Goal: Task Accomplishment & Management: Complete application form

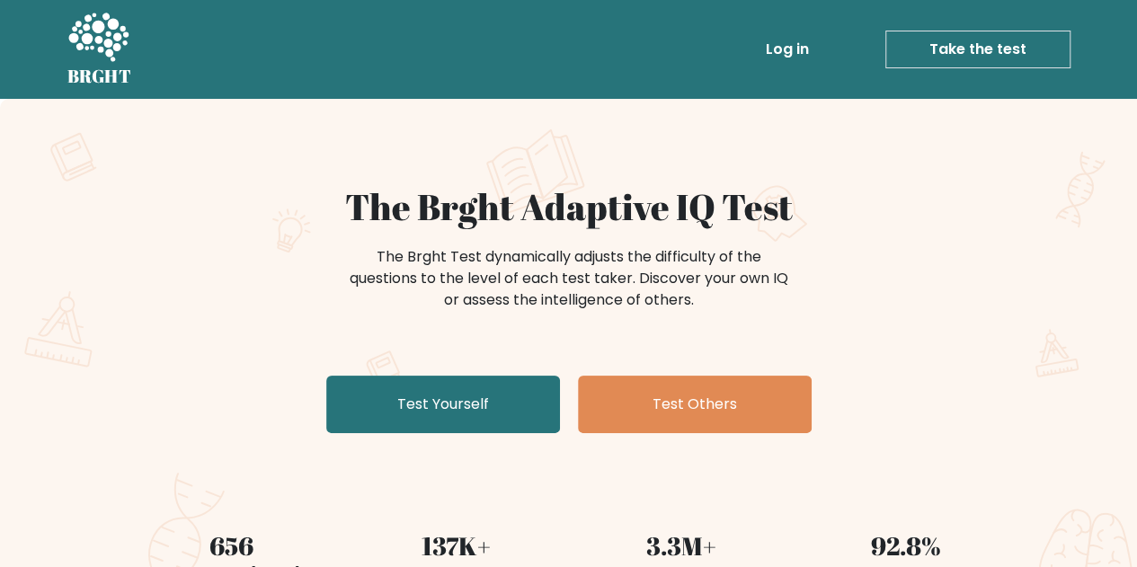
click at [362, 387] on link "Test Yourself" at bounding box center [443, 405] width 234 height 58
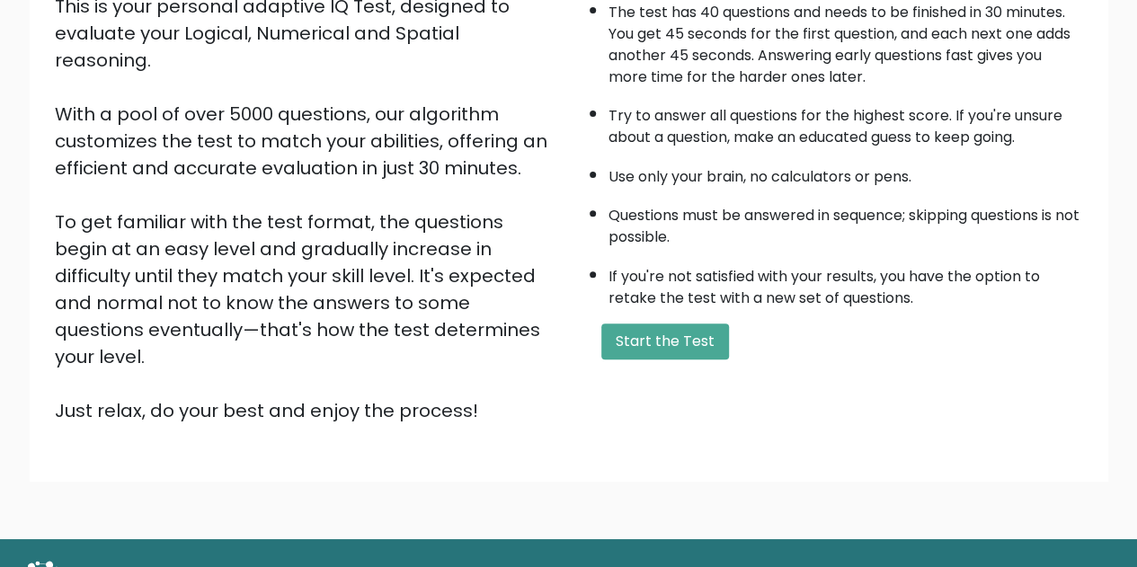
scroll to position [232, 0]
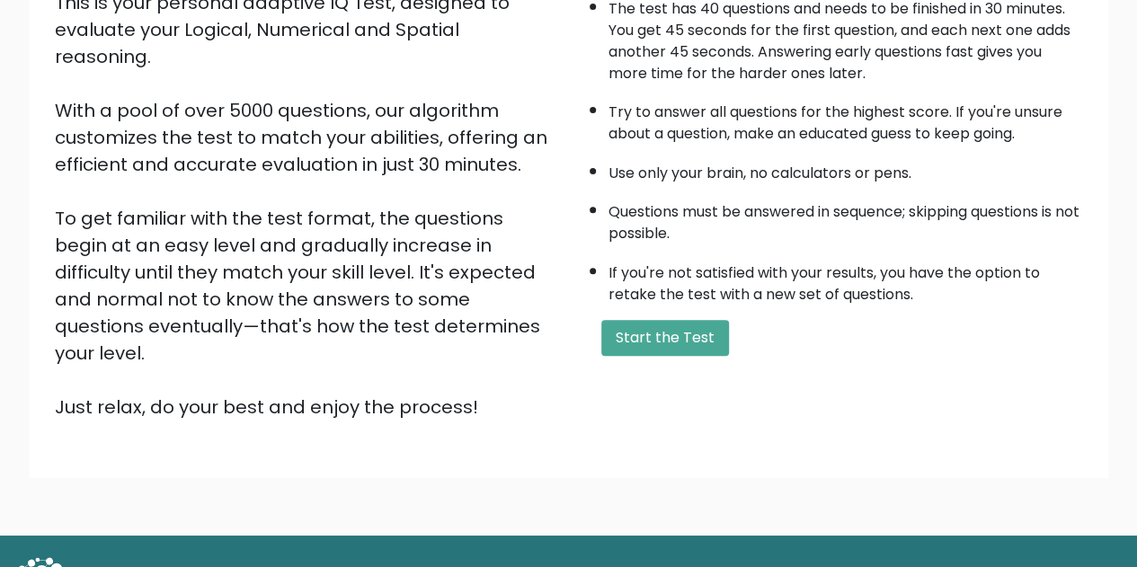
click at [622, 326] on button "Start the Test" at bounding box center [665, 338] width 128 height 36
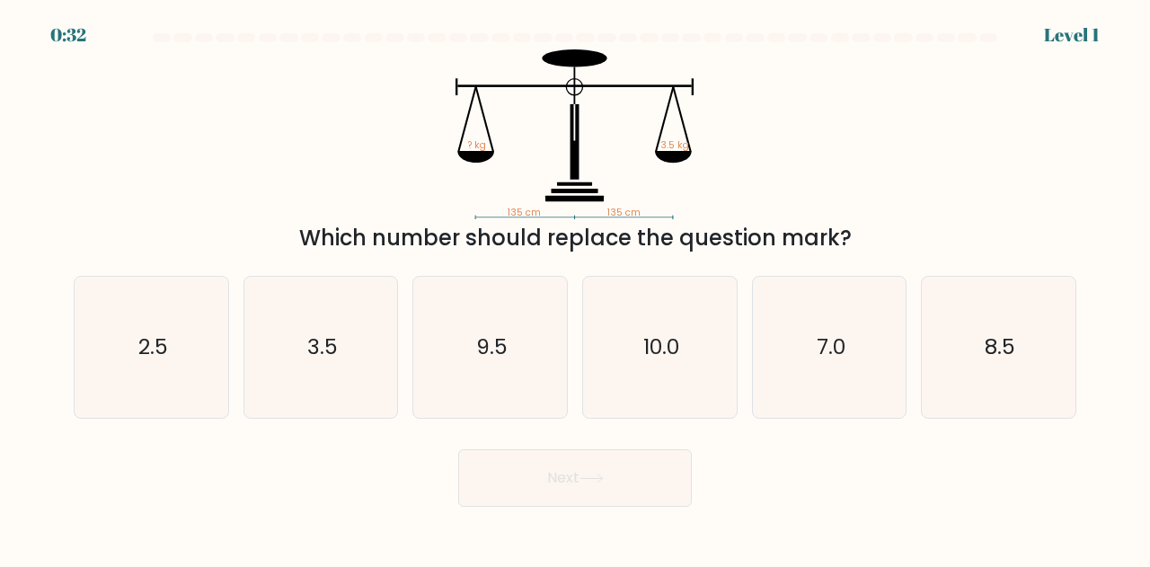
click at [320, 350] on text "3.5" at bounding box center [322, 347] width 31 height 30
click at [575, 288] on input "b. 3.5" at bounding box center [575, 286] width 1 height 4
radio input "true"
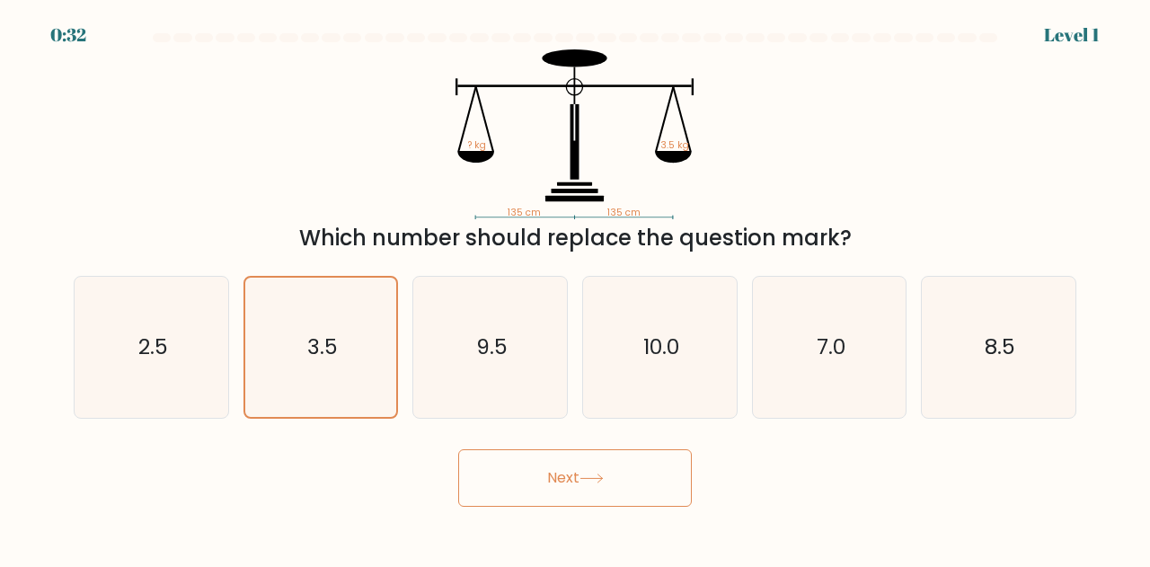
click at [525, 500] on button "Next" at bounding box center [575, 478] width 234 height 58
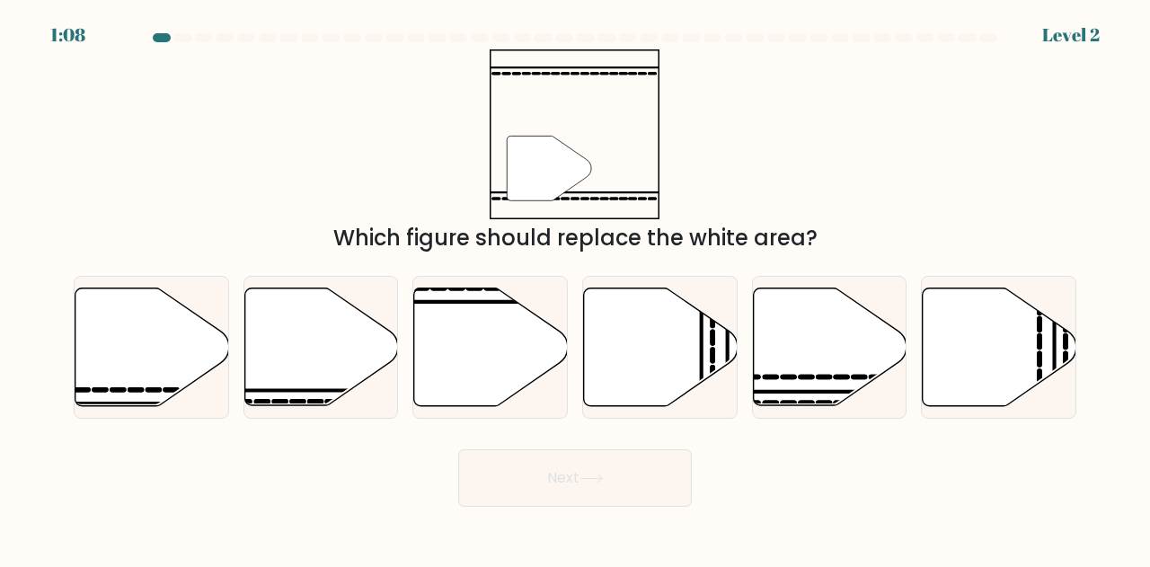
click at [338, 402] on icon at bounding box center [333, 402] width 12 height 0
click at [575, 288] on input "b." at bounding box center [575, 286] width 1 height 4
radio input "true"
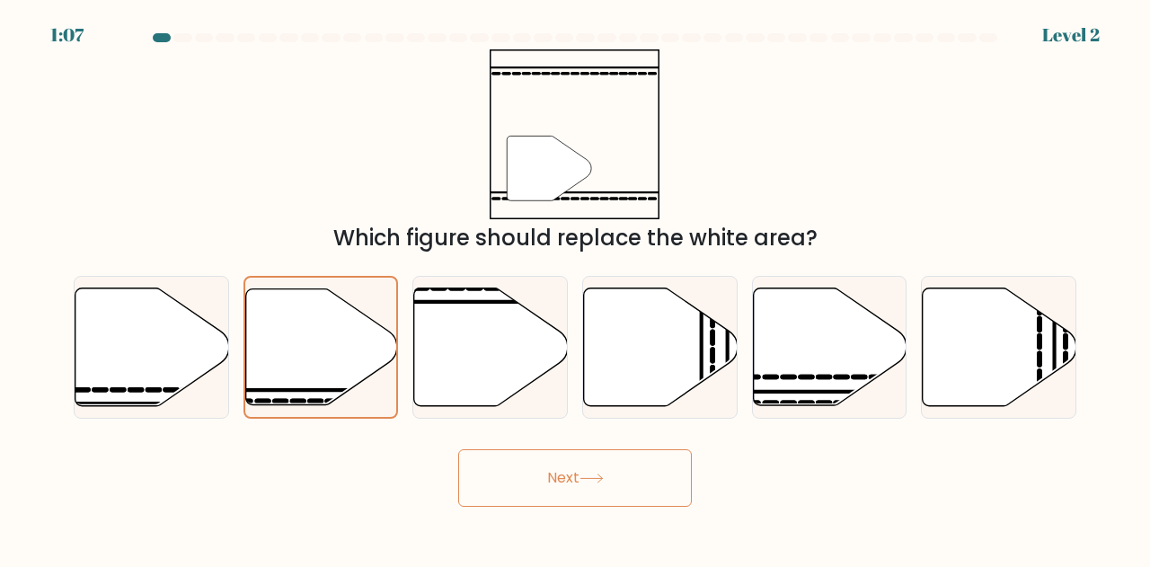
click at [587, 493] on button "Next" at bounding box center [575, 478] width 234 height 58
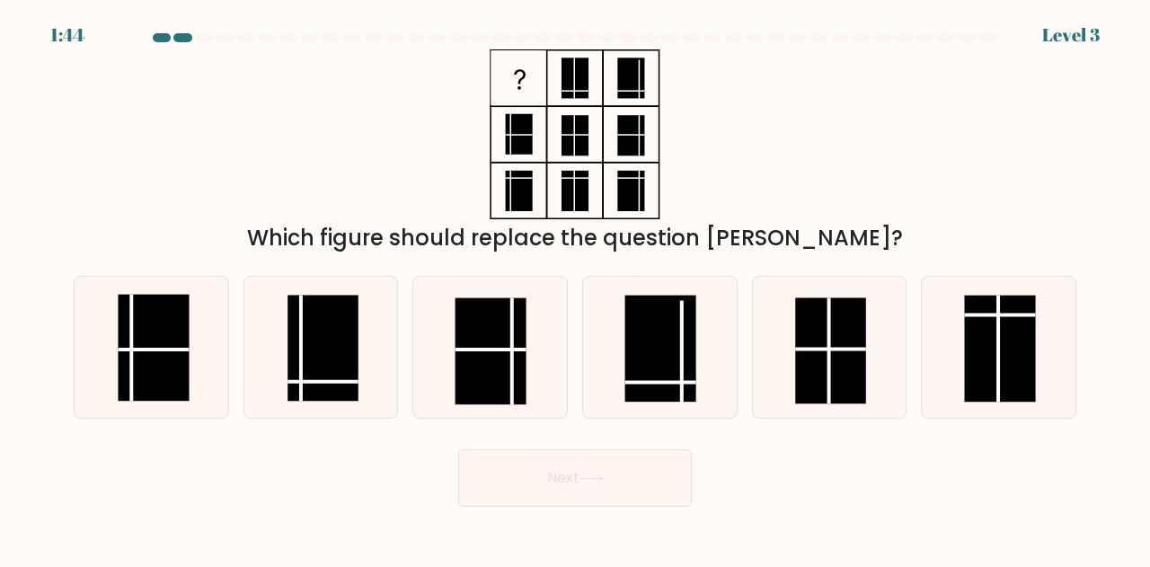
click at [374, 323] on icon at bounding box center [321, 347] width 141 height 141
click at [575, 288] on input "b." at bounding box center [575, 286] width 1 height 4
radio input "true"
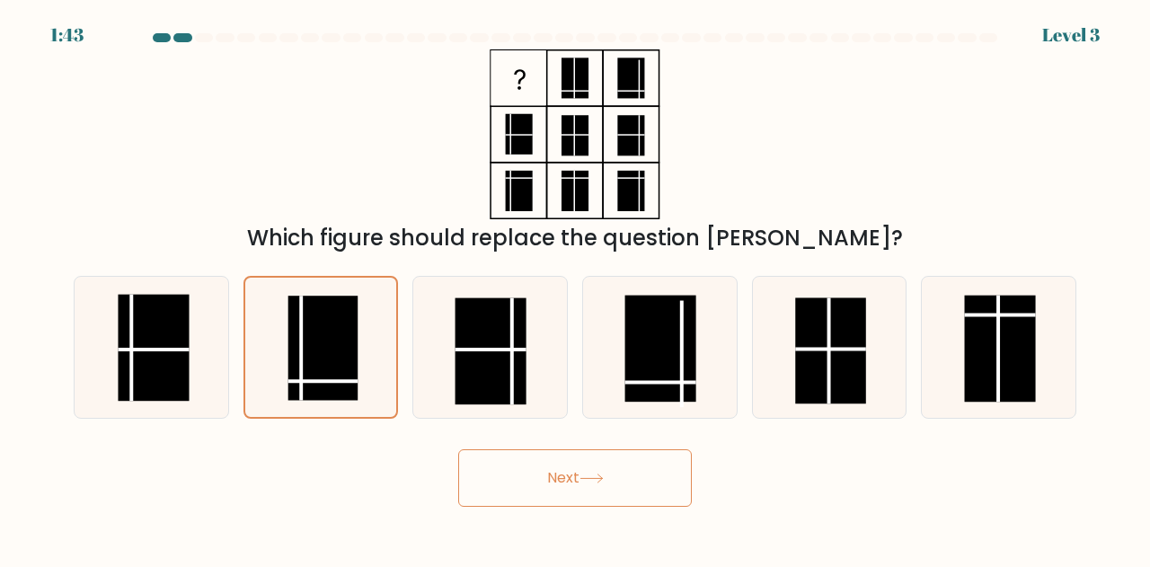
click at [590, 490] on button "Next" at bounding box center [575, 478] width 234 height 58
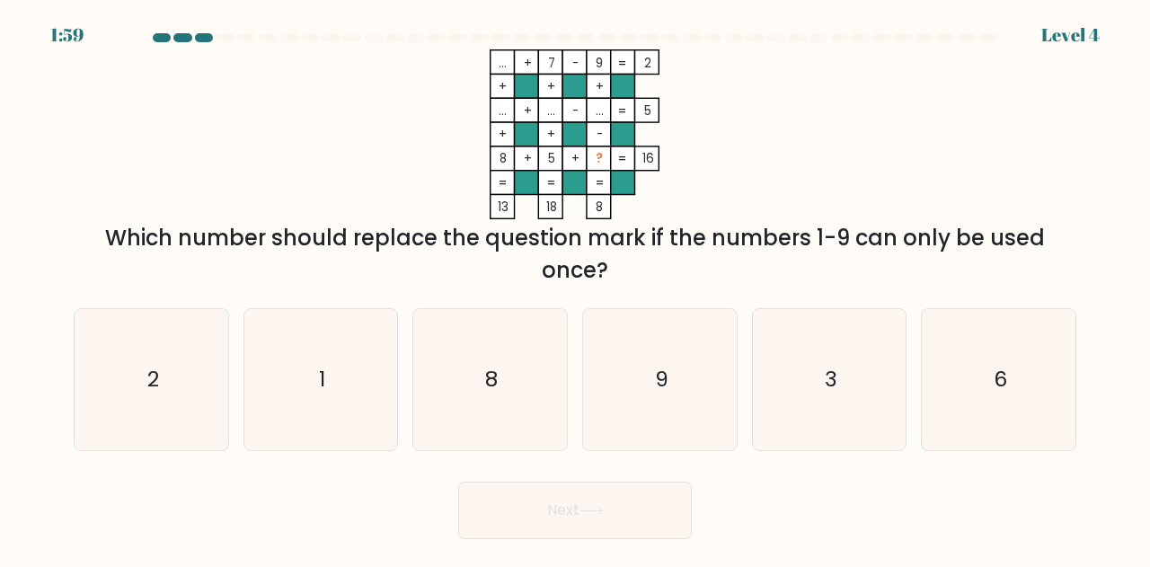
click at [848, 386] on icon "3" at bounding box center [829, 379] width 141 height 141
click at [576, 288] on input "e. 3" at bounding box center [575, 286] width 1 height 4
radio input "true"
click at [627, 522] on button "Next" at bounding box center [575, 511] width 234 height 58
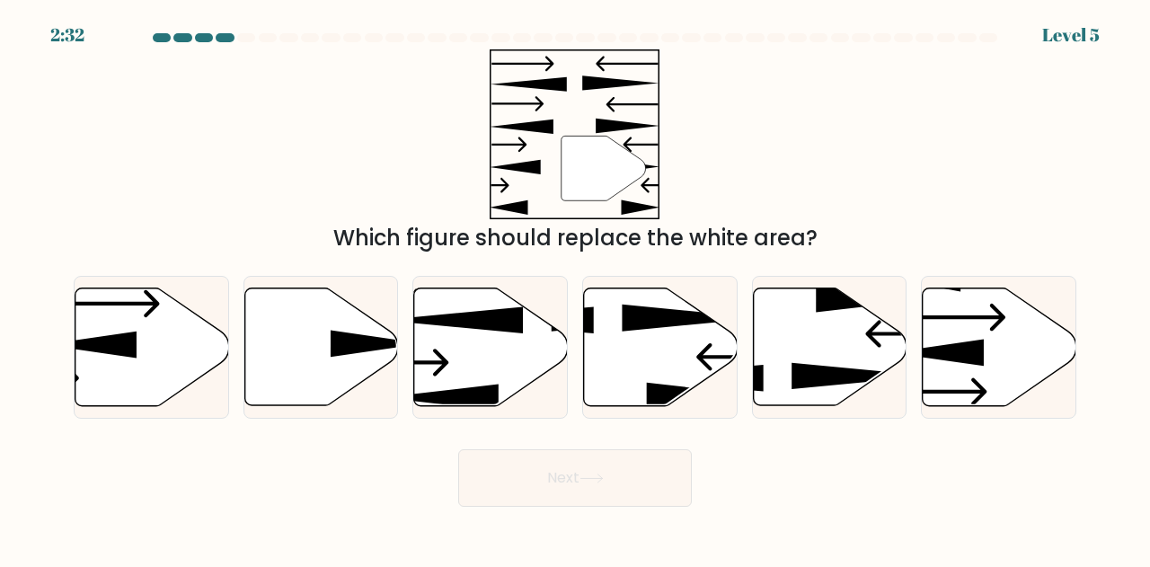
click at [372, 382] on icon at bounding box center [321, 347] width 154 height 119
click at [575, 288] on input "b." at bounding box center [575, 286] width 1 height 4
radio input "true"
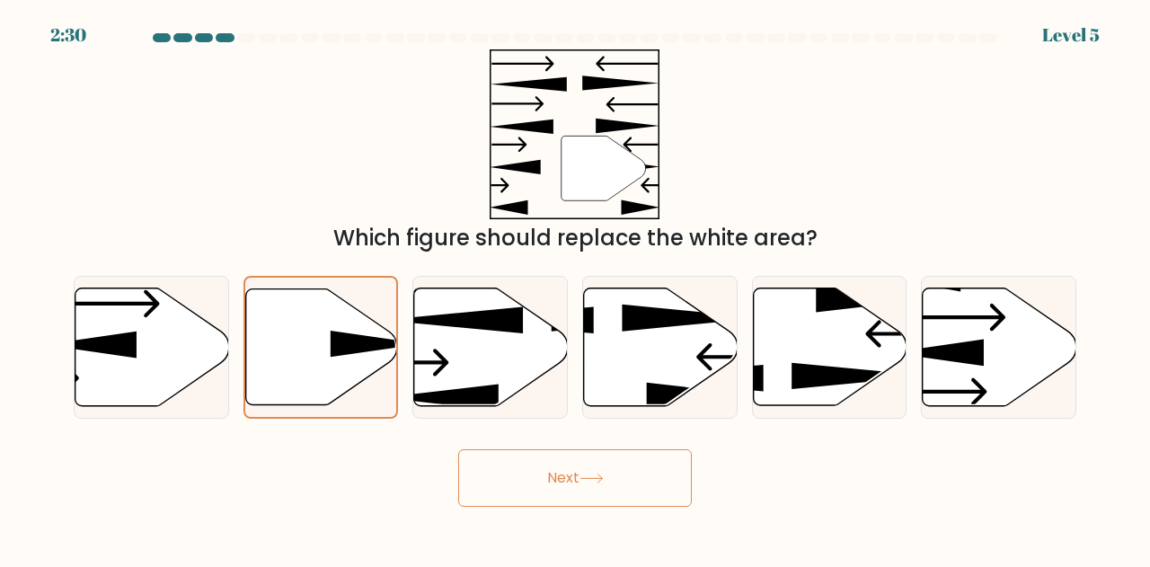
click at [582, 479] on button "Next" at bounding box center [575, 478] width 234 height 58
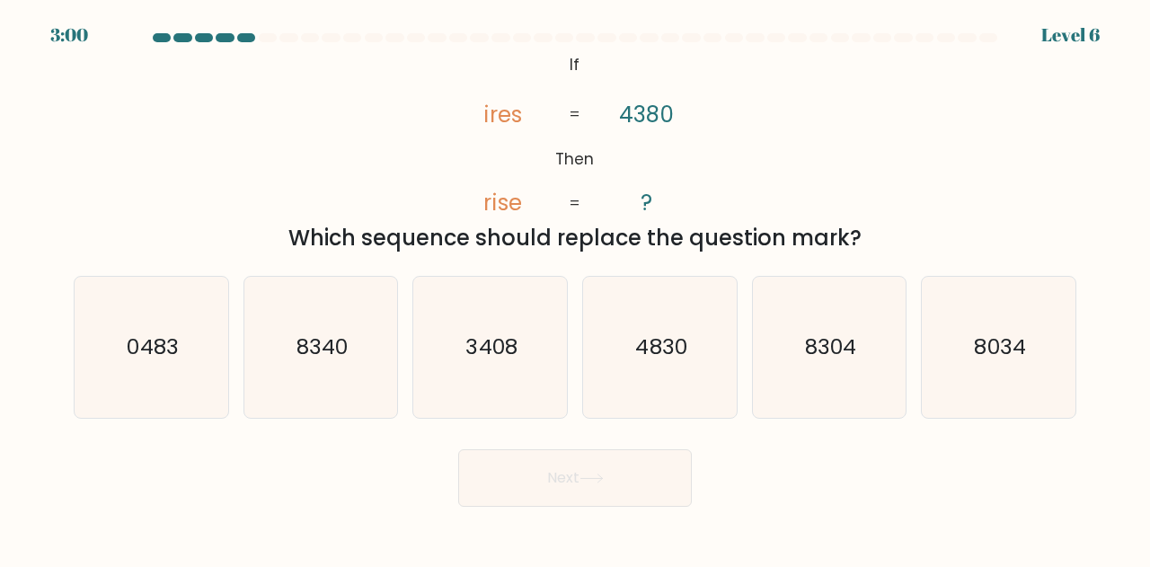
click at [507, 371] on icon "3408" at bounding box center [490, 347] width 141 height 141
click at [575, 288] on input "c. 3408" at bounding box center [575, 286] width 1 height 4
radio input "true"
click at [571, 454] on button "Next" at bounding box center [575, 478] width 234 height 58
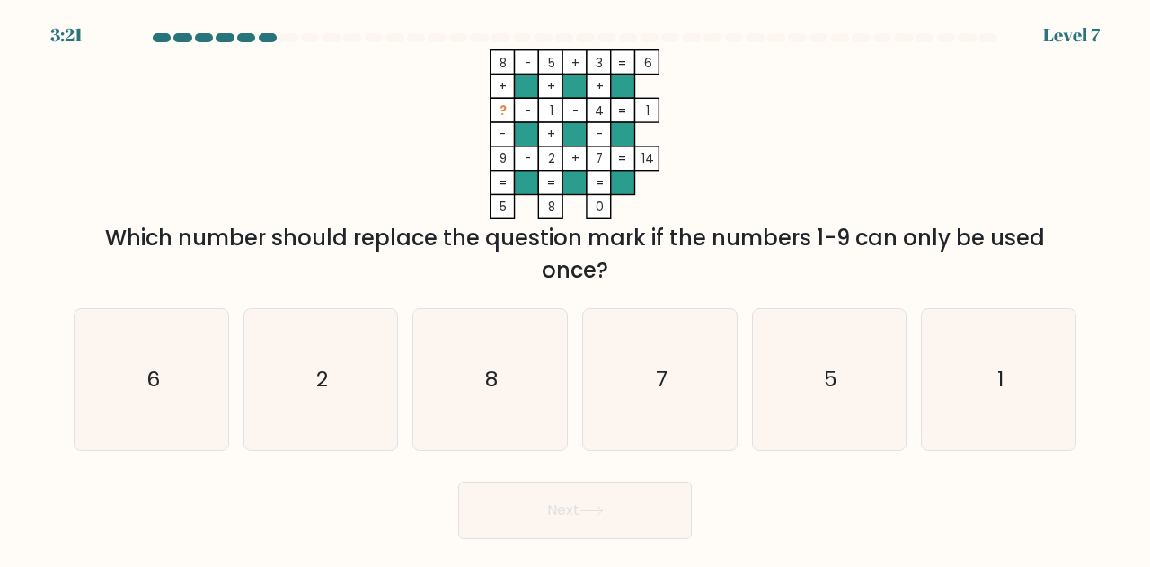
click at [202, 411] on icon "6" at bounding box center [151, 379] width 141 height 141
click at [575, 288] on input "a. 6" at bounding box center [575, 286] width 1 height 4
radio input "true"
click at [552, 493] on button "Next" at bounding box center [575, 511] width 234 height 58
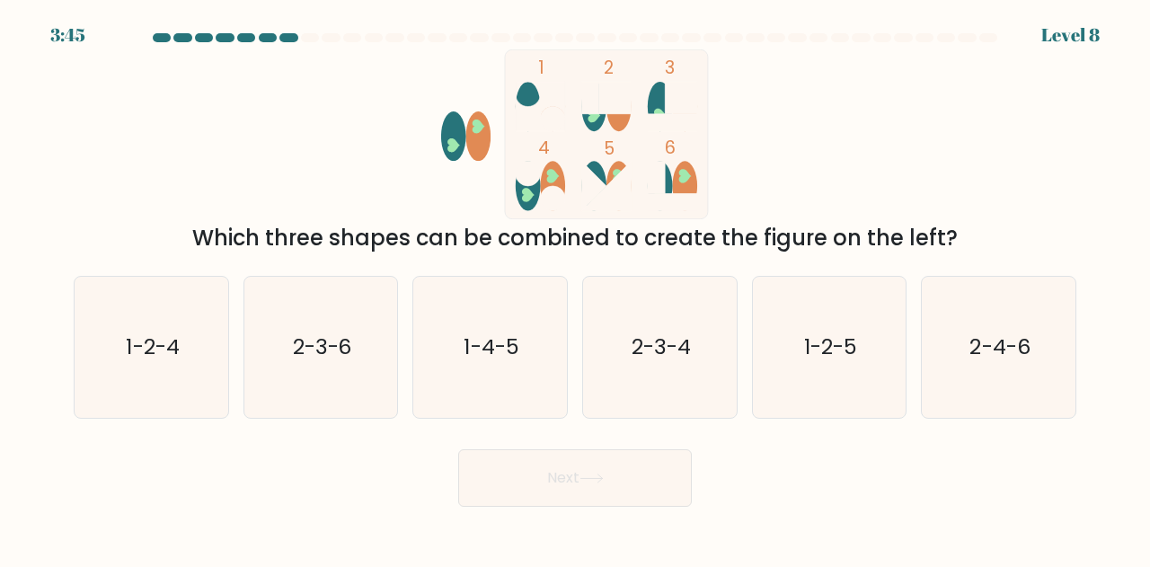
click at [367, 341] on icon "2-3-6" at bounding box center [321, 347] width 141 height 141
click at [575, 288] on input "b. 2-3-6" at bounding box center [575, 286] width 1 height 4
radio input "true"
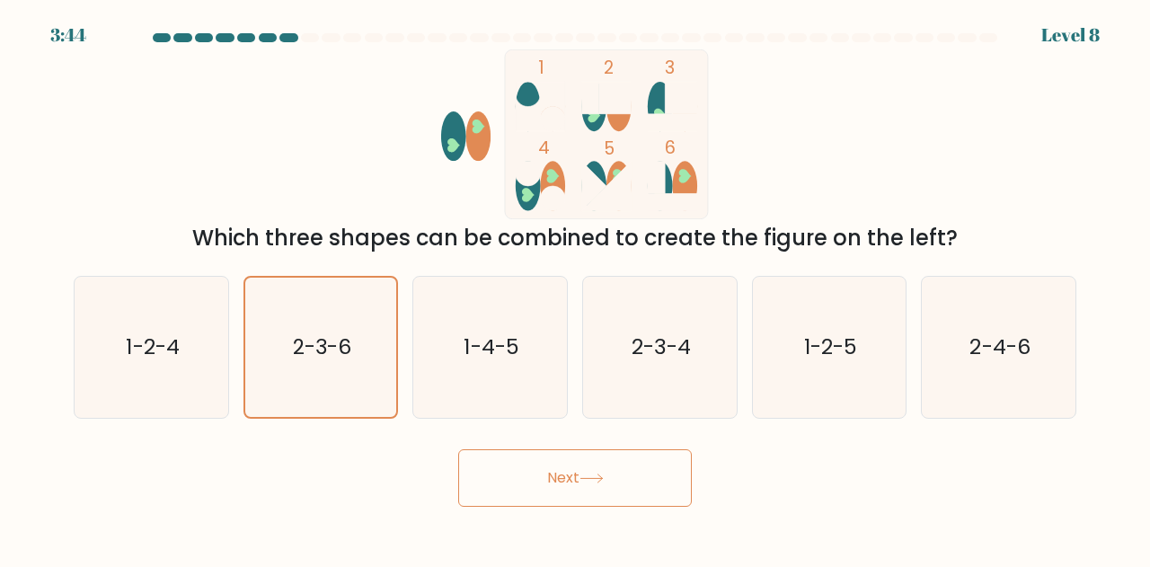
click at [573, 489] on button "Next" at bounding box center [575, 478] width 234 height 58
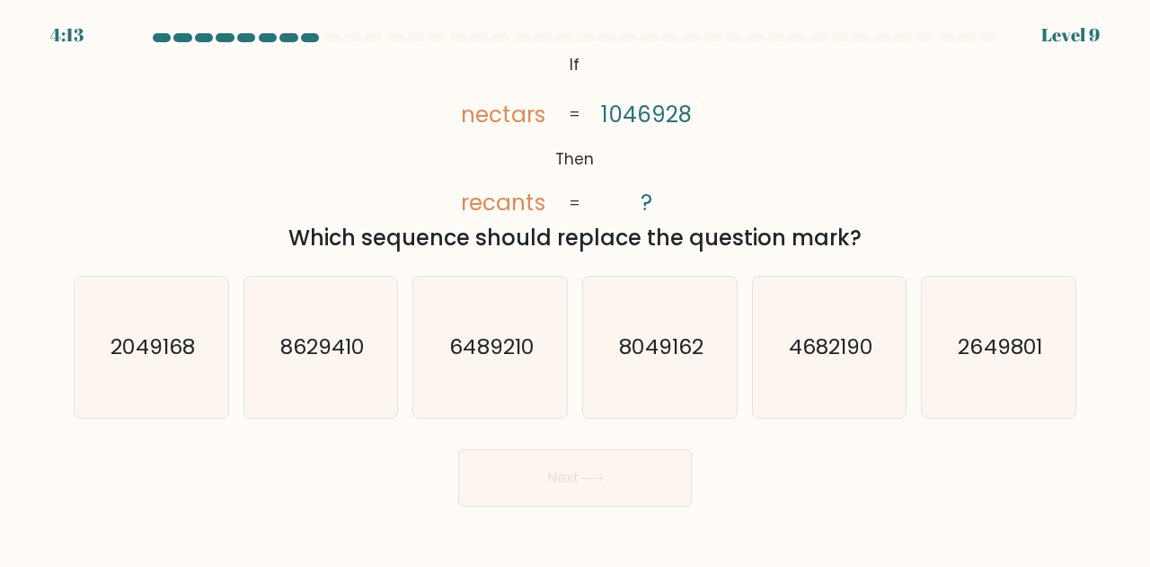
click at [144, 378] on icon "2049168" at bounding box center [151, 347] width 141 height 141
click at [575, 288] on input "a. 2049168" at bounding box center [575, 286] width 1 height 4
radio input "true"
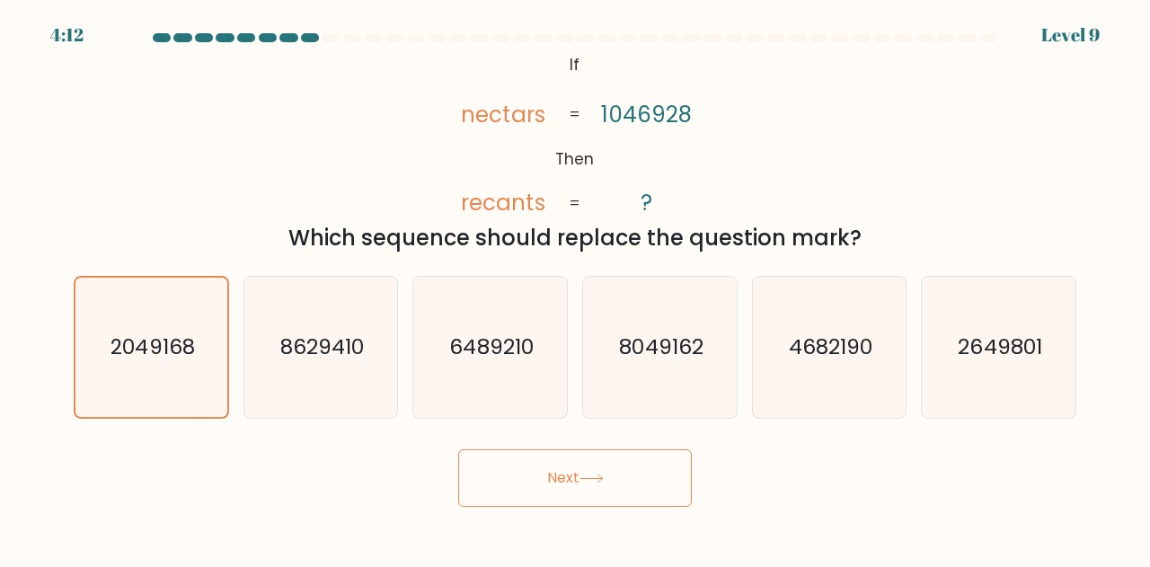
click at [553, 449] on button "Next" at bounding box center [575, 478] width 234 height 58
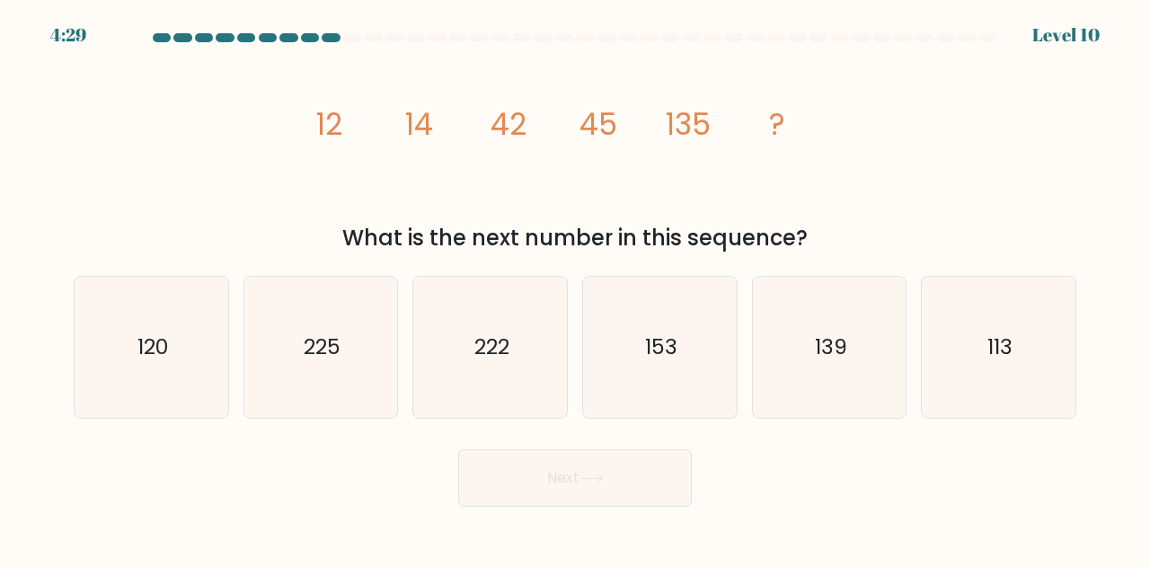
click at [823, 403] on icon "139" at bounding box center [829, 347] width 141 height 141
click at [576, 288] on input "e. 139" at bounding box center [575, 286] width 1 height 4
radio input "true"
click at [651, 459] on button "Next" at bounding box center [575, 478] width 234 height 58
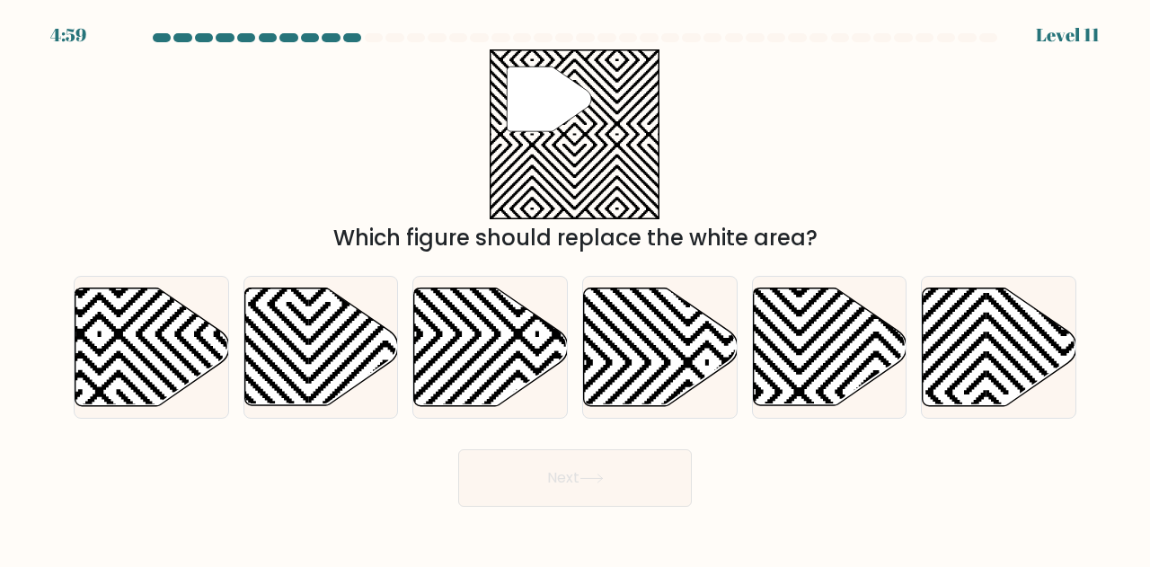
click at [843, 339] on icon at bounding box center [830, 347] width 154 height 118
click at [576, 288] on input "e." at bounding box center [575, 286] width 1 height 4
radio input "true"
click at [620, 481] on button "Next" at bounding box center [575, 478] width 234 height 58
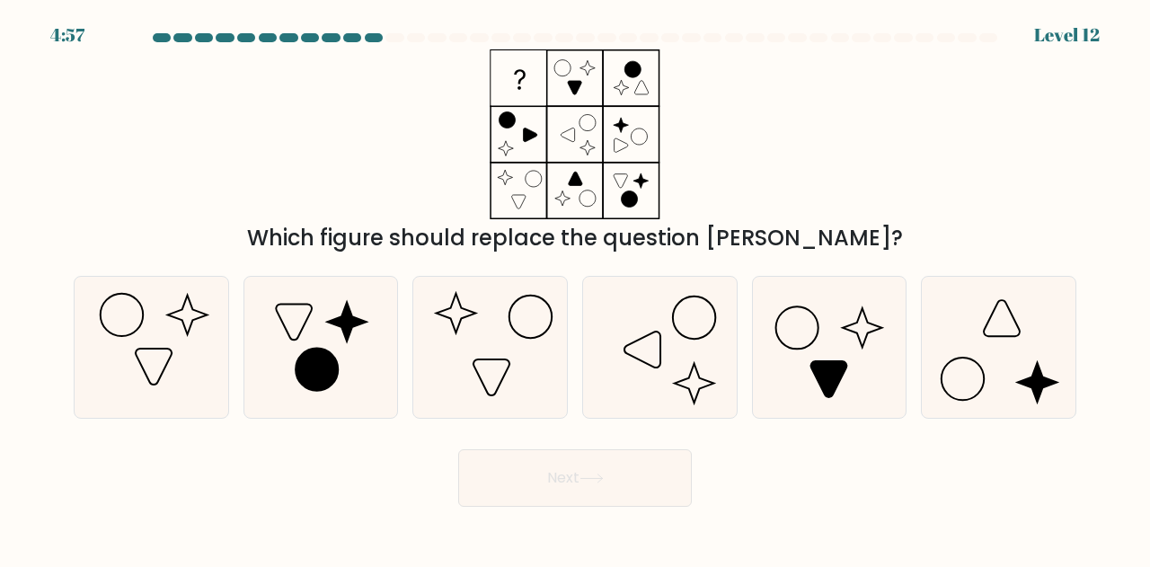
click at [272, 359] on icon at bounding box center [321, 347] width 141 height 141
click at [575, 288] on input "b." at bounding box center [575, 286] width 1 height 4
radio input "true"
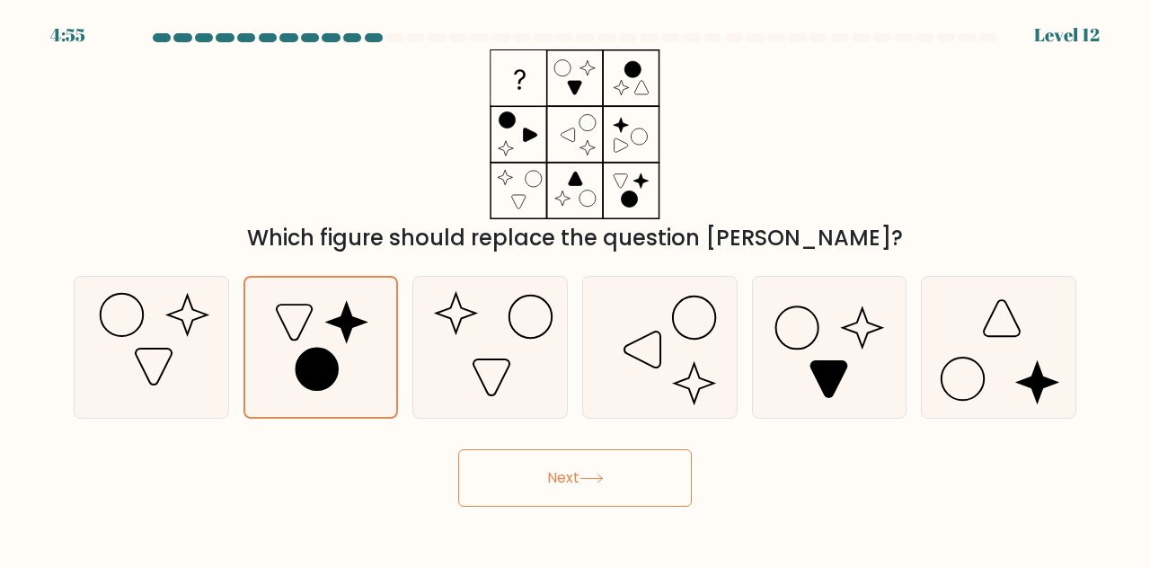
click at [542, 482] on button "Next" at bounding box center [575, 478] width 234 height 58
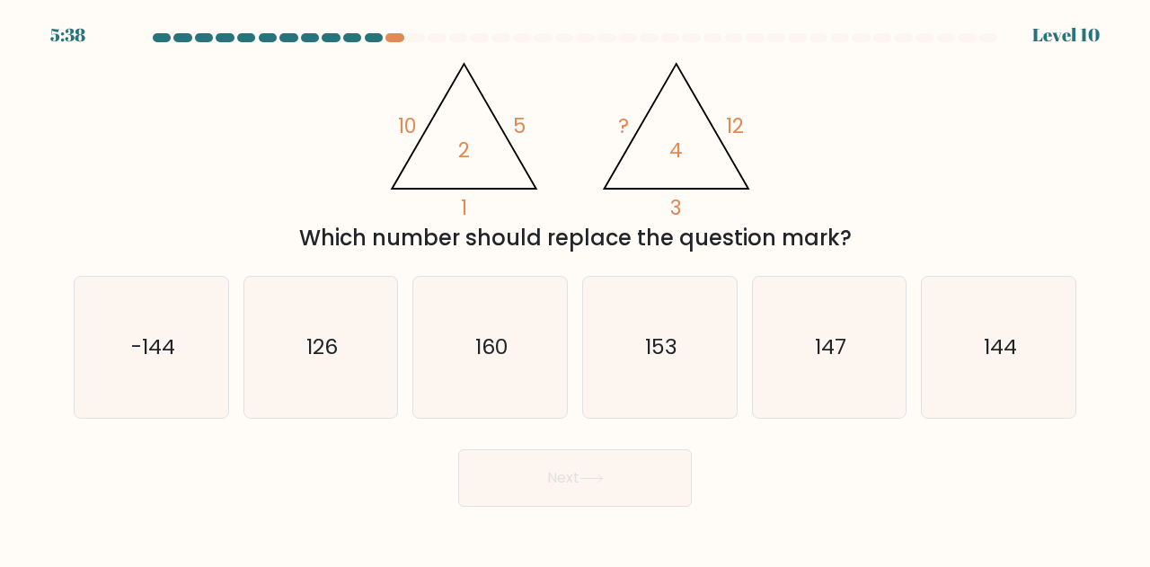
click at [394, 39] on div at bounding box center [394, 37] width 18 height 9
click at [388, 382] on icon "126" at bounding box center [321, 347] width 141 height 141
click at [575, 288] on input "b. 126" at bounding box center [575, 286] width 1 height 4
radio input "true"
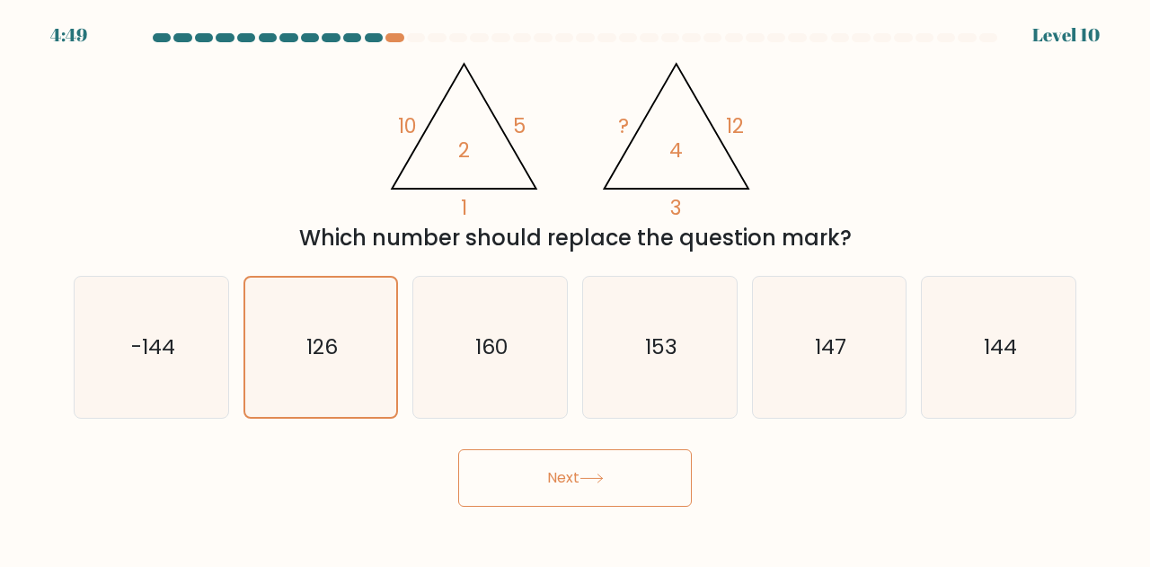
click at [567, 473] on button "Next" at bounding box center [575, 478] width 234 height 58
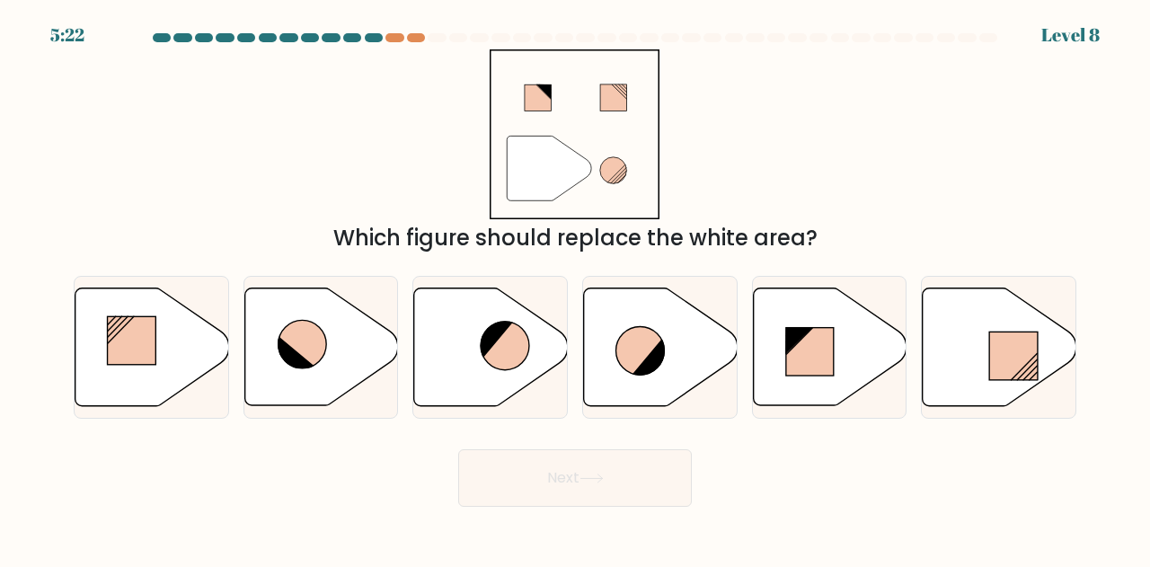
click at [658, 382] on icon at bounding box center [661, 347] width 154 height 118
click at [576, 288] on input "d." at bounding box center [575, 286] width 1 height 4
radio input "true"
click at [593, 491] on button "Next" at bounding box center [575, 478] width 234 height 58
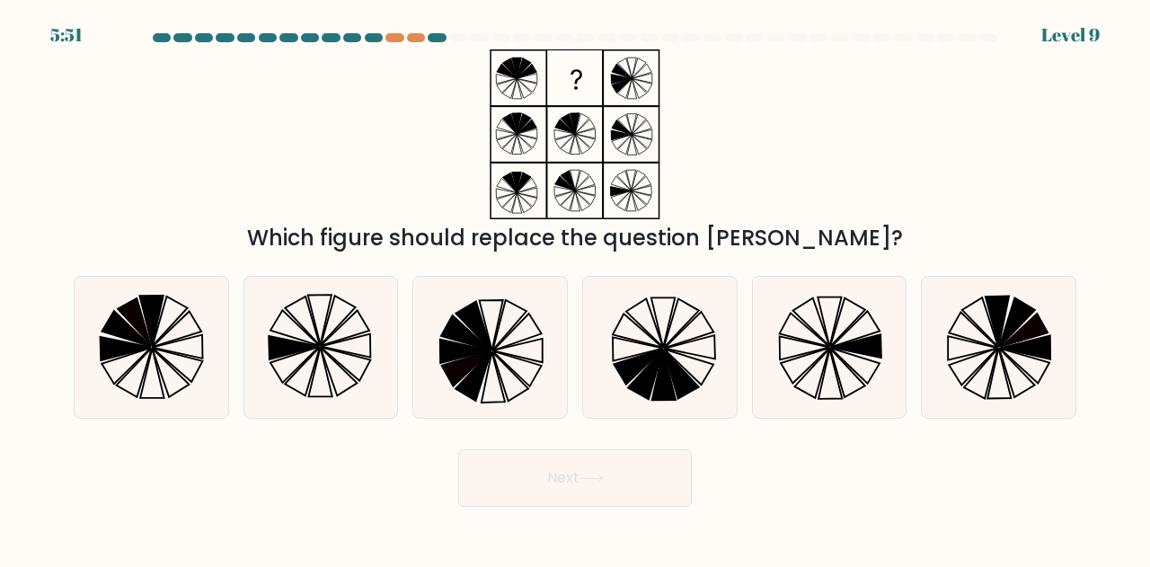
click at [183, 379] on icon at bounding box center [170, 373] width 37 height 49
click at [575, 288] on input "a." at bounding box center [575, 286] width 1 height 4
radio input "true"
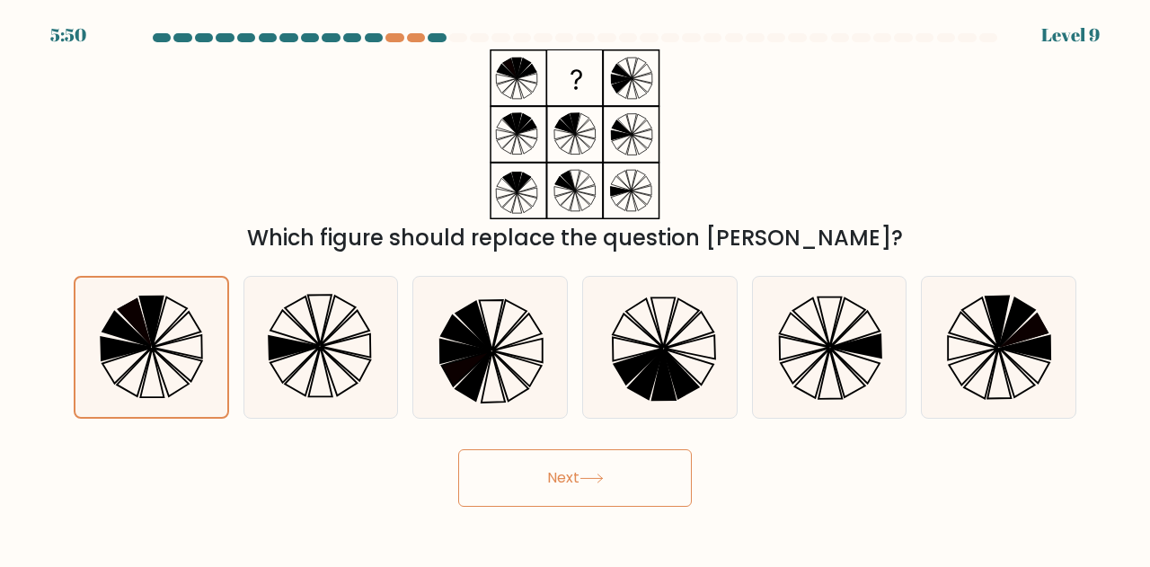
click at [586, 463] on button "Next" at bounding box center [575, 478] width 234 height 58
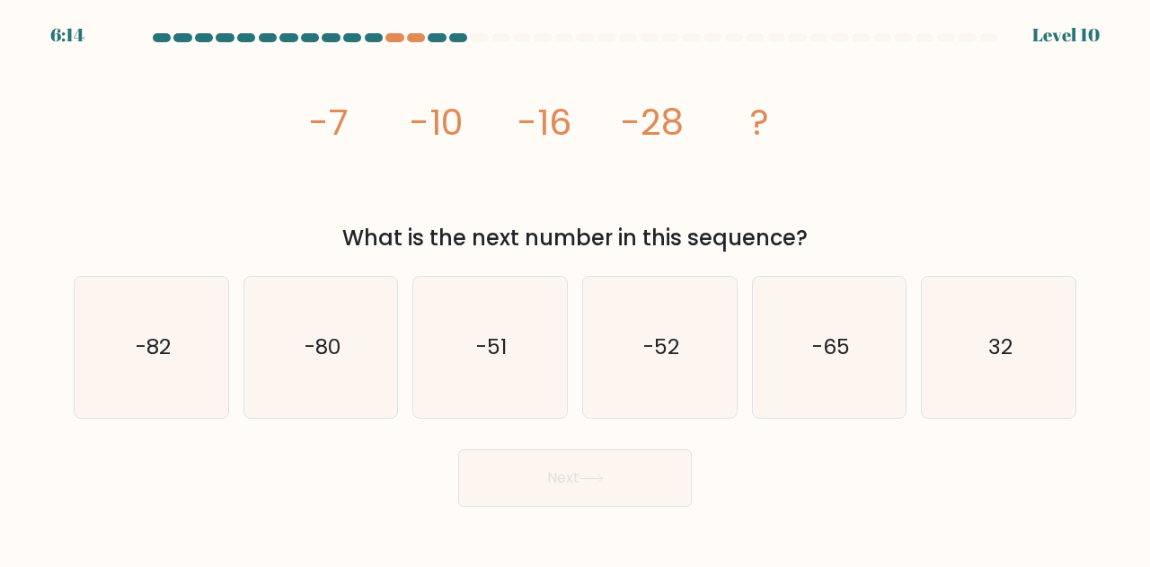
drag, startPoint x: 386, startPoint y: 436, endPoint x: 410, endPoint y: 434, distance: 23.4
click at [410, 434] on form at bounding box center [575, 269] width 1150 height 473
click at [697, 322] on icon "-52" at bounding box center [659, 347] width 141 height 141
click at [576, 288] on input "d. -52" at bounding box center [575, 286] width 1 height 4
radio input "true"
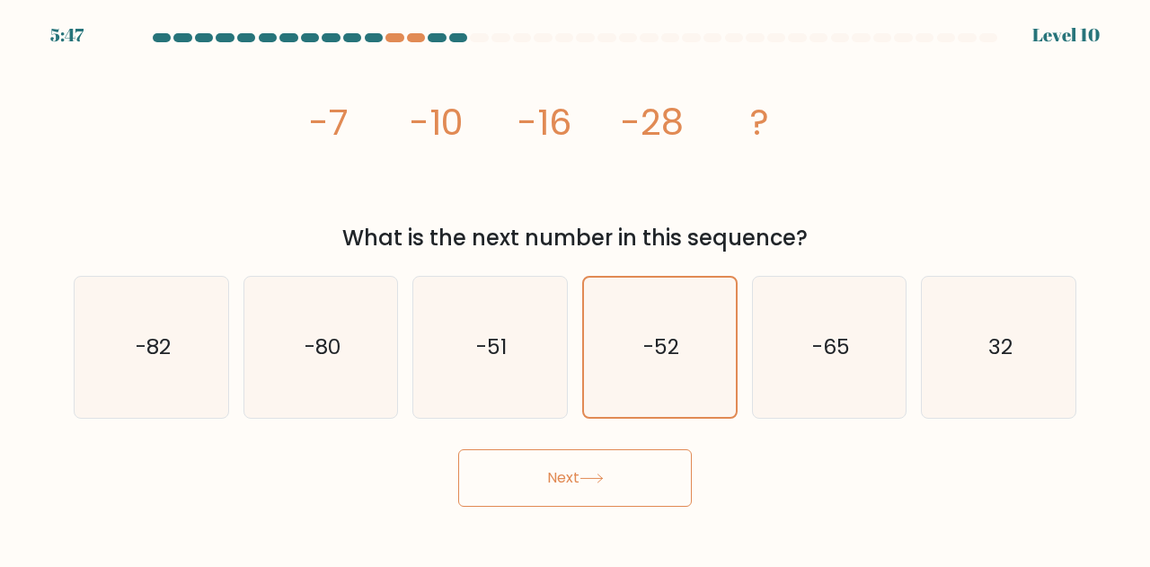
click at [607, 491] on button "Next" at bounding box center [575, 478] width 234 height 58
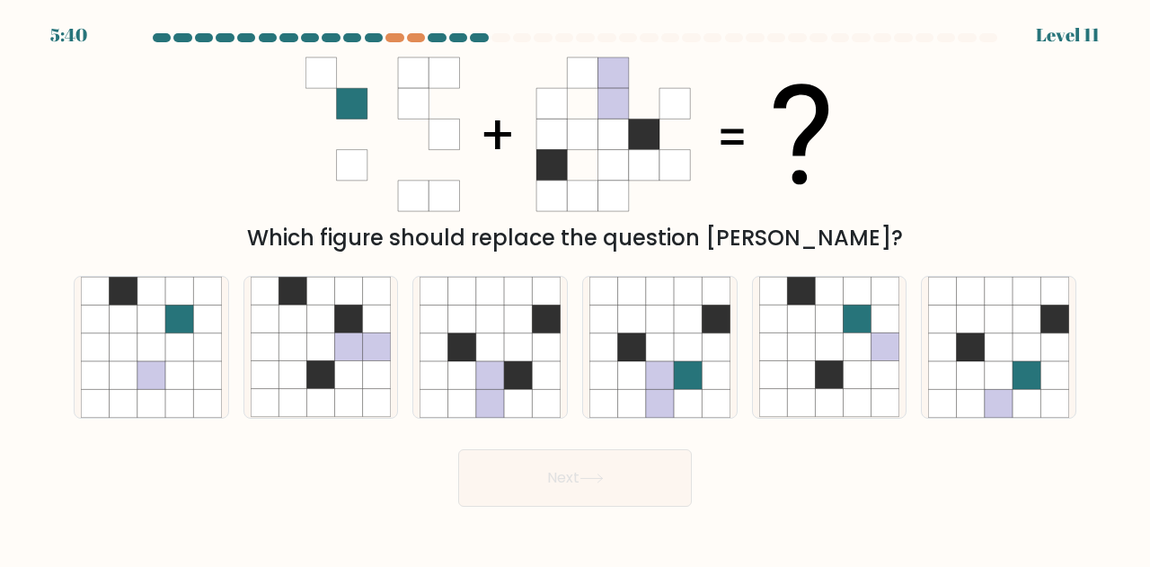
click at [710, 400] on icon at bounding box center [716, 404] width 28 height 28
click at [576, 288] on input "d." at bounding box center [575, 286] width 1 height 4
radio input "true"
click at [658, 482] on button "Next" at bounding box center [575, 478] width 234 height 58
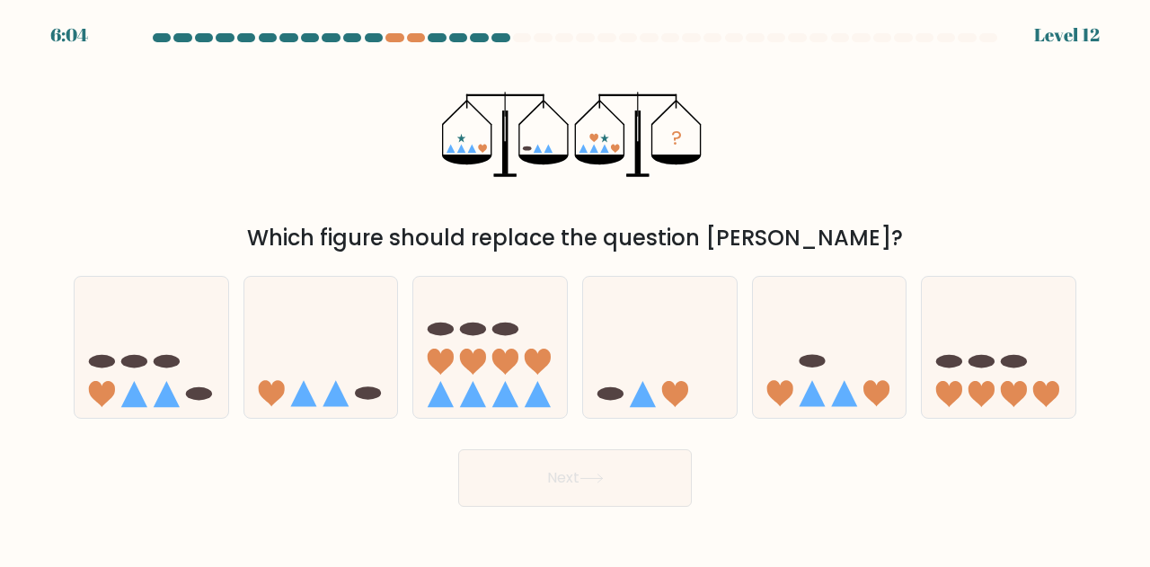
click at [287, 354] on icon at bounding box center [321, 347] width 154 height 127
click at [575, 288] on input "b." at bounding box center [575, 286] width 1 height 4
radio input "true"
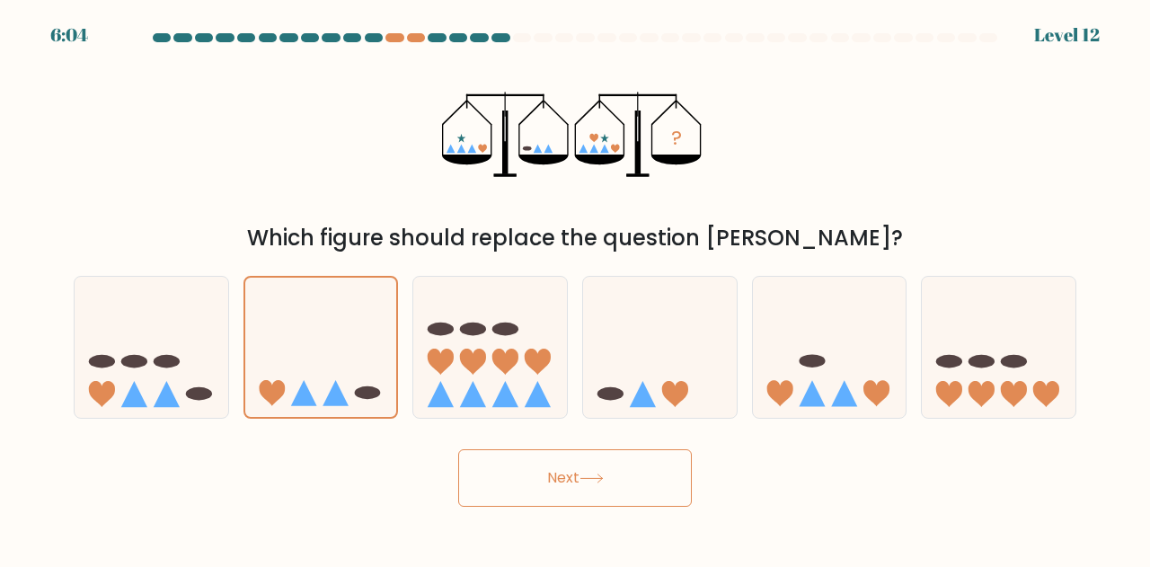
click at [593, 476] on icon at bounding box center [591, 478] width 24 height 10
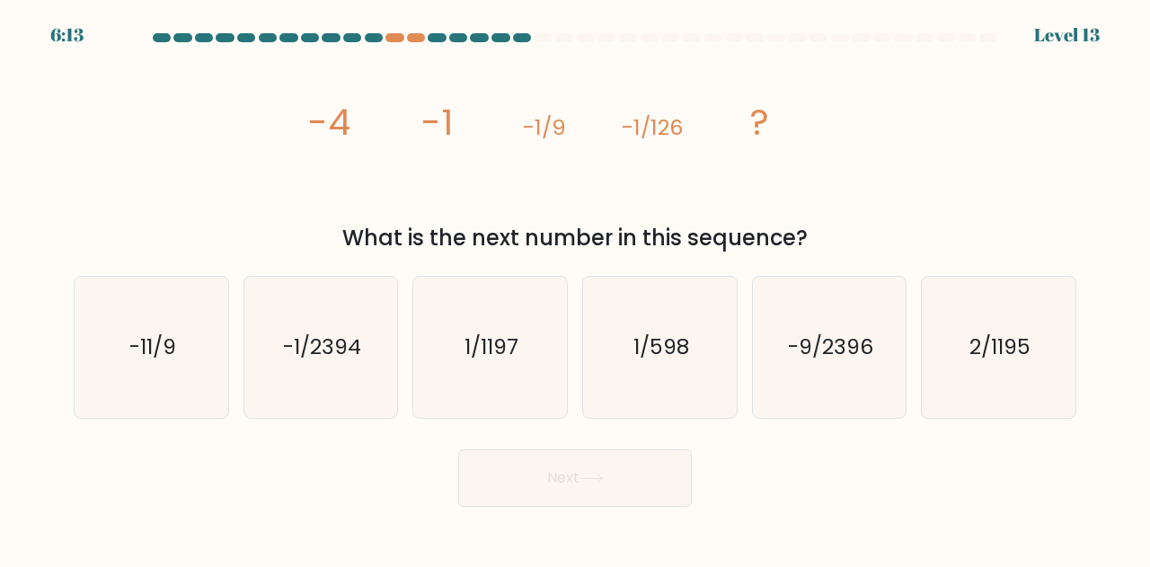
click at [866, 387] on icon "-9/2396" at bounding box center [829, 347] width 141 height 141
click at [576, 288] on input "e. -9/2396" at bounding box center [575, 286] width 1 height 4
radio input "true"
click at [347, 365] on icon "-1/2394" at bounding box center [321, 347] width 141 height 141
click at [575, 288] on input "b. -1/2394" at bounding box center [575, 286] width 1 height 4
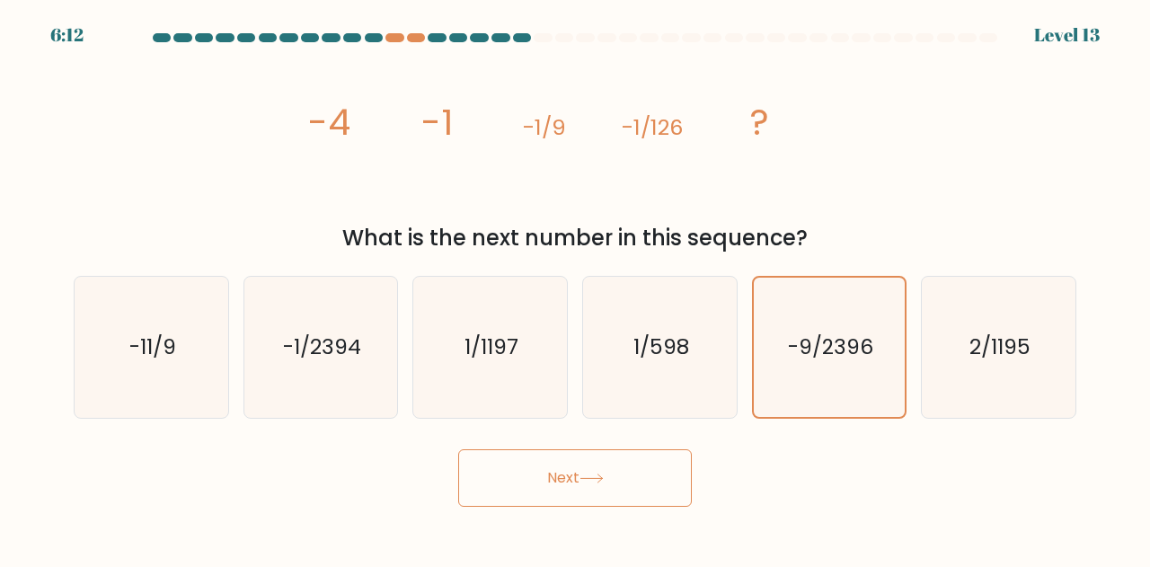
radio input "true"
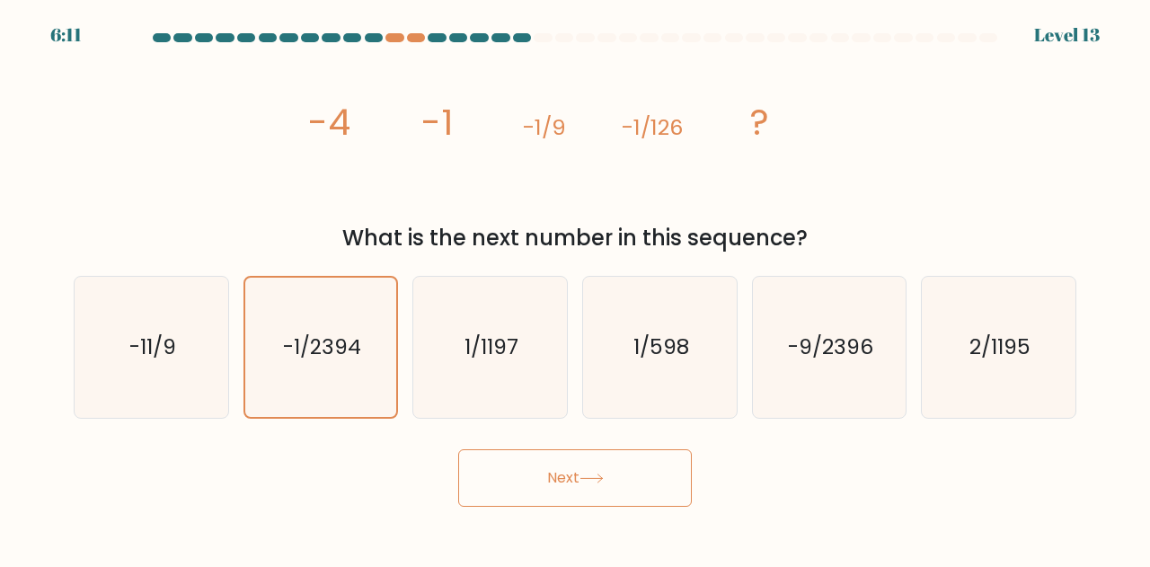
click at [491, 369] on icon "1/1197" at bounding box center [490, 347] width 141 height 141
click at [575, 288] on input "c. 1/1197" at bounding box center [575, 286] width 1 height 4
radio input "true"
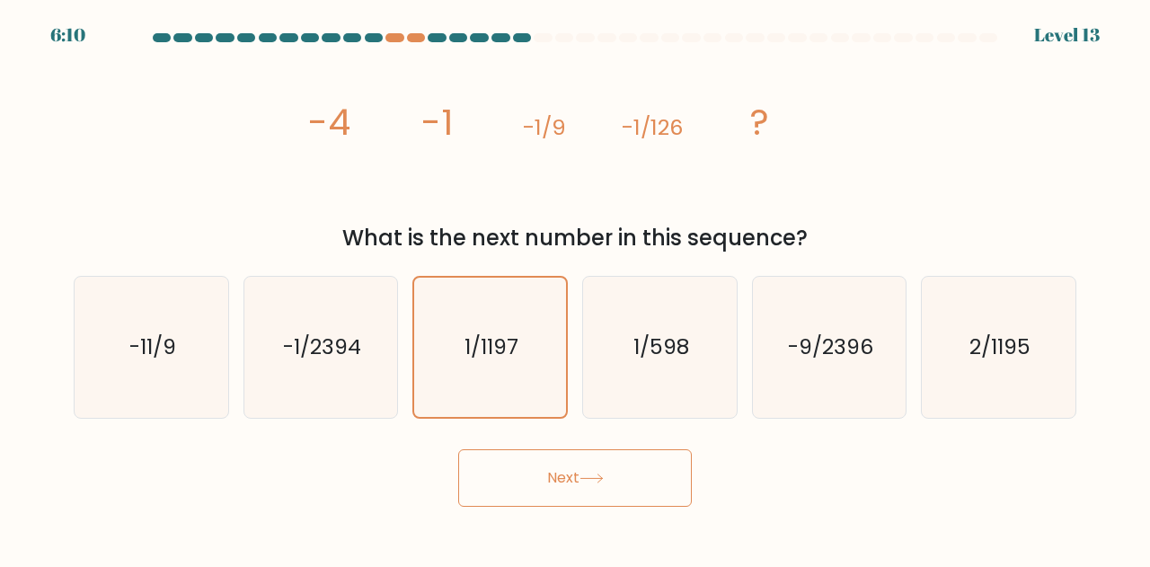
click at [173, 347] on text "-11/9" at bounding box center [152, 347] width 47 height 30
click at [575, 288] on input "a. -11/9" at bounding box center [575, 286] width 1 height 4
radio input "true"
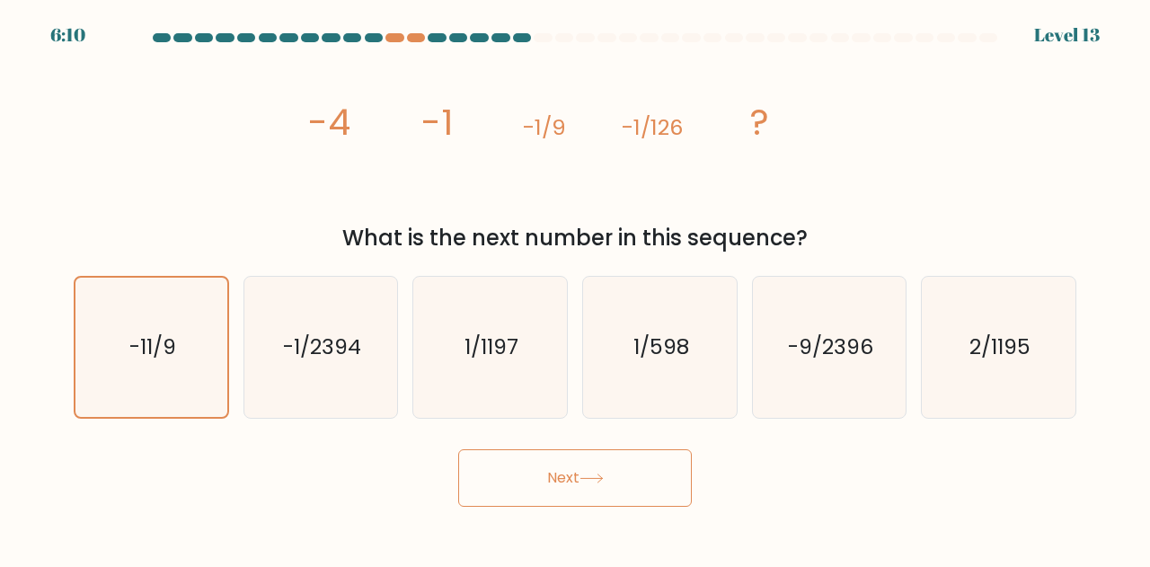
click at [895, 342] on icon "-9/2396" at bounding box center [829, 347] width 141 height 141
click at [576, 288] on input "e. -9/2396" at bounding box center [575, 286] width 1 height 4
radio input "true"
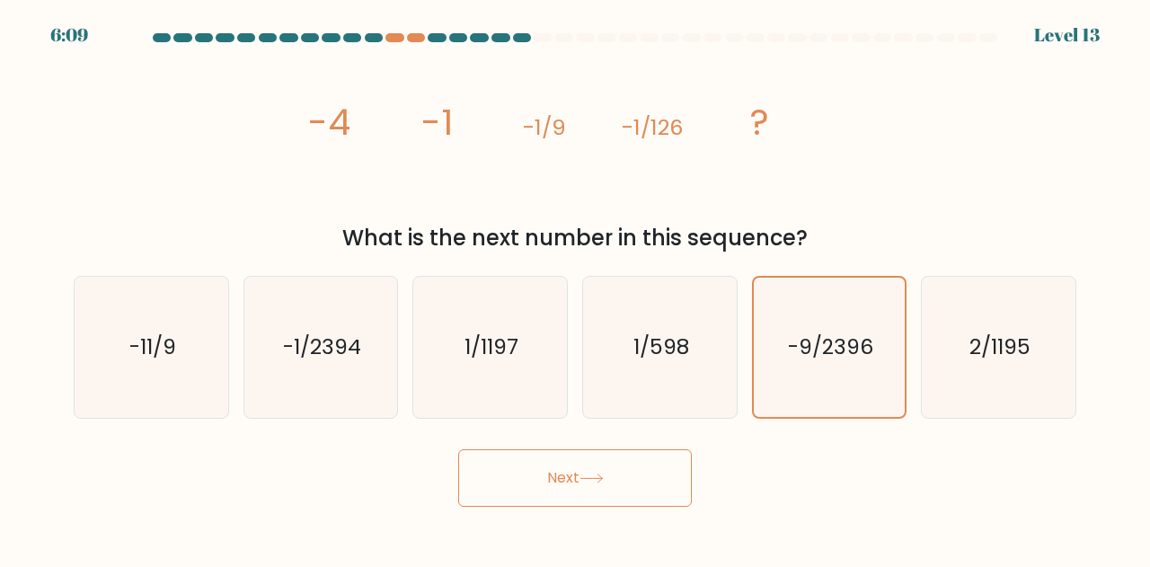
click at [999, 382] on icon "2/1195" at bounding box center [998, 347] width 141 height 141
click at [576, 288] on input "f. 2/1195" at bounding box center [575, 286] width 1 height 4
radio input "true"
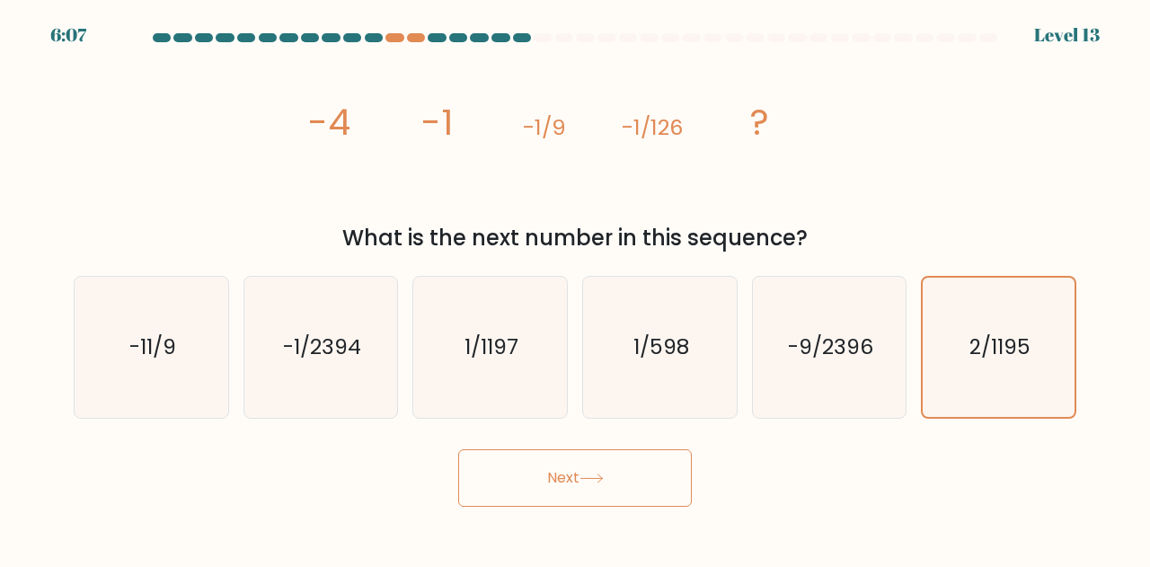
click at [374, 376] on icon "-1/2394" at bounding box center [321, 347] width 141 height 141
click at [575, 288] on input "b. -1/2394" at bounding box center [575, 286] width 1 height 4
radio input "true"
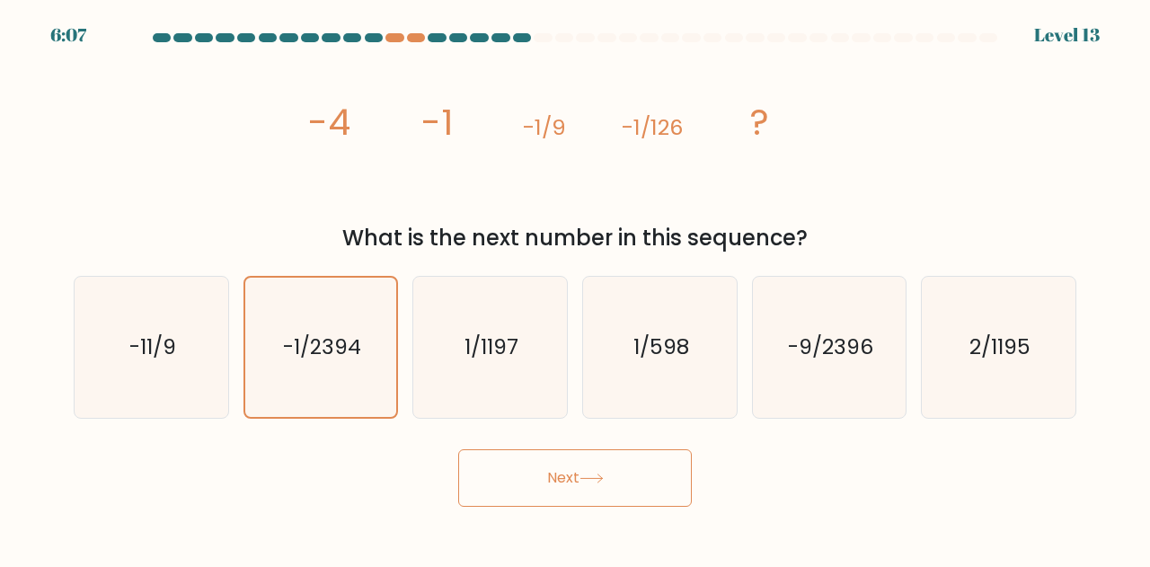
click at [594, 466] on button "Next" at bounding box center [575, 478] width 234 height 58
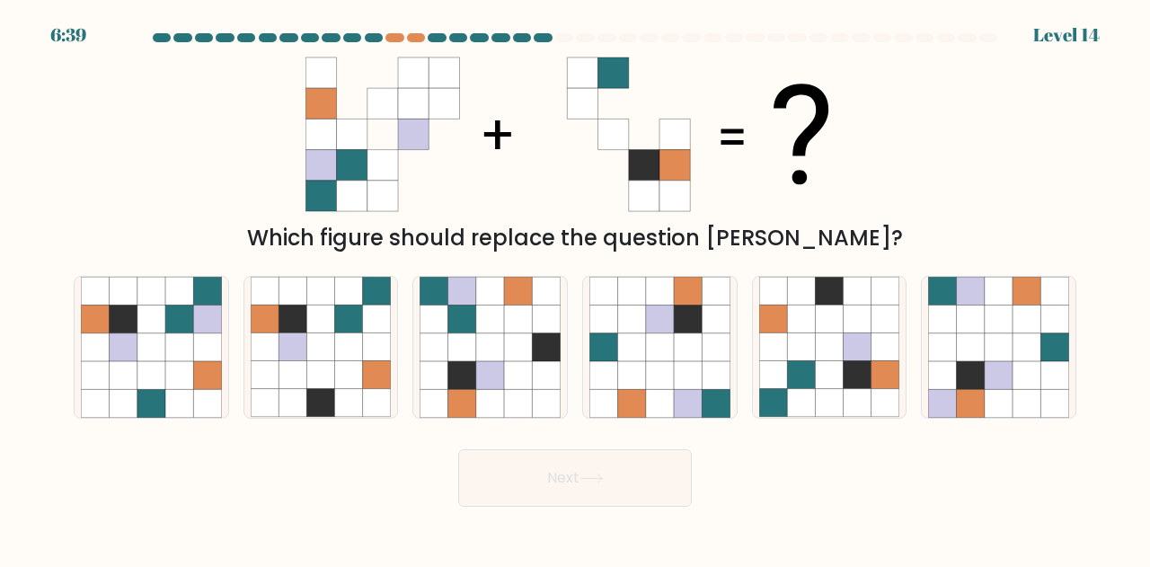
click at [190, 404] on icon at bounding box center [179, 404] width 28 height 28
click at [575, 288] on input "a." at bounding box center [575, 286] width 1 height 4
radio input "true"
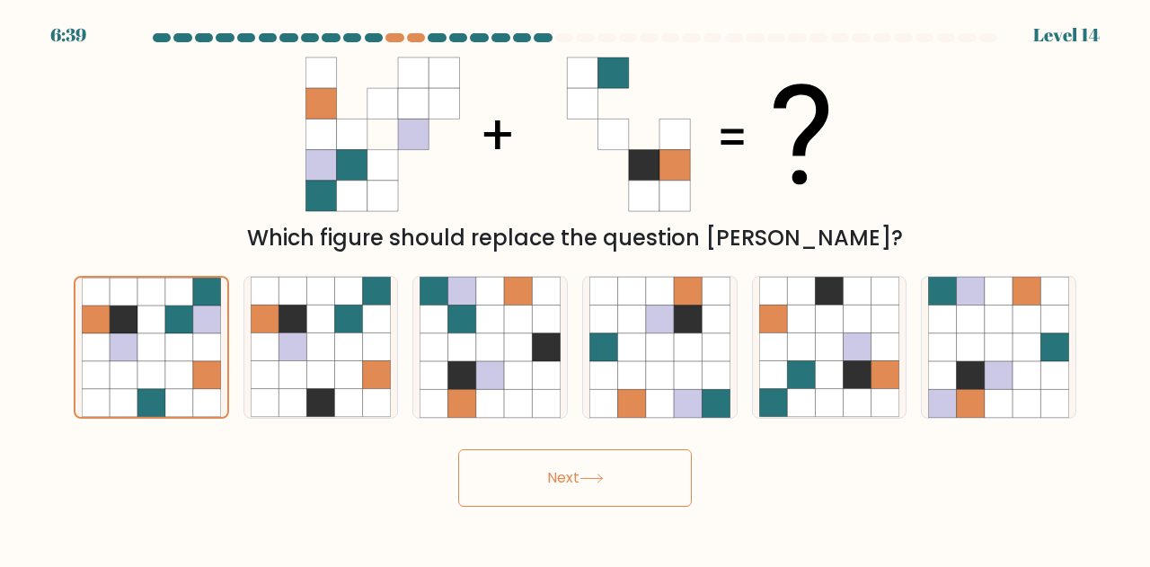
click at [500, 474] on button "Next" at bounding box center [575, 478] width 234 height 58
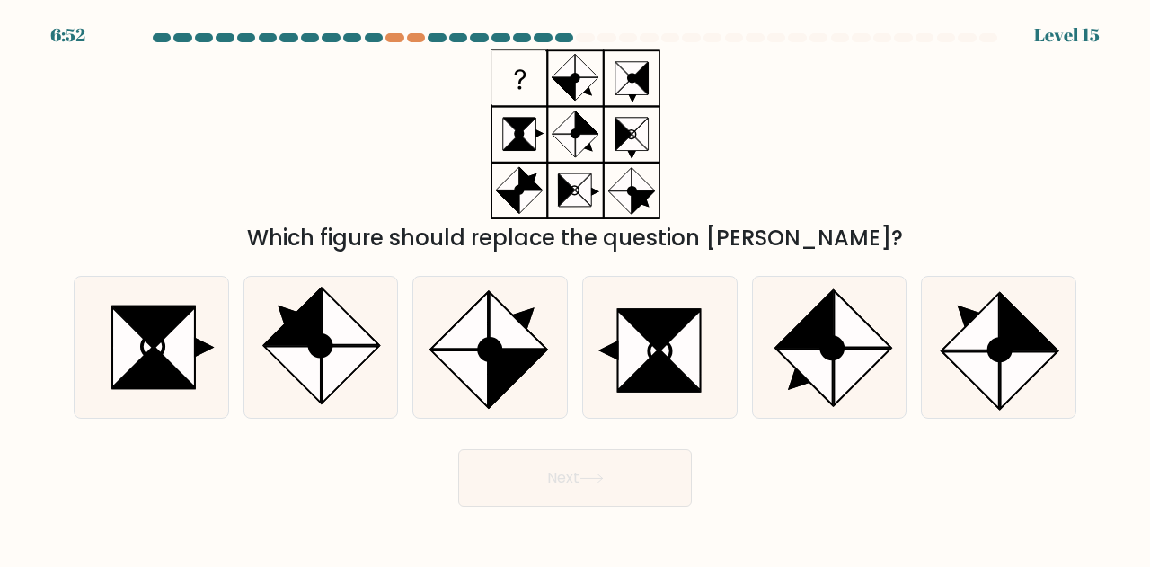
click at [190, 352] on icon at bounding box center [175, 348] width 40 height 80
click at [575, 288] on input "a." at bounding box center [575, 286] width 1 height 4
radio input "true"
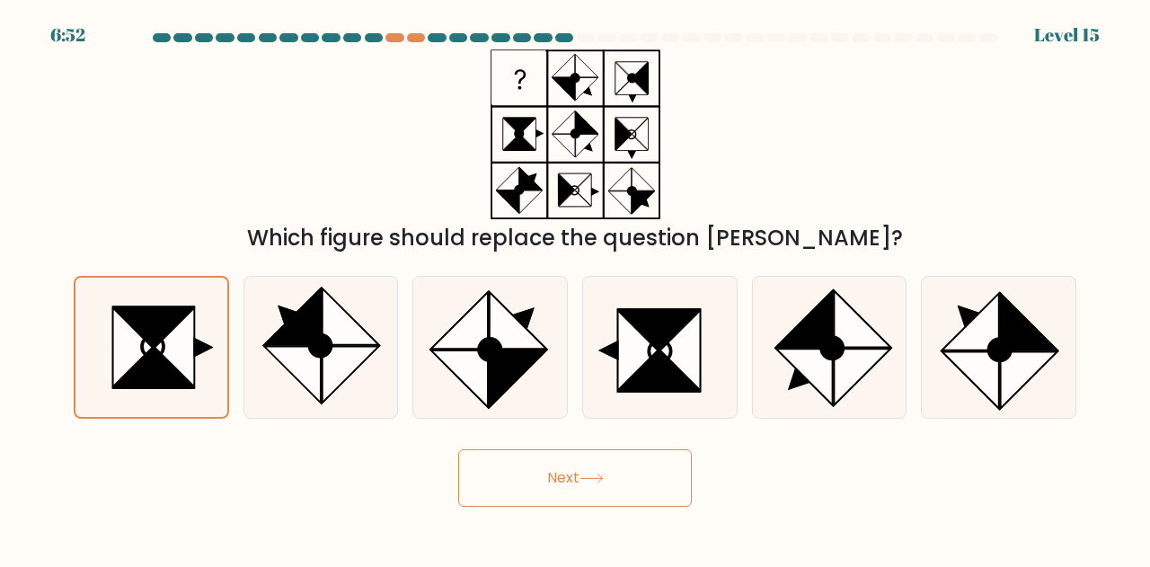
click at [530, 466] on button "Next" at bounding box center [575, 478] width 234 height 58
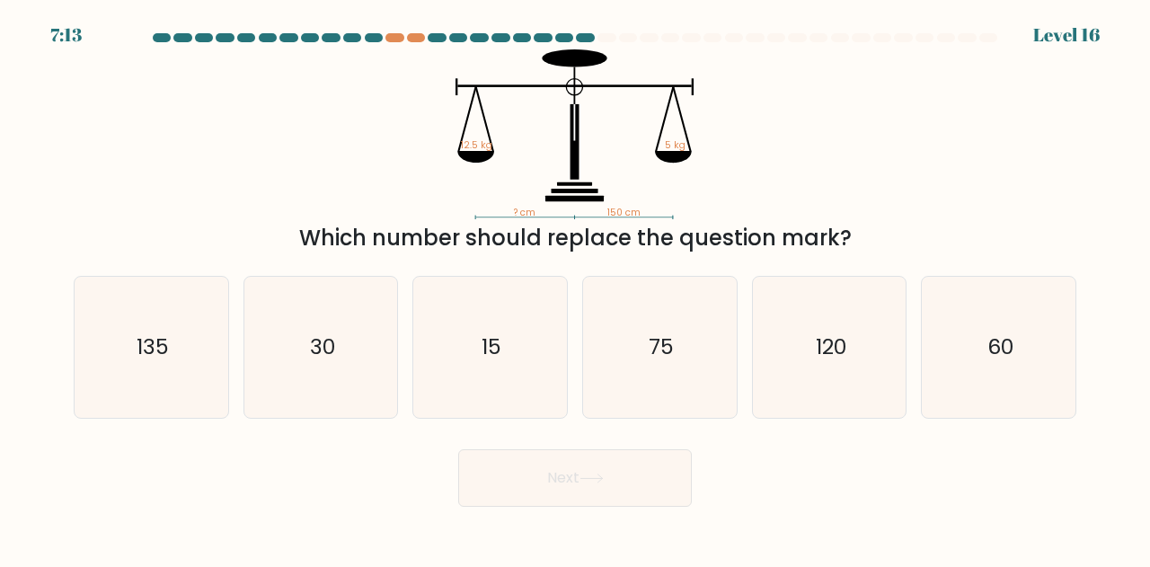
click at [340, 384] on icon "30" at bounding box center [321, 347] width 141 height 141
click at [575, 288] on input "b. 30" at bounding box center [575, 286] width 1 height 4
radio input "true"
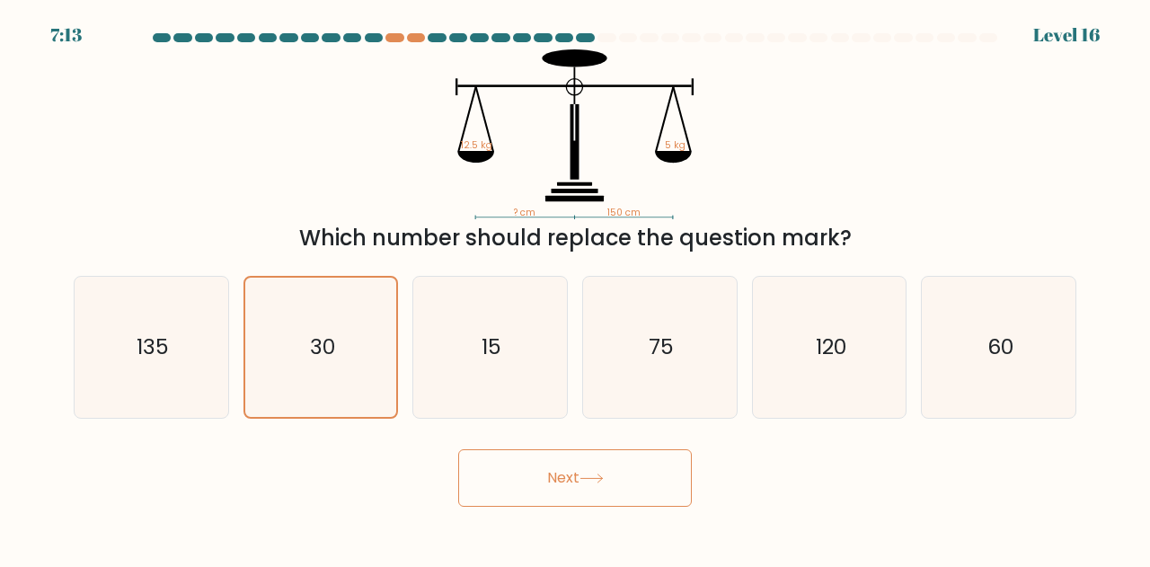
click at [555, 483] on button "Next" at bounding box center [575, 478] width 234 height 58
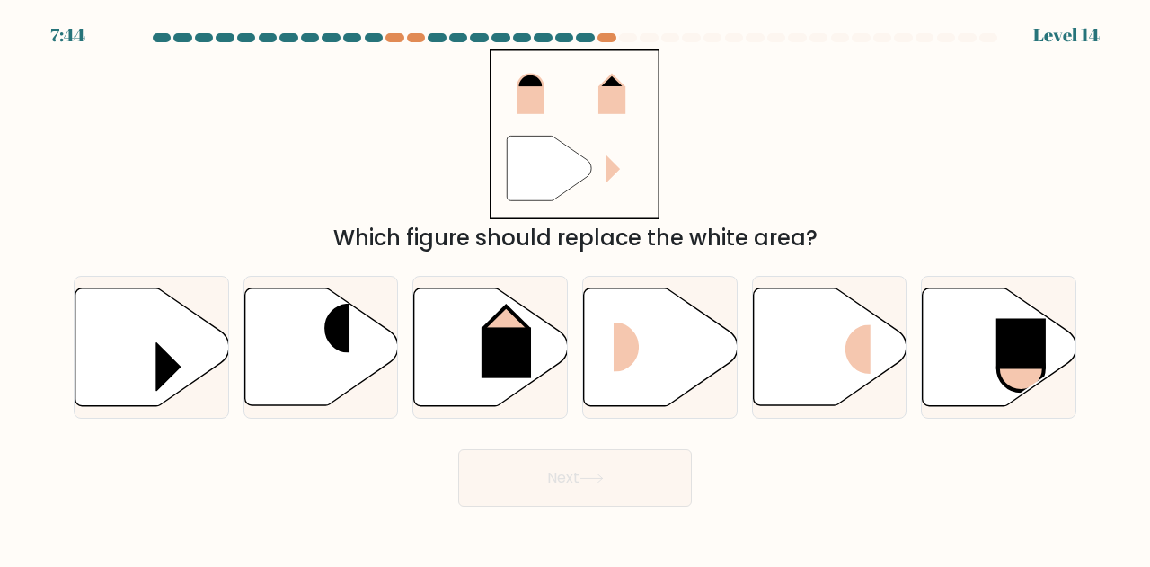
click at [703, 354] on icon at bounding box center [661, 347] width 154 height 118
click at [576, 288] on input "d." at bounding box center [575, 286] width 1 height 4
radio input "true"
click at [631, 499] on button "Next" at bounding box center [575, 478] width 234 height 58
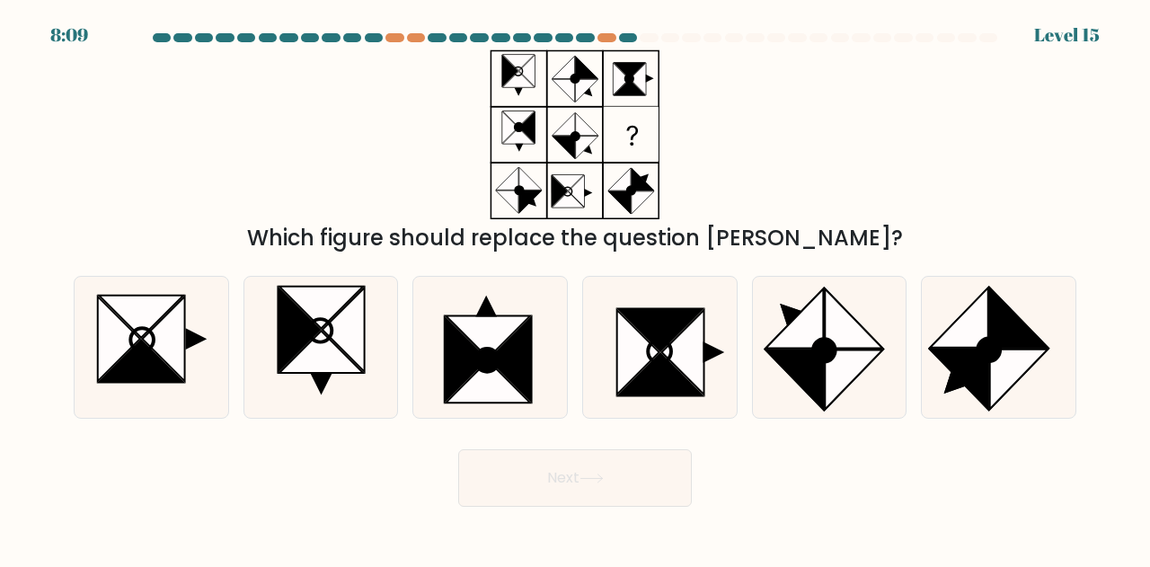
click at [665, 386] on icon at bounding box center [660, 375] width 84 height 42
click at [576, 288] on input "d." at bounding box center [575, 286] width 1 height 4
radio input "true"
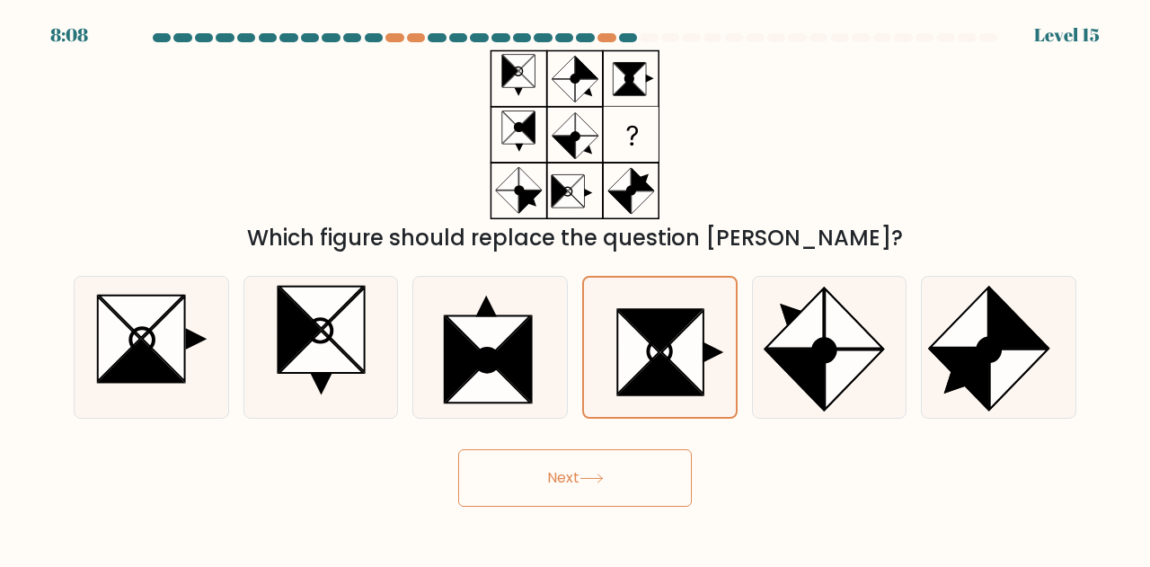
click at [659, 493] on button "Next" at bounding box center [575, 478] width 234 height 58
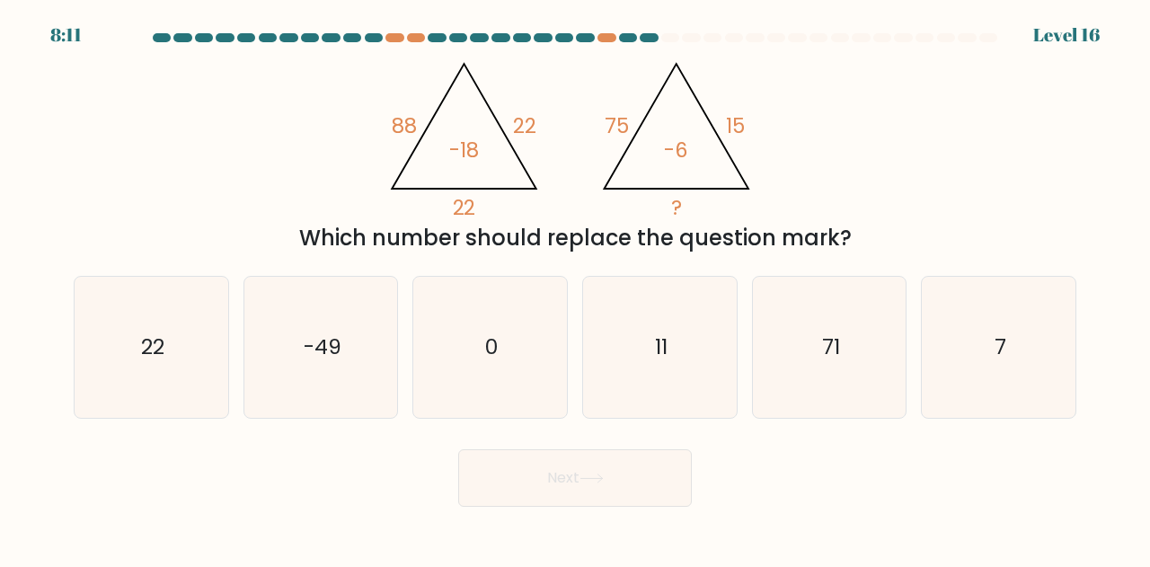
click at [929, 393] on icon "7" at bounding box center [998, 347] width 141 height 141
click at [576, 288] on input "f. 7" at bounding box center [575, 286] width 1 height 4
radio input "true"
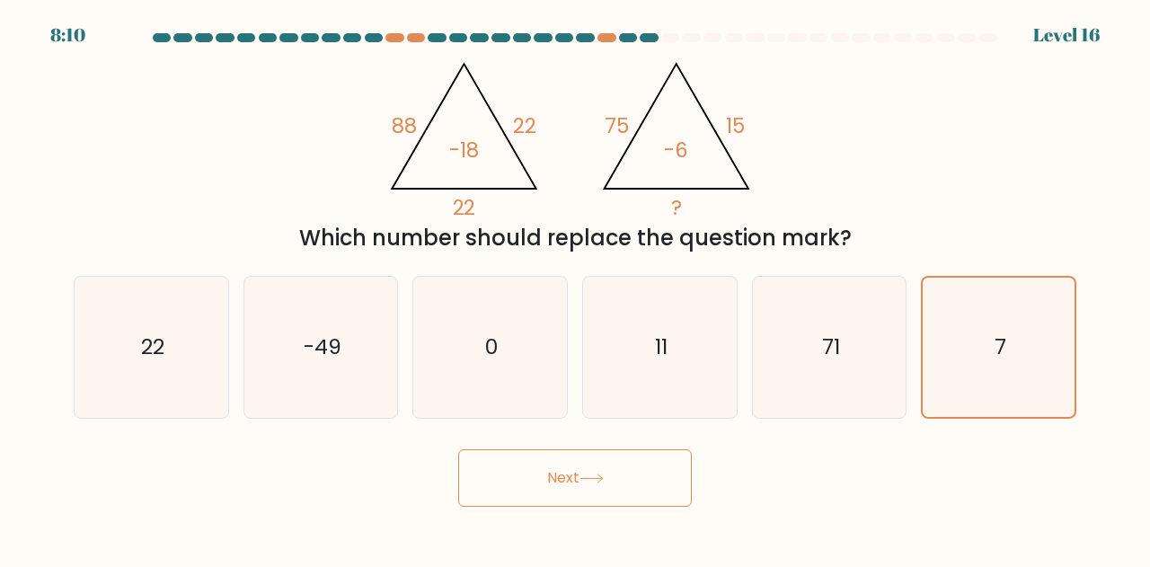
click at [659, 483] on button "Next" at bounding box center [575, 478] width 234 height 58
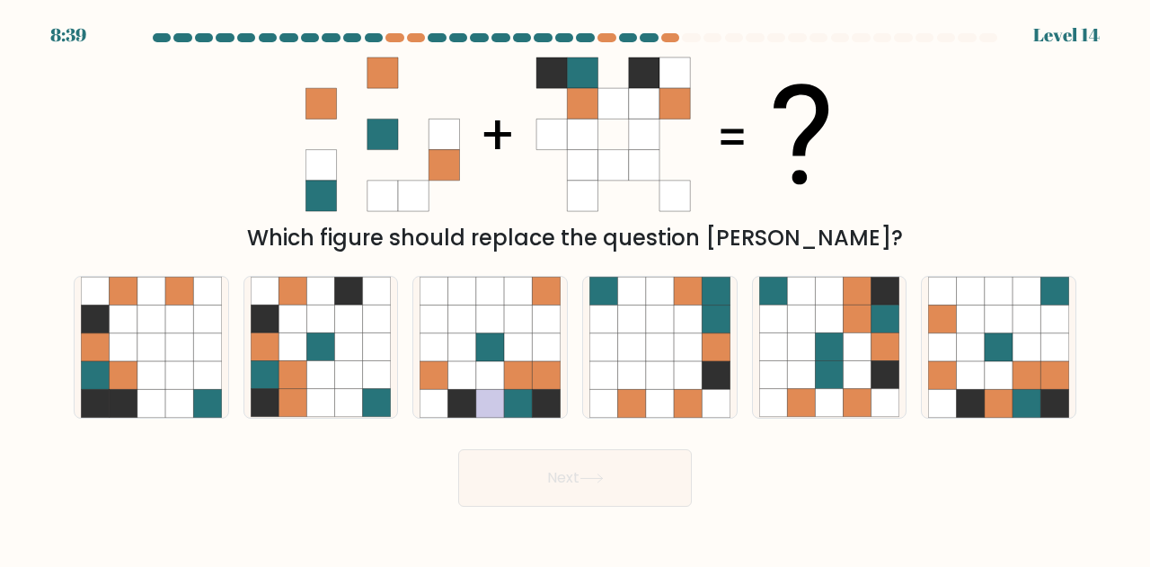
click at [987, 398] on icon at bounding box center [999, 404] width 28 height 28
click at [576, 288] on input "f." at bounding box center [575, 286] width 1 height 4
radio input "true"
click at [667, 489] on button "Next" at bounding box center [575, 478] width 234 height 58
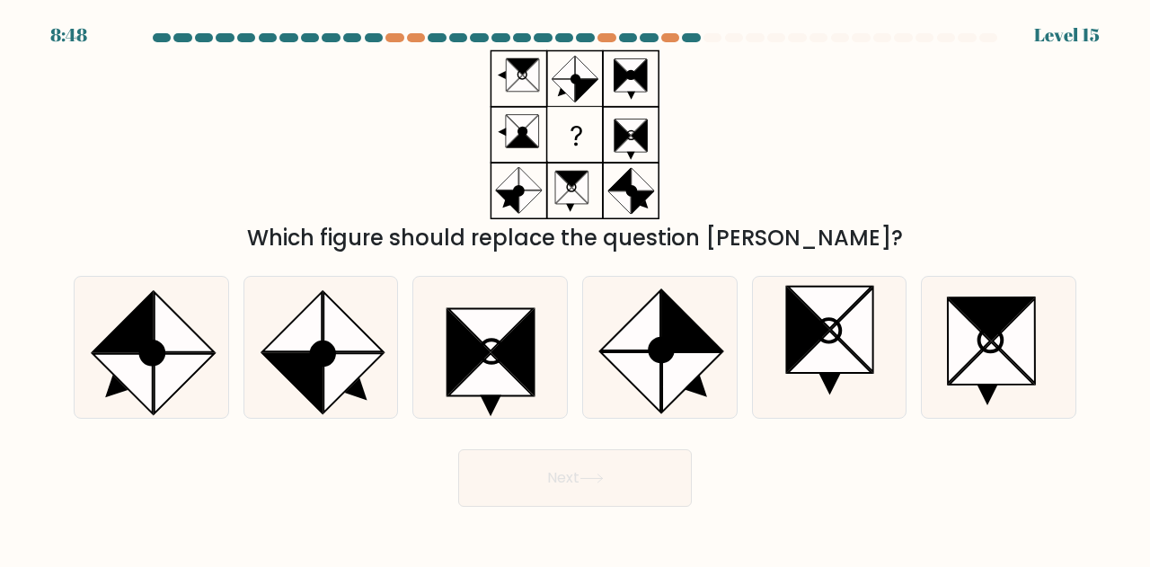
click at [211, 384] on icon at bounding box center [151, 347] width 141 height 141
click at [575, 288] on input "a." at bounding box center [575, 286] width 1 height 4
radio input "true"
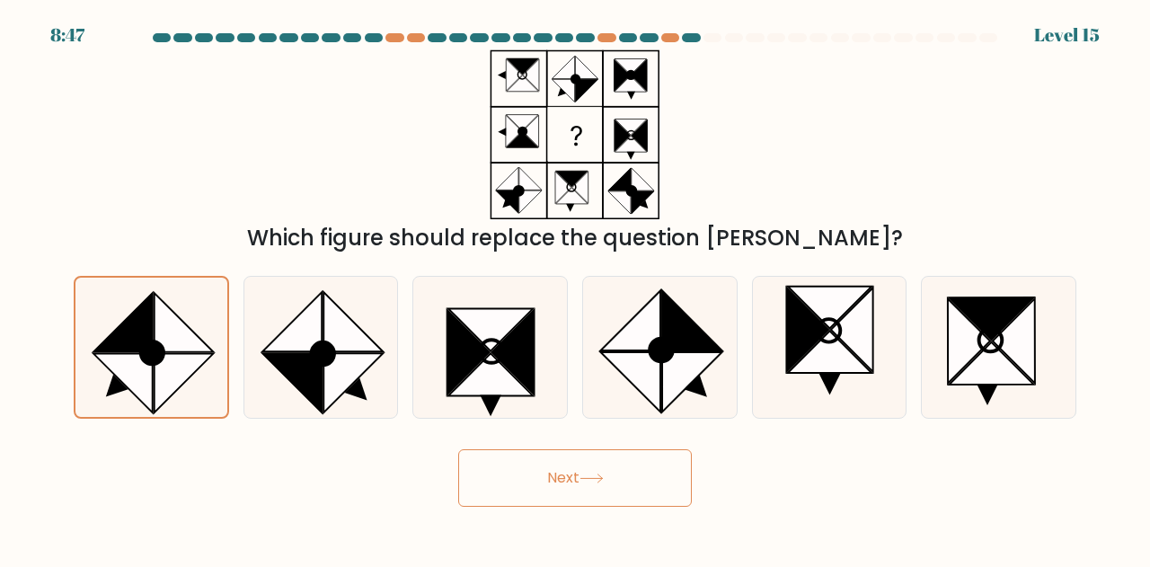
click at [526, 488] on button "Next" at bounding box center [575, 478] width 234 height 58
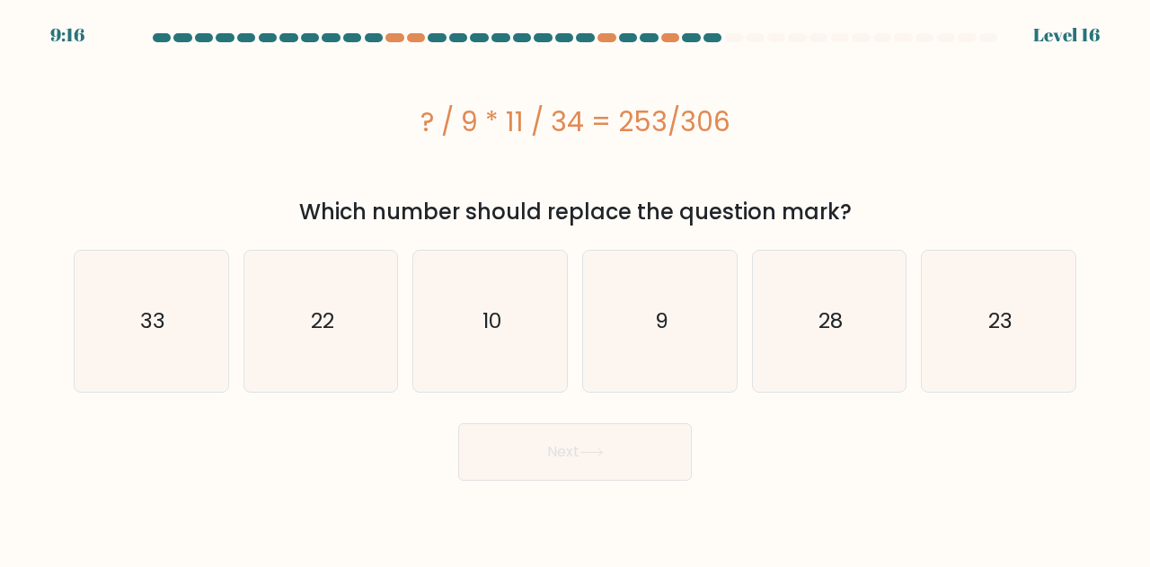
click at [999, 346] on icon "23" at bounding box center [998, 321] width 141 height 141
click at [576, 288] on input "f. 23" at bounding box center [575, 286] width 1 height 4
radio input "true"
click at [544, 490] on body "9:15 Level 16 9" at bounding box center [575, 283] width 1150 height 567
click at [575, 473] on button "Next" at bounding box center [575, 452] width 234 height 58
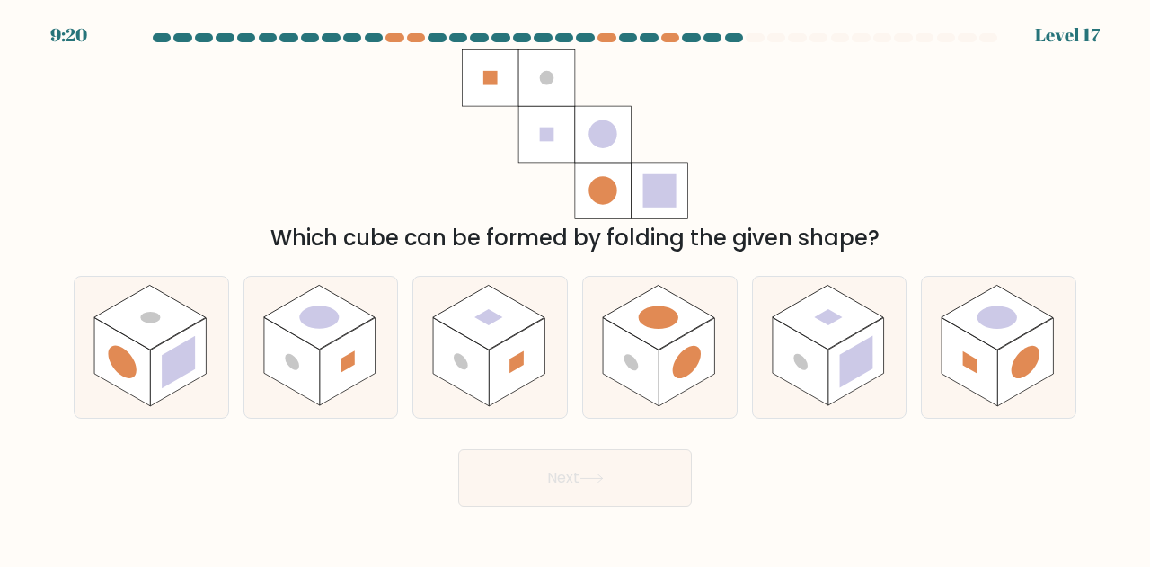
click at [424, 355] on icon at bounding box center [490, 347] width 154 height 141
click at [575, 288] on input "c." at bounding box center [575, 286] width 1 height 4
radio input "true"
click at [562, 454] on button "Next" at bounding box center [575, 478] width 234 height 58
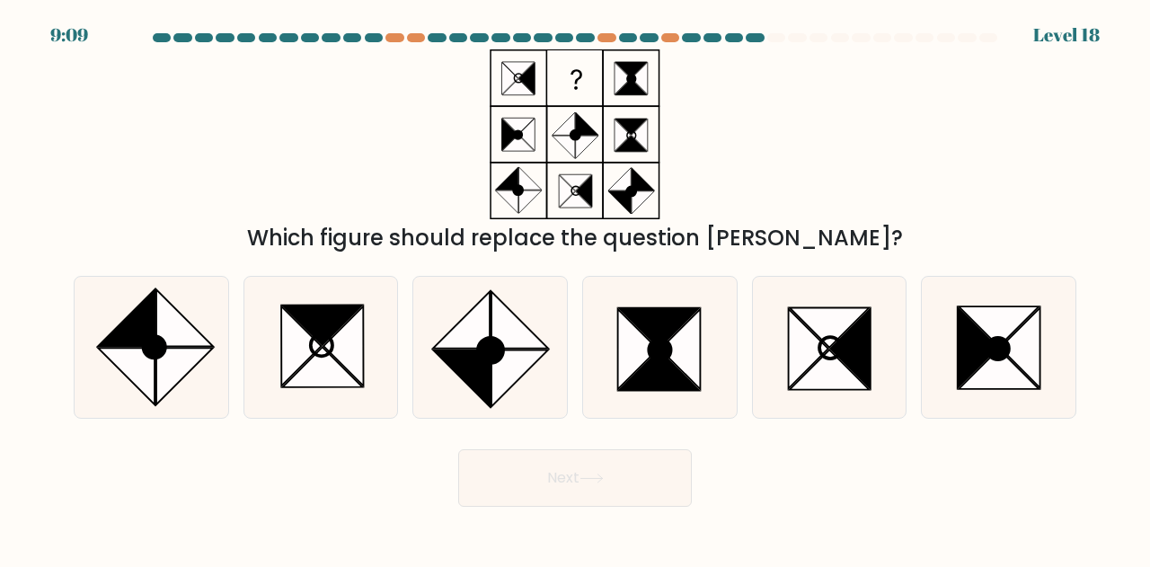
click at [467, 387] on icon at bounding box center [490, 347] width 141 height 141
click at [575, 288] on input "c." at bounding box center [575, 286] width 1 height 4
radio input "true"
click at [538, 459] on button "Next" at bounding box center [575, 478] width 234 height 58
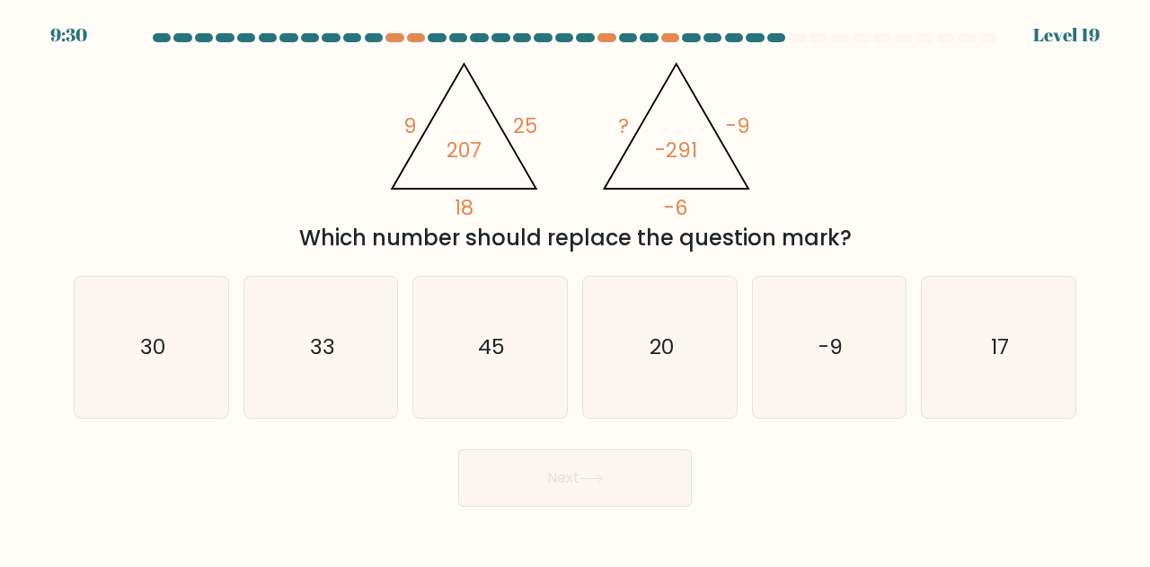
click at [825, 373] on icon "-9" at bounding box center [829, 347] width 141 height 141
click at [576, 288] on input "e. -9" at bounding box center [575, 286] width 1 height 4
radio input "true"
click at [624, 459] on button "Next" at bounding box center [575, 478] width 234 height 58
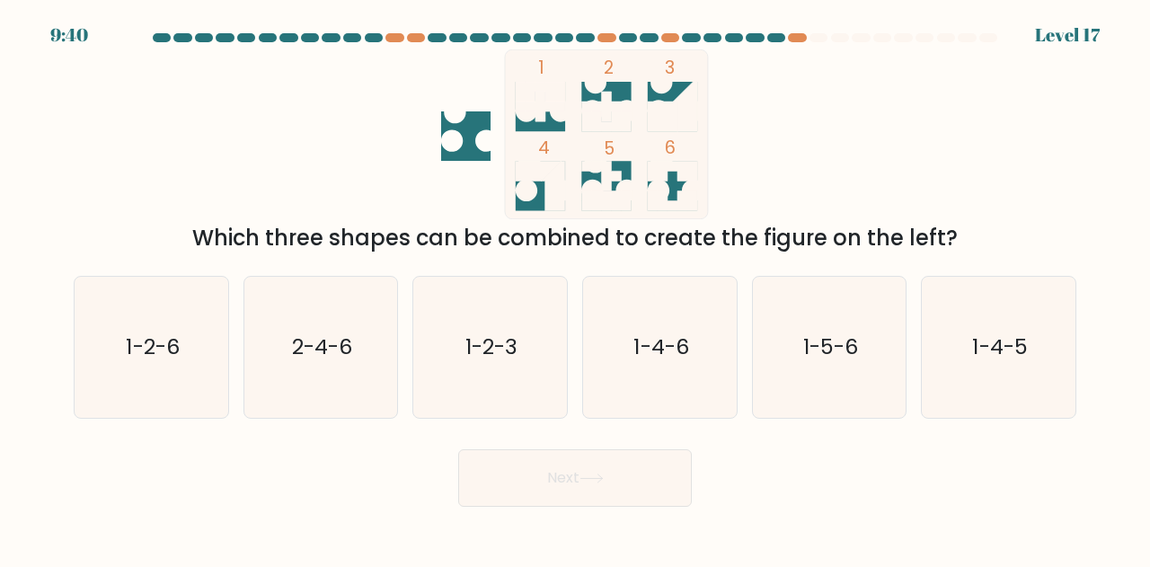
click at [189, 362] on icon "1-2-6" at bounding box center [151, 347] width 141 height 141
click at [575, 288] on input "a. 1-2-6" at bounding box center [575, 286] width 1 height 4
radio input "true"
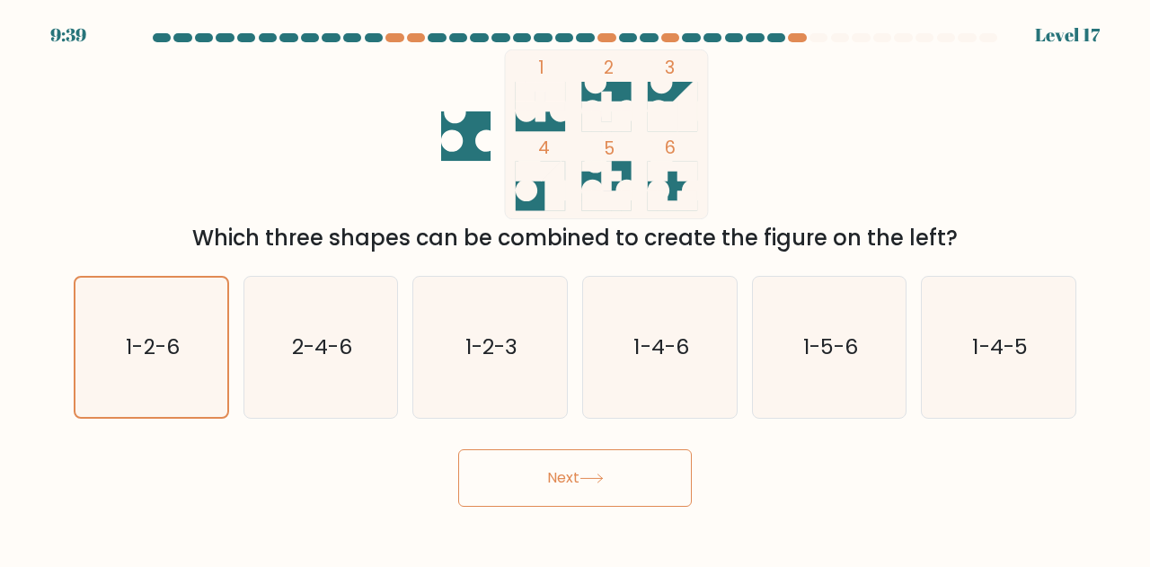
click at [602, 498] on button "Next" at bounding box center [575, 478] width 234 height 58
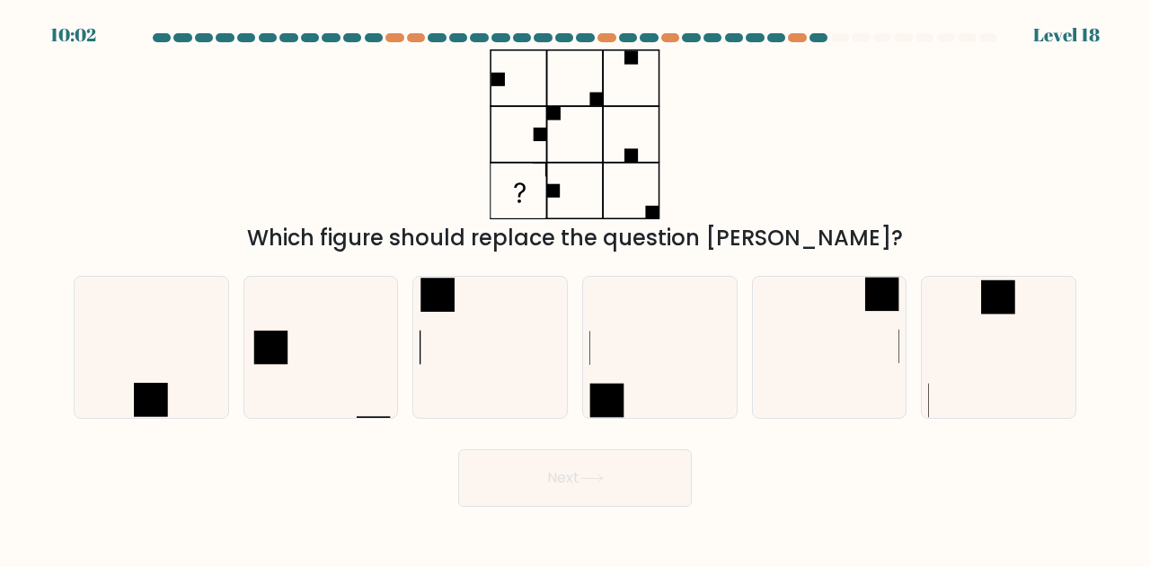
click at [131, 358] on icon at bounding box center [151, 347] width 141 height 141
click at [575, 288] on input "a." at bounding box center [575, 286] width 1 height 4
radio input "true"
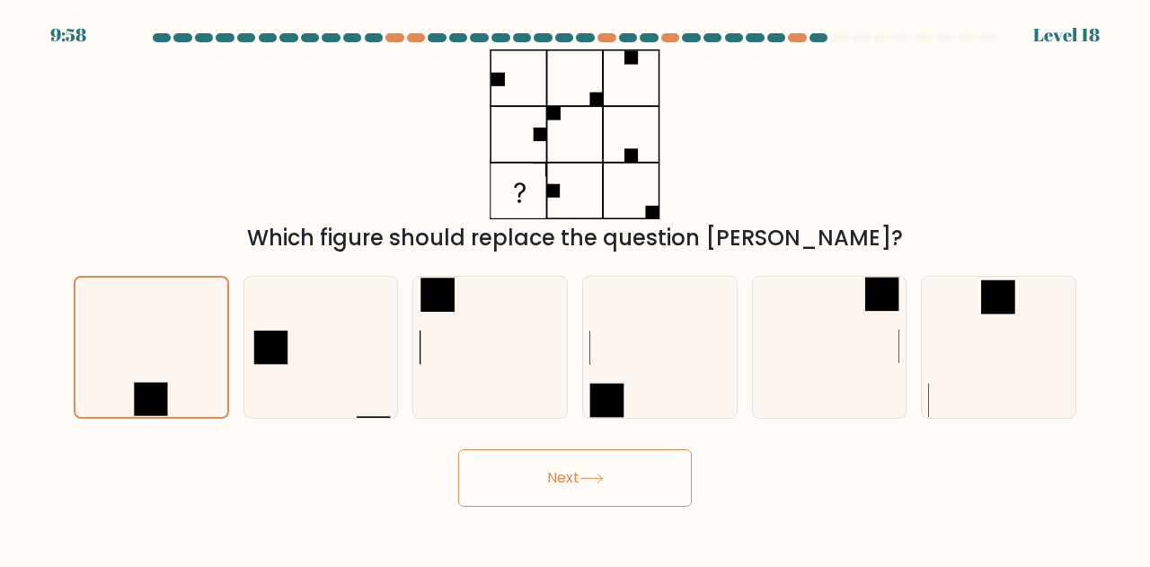
click at [250, 446] on div "Next" at bounding box center [575, 473] width 1024 height 66
click at [512, 481] on button "Next" at bounding box center [575, 478] width 234 height 58
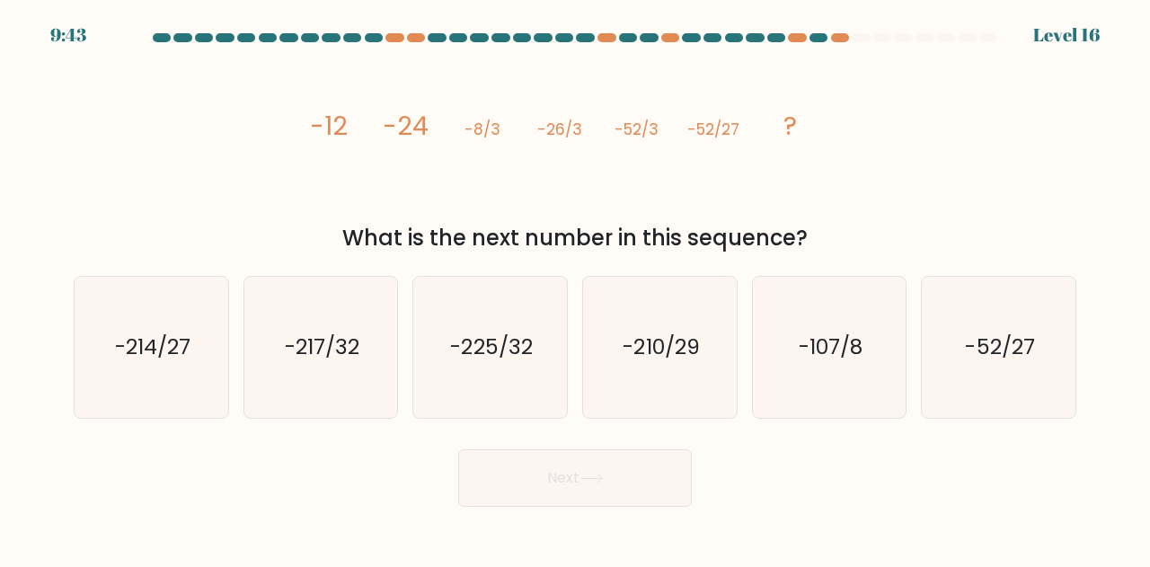
click at [541, 375] on icon "-225/32" at bounding box center [490, 347] width 141 height 141
click at [575, 288] on input "c. -225/32" at bounding box center [575, 286] width 1 height 4
radio input "true"
click at [614, 462] on button "Next" at bounding box center [575, 478] width 234 height 58
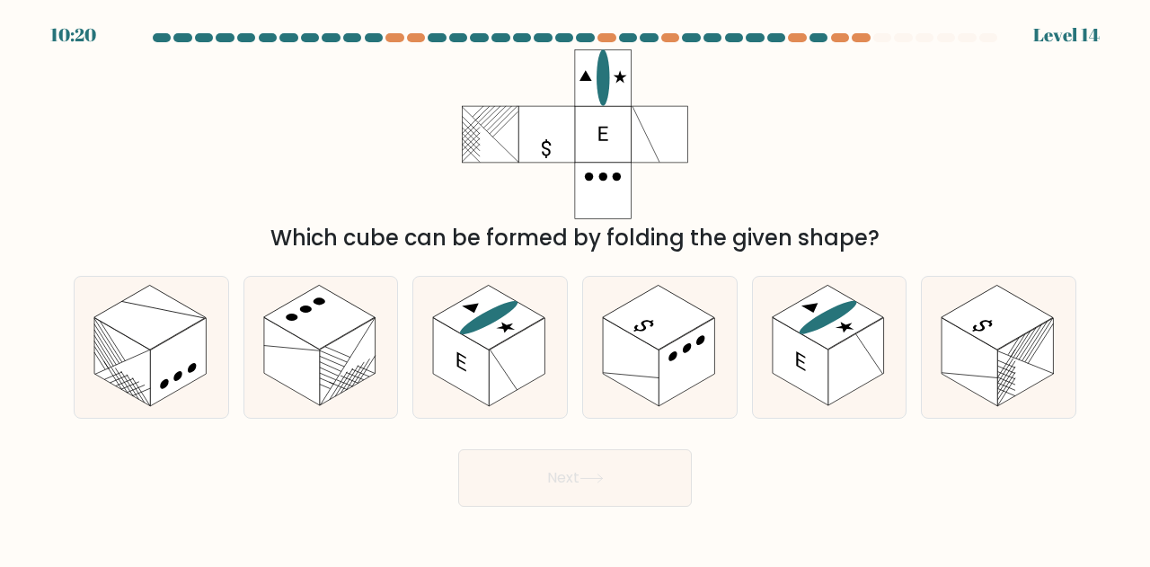
click at [828, 317] on ellipse at bounding box center [827, 318] width 69 height 40
click at [576, 288] on input "e." at bounding box center [575, 286] width 1 height 4
radio input "true"
click at [618, 473] on button "Next" at bounding box center [575, 478] width 234 height 58
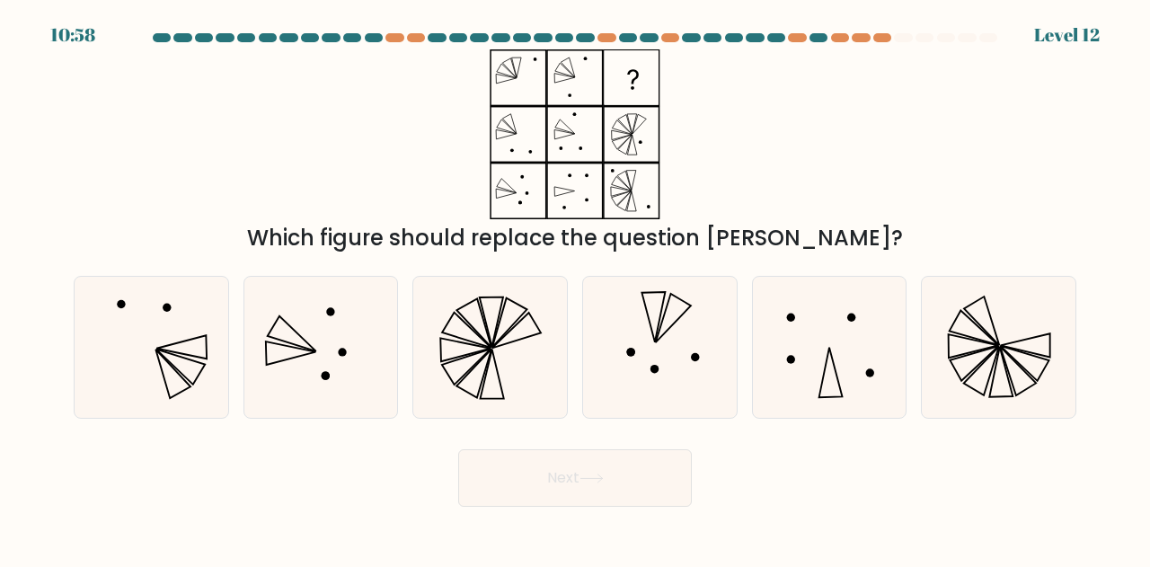
click at [530, 380] on icon at bounding box center [490, 347] width 141 height 141
click at [575, 288] on input "c." at bounding box center [575, 286] width 1 height 4
radio input "true"
click at [627, 485] on button "Next" at bounding box center [575, 478] width 234 height 58
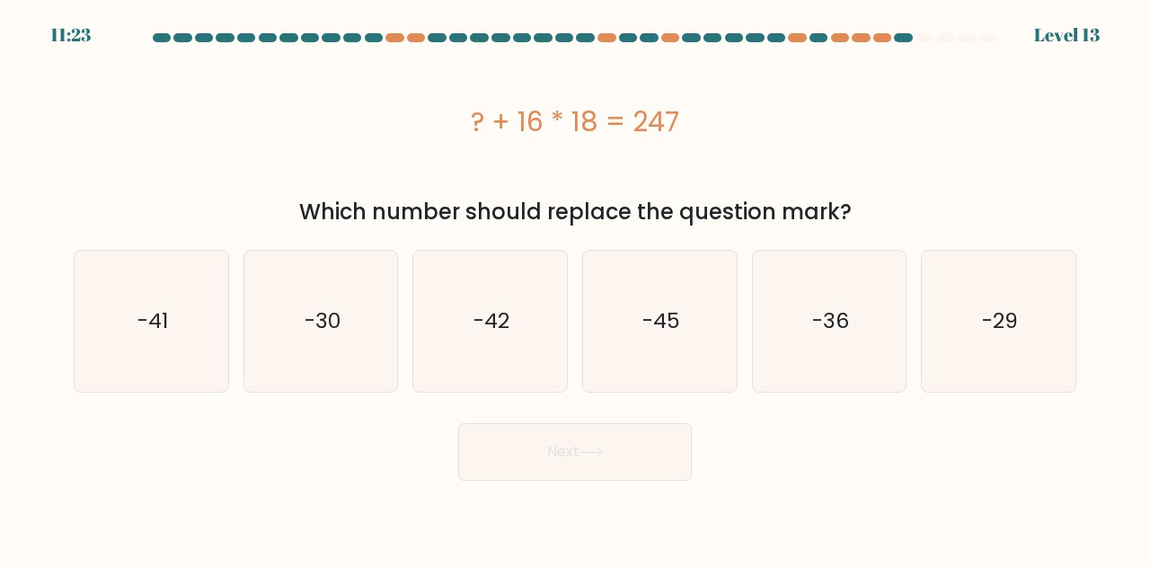
click at [1032, 288] on icon "-29" at bounding box center [998, 321] width 141 height 141
click at [576, 288] on input "f. -29" at bounding box center [575, 286] width 1 height 4
radio input "true"
click at [646, 443] on button "Next" at bounding box center [575, 452] width 234 height 58
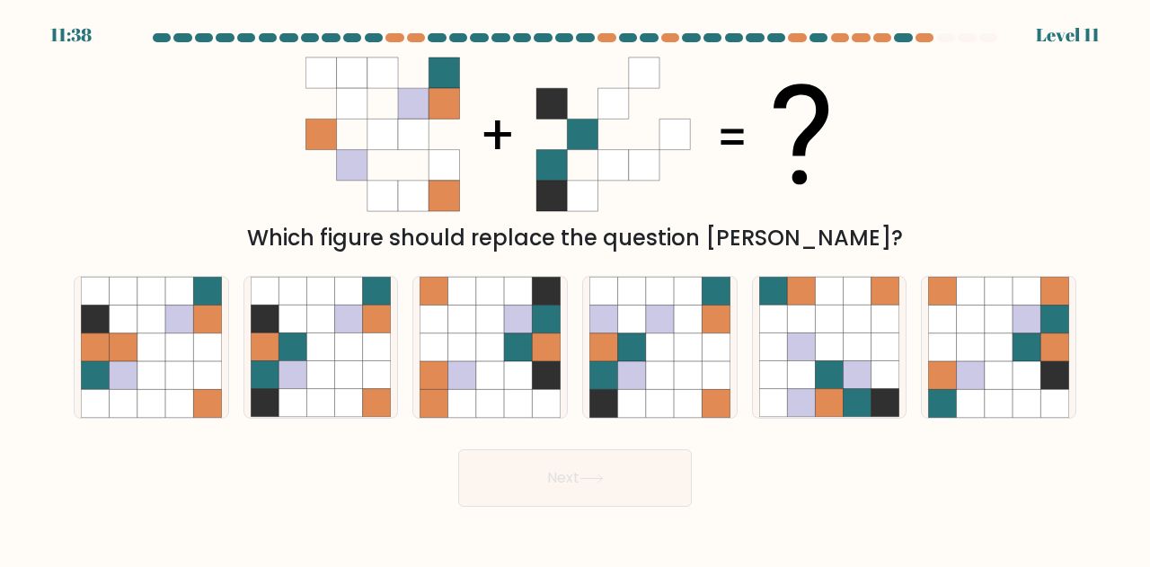
click at [367, 401] on icon at bounding box center [377, 404] width 28 height 28
click at [575, 288] on input "b." at bounding box center [575, 286] width 1 height 4
radio input "true"
click at [556, 452] on button "Next" at bounding box center [575, 478] width 234 height 58
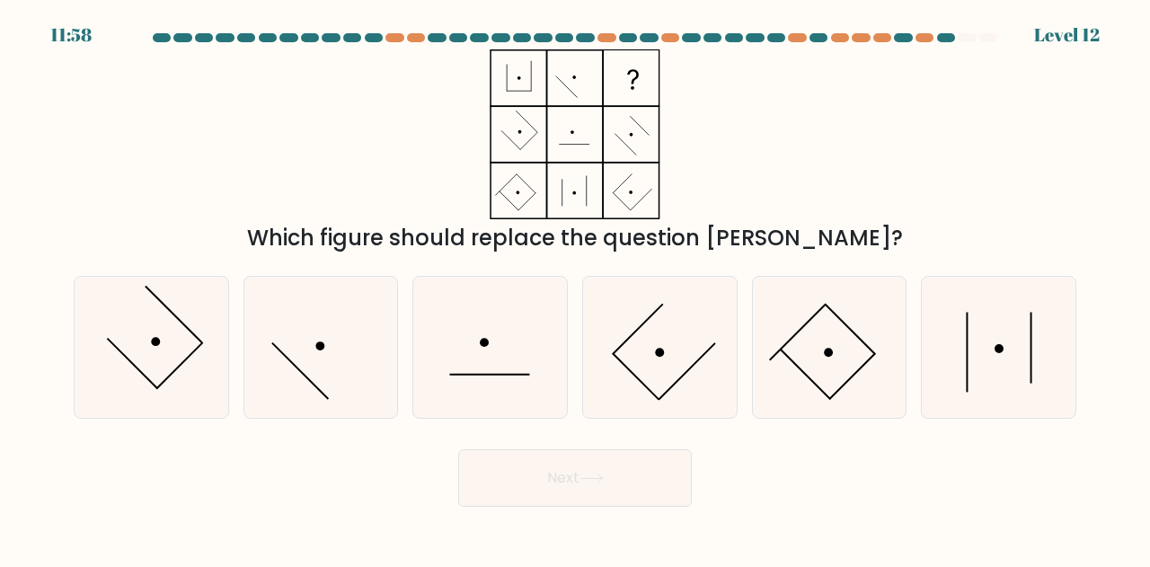
click at [858, 453] on div "Next" at bounding box center [575, 473] width 1024 height 66
click at [976, 347] on icon at bounding box center [998, 347] width 141 height 141
click at [576, 288] on input "f." at bounding box center [575, 286] width 1 height 4
radio input "true"
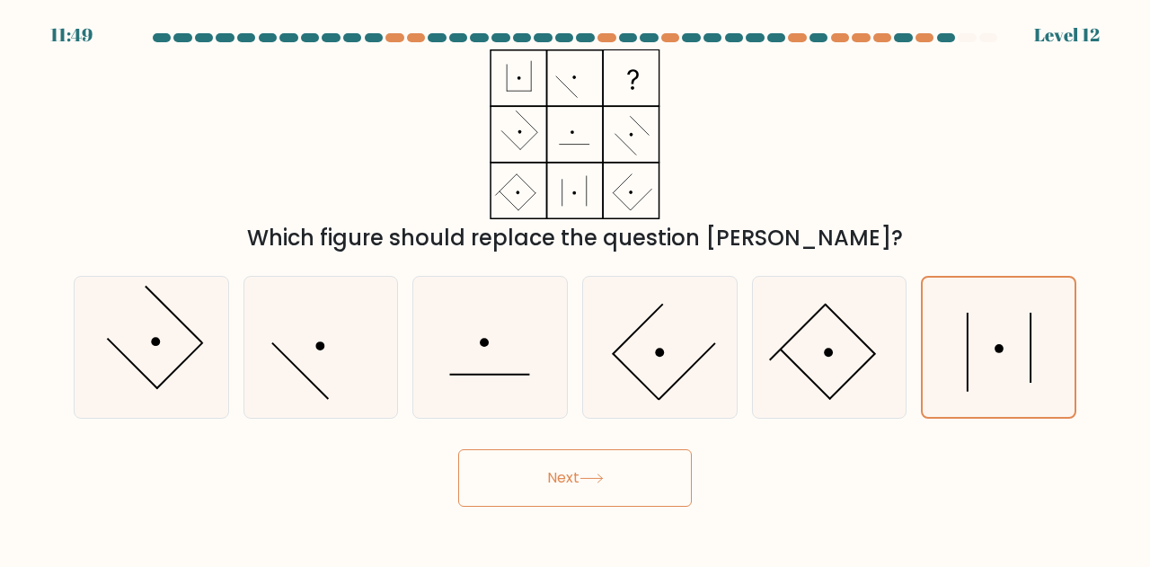
click at [622, 479] on button "Next" at bounding box center [575, 478] width 234 height 58
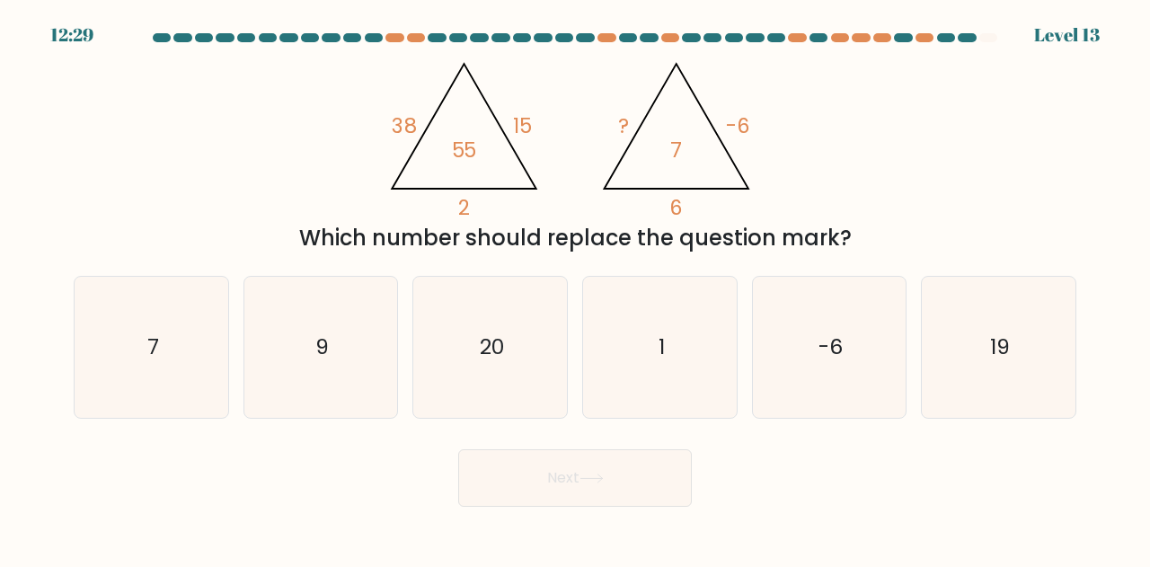
click at [844, 405] on icon "-6" at bounding box center [829, 347] width 141 height 141
click at [576, 288] on input "e. -6" at bounding box center [575, 286] width 1 height 4
radio input "true"
click at [622, 491] on button "Next" at bounding box center [575, 478] width 234 height 58
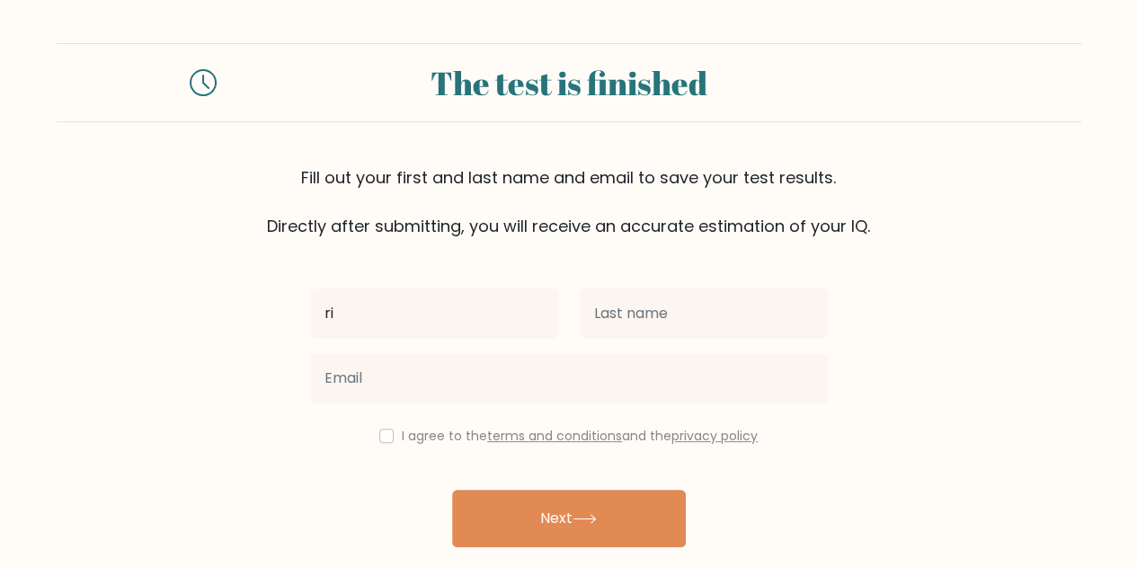
type input "r"
type input "bubba"
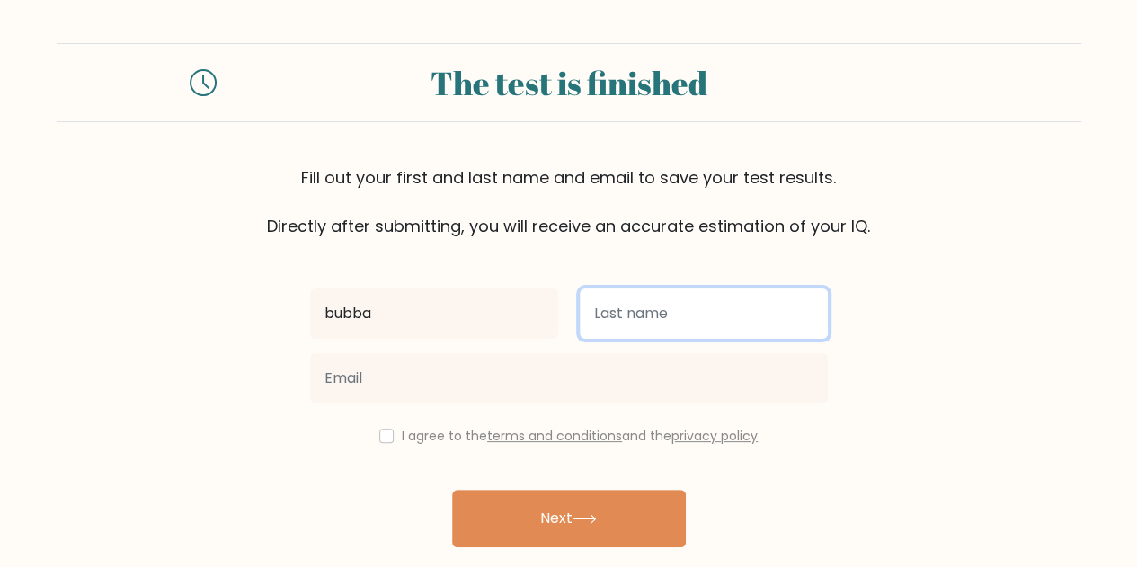
click at [732, 328] on input "text" at bounding box center [703, 313] width 248 height 50
type input "2013"
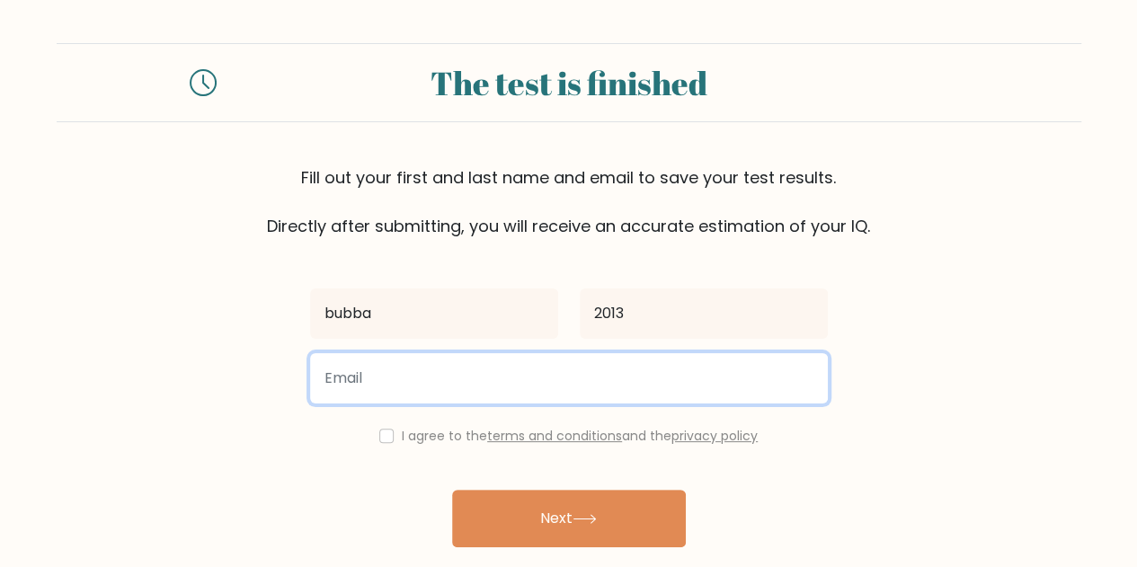
click at [505, 366] on input "email" at bounding box center [569, 378] width 518 height 50
type input "[EMAIL_ADDRESS][PERSON_NAME][DOMAIN_NAME]"
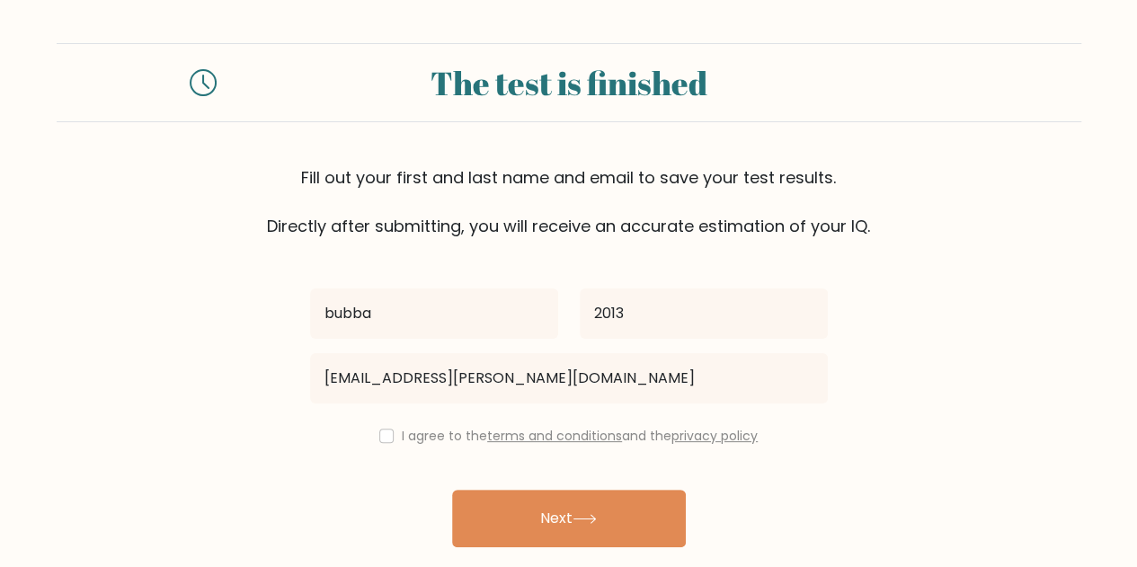
click at [409, 439] on label "I agree to the terms and conditions and the privacy policy" at bounding box center [580, 436] width 356 height 18
click at [391, 438] on div "I agree to the terms and conditions and the privacy policy" at bounding box center [568, 436] width 539 height 22
click at [379, 432] on input "checkbox" at bounding box center [386, 436] width 14 height 14
checkbox input "true"
click at [557, 520] on button "Next" at bounding box center [569, 519] width 234 height 58
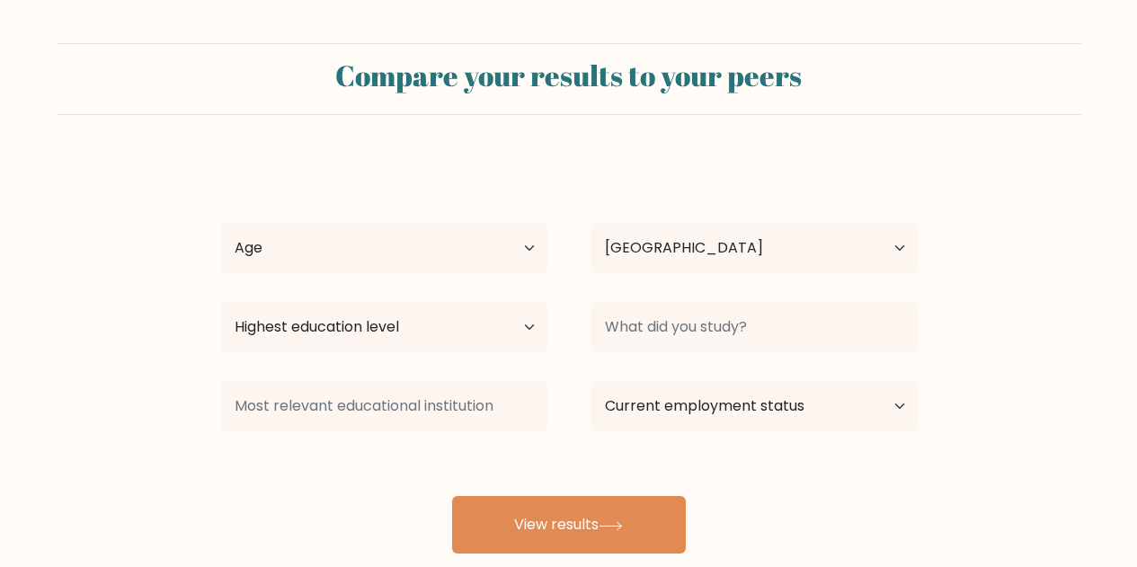
select select "US"
click at [497, 271] on select "Age Under [DEMOGRAPHIC_DATA] [DEMOGRAPHIC_DATA] [DEMOGRAPHIC_DATA] [DEMOGRAPHIC…" at bounding box center [383, 248] width 327 height 50
select select "min_18"
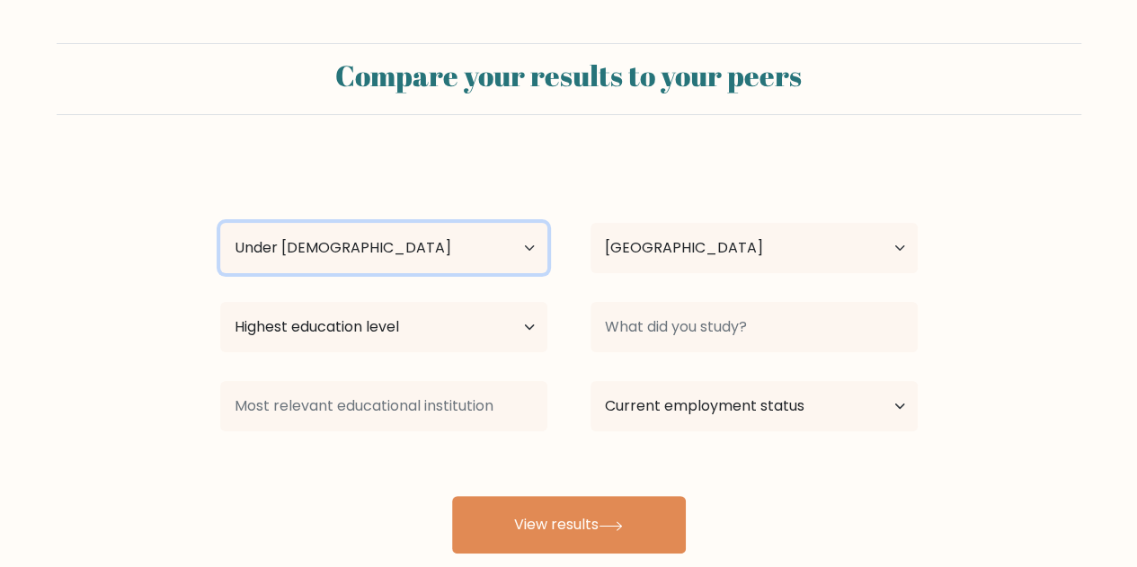
click at [220, 223] on select "Age Under [DEMOGRAPHIC_DATA] [DEMOGRAPHIC_DATA] [DEMOGRAPHIC_DATA] [DEMOGRAPHIC…" at bounding box center [383, 248] width 327 height 50
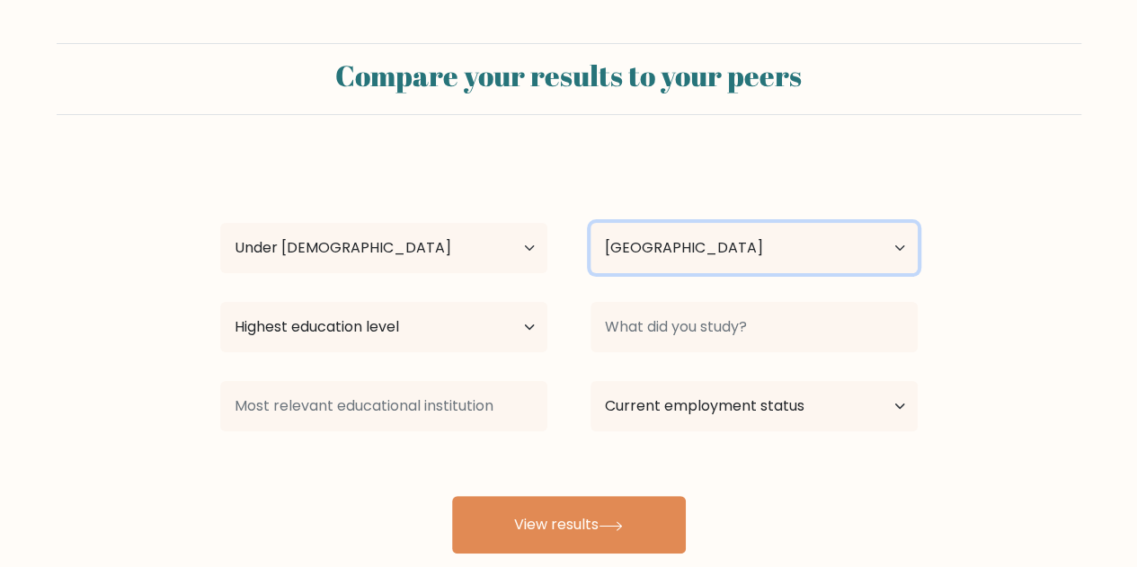
click at [712, 269] on select "Country Afghanistan Albania Algeria American Samoa Andorra Angola Anguilla Anta…" at bounding box center [753, 248] width 327 height 50
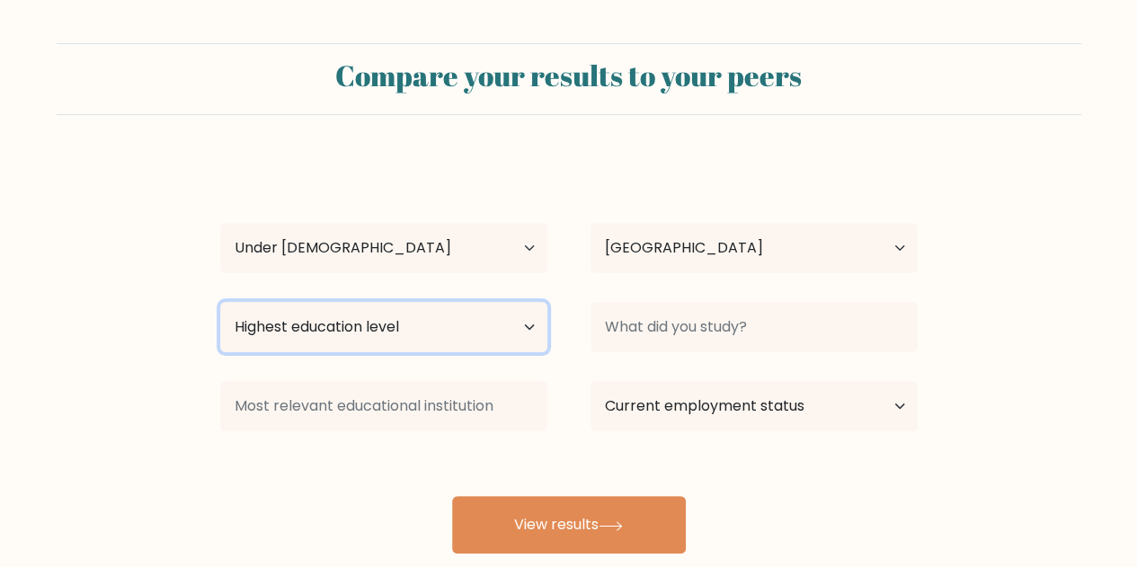
click at [499, 340] on select "Highest education level No schooling Primary Lower Secondary Upper Secondary Oc…" at bounding box center [383, 327] width 327 height 50
select select "primary"
click at [220, 302] on select "Highest education level No schooling Primary Lower Secondary Upper Secondary Oc…" at bounding box center [383, 327] width 327 height 50
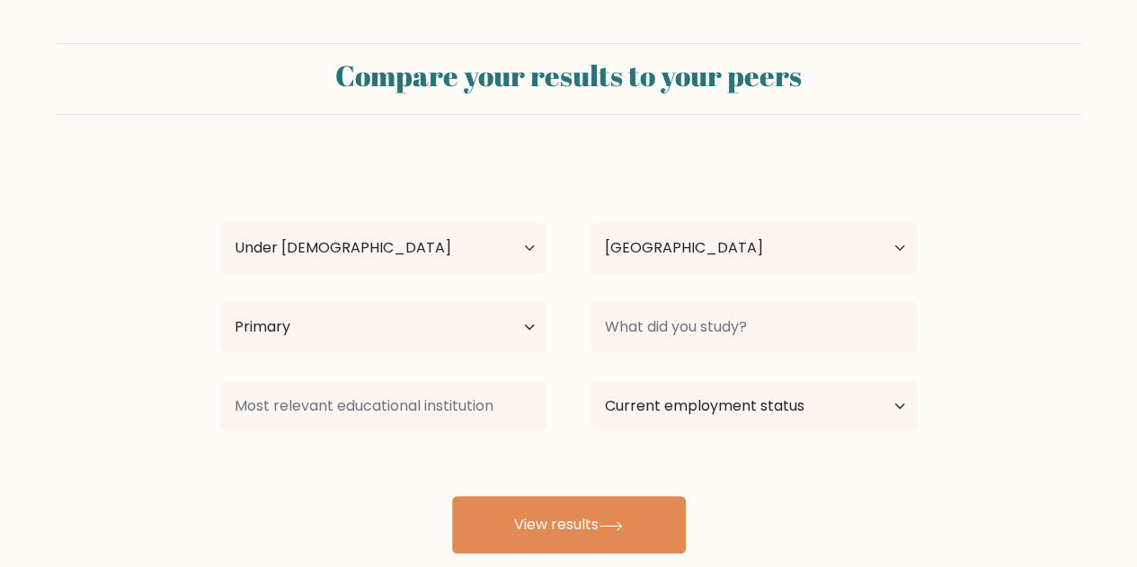
click at [667, 357] on div at bounding box center [754, 327] width 370 height 65
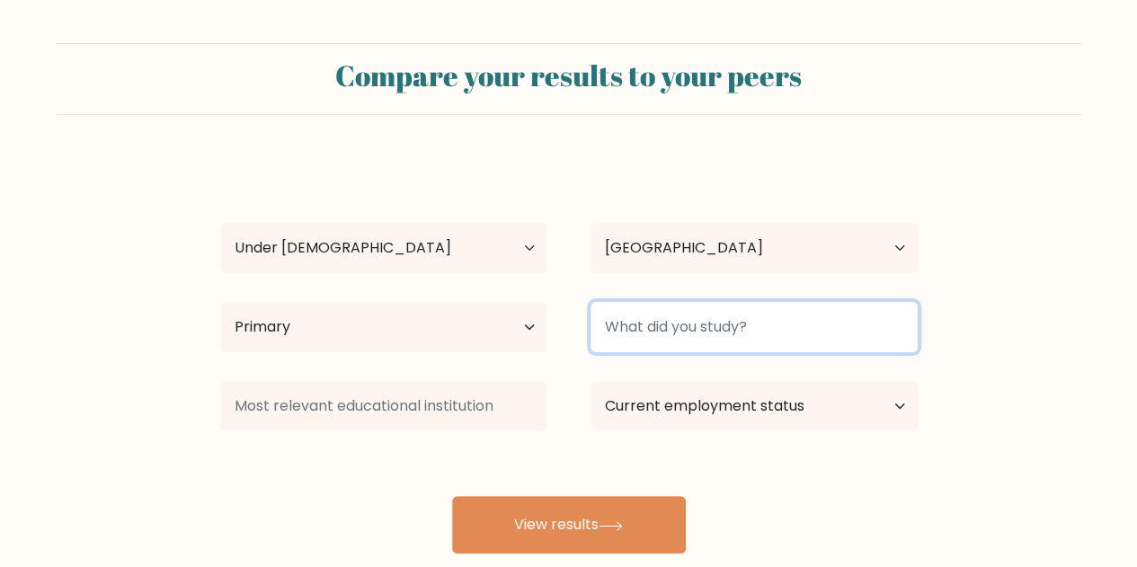
click at [676, 343] on input at bounding box center [753, 327] width 327 height 50
type input "a"
type input "e"
click at [452, 496] on button "View results" at bounding box center [569, 525] width 234 height 58
click at [877, 306] on input at bounding box center [753, 327] width 327 height 50
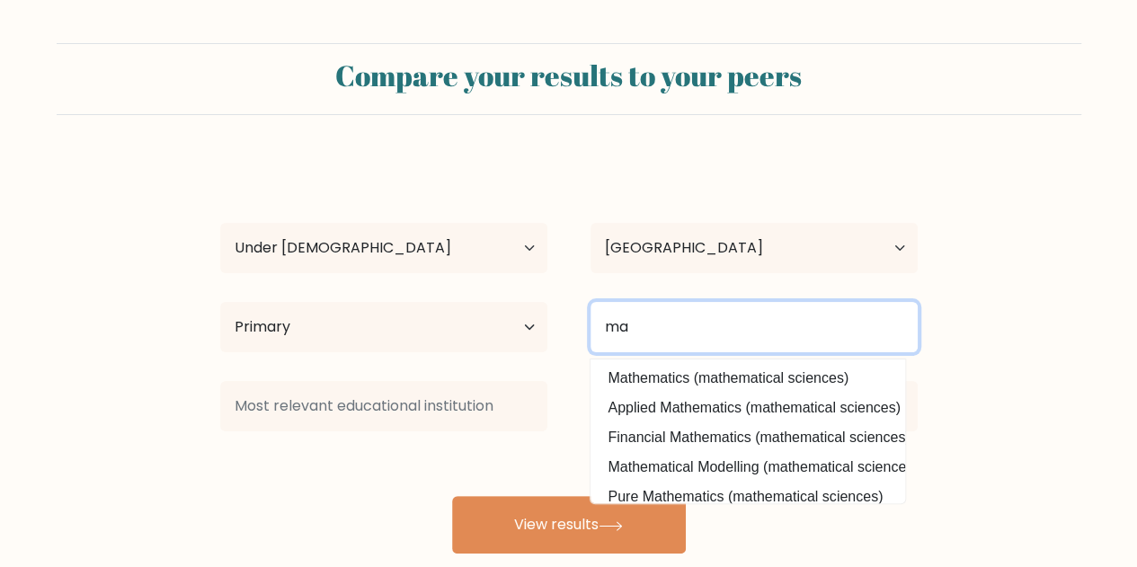
type input "m"
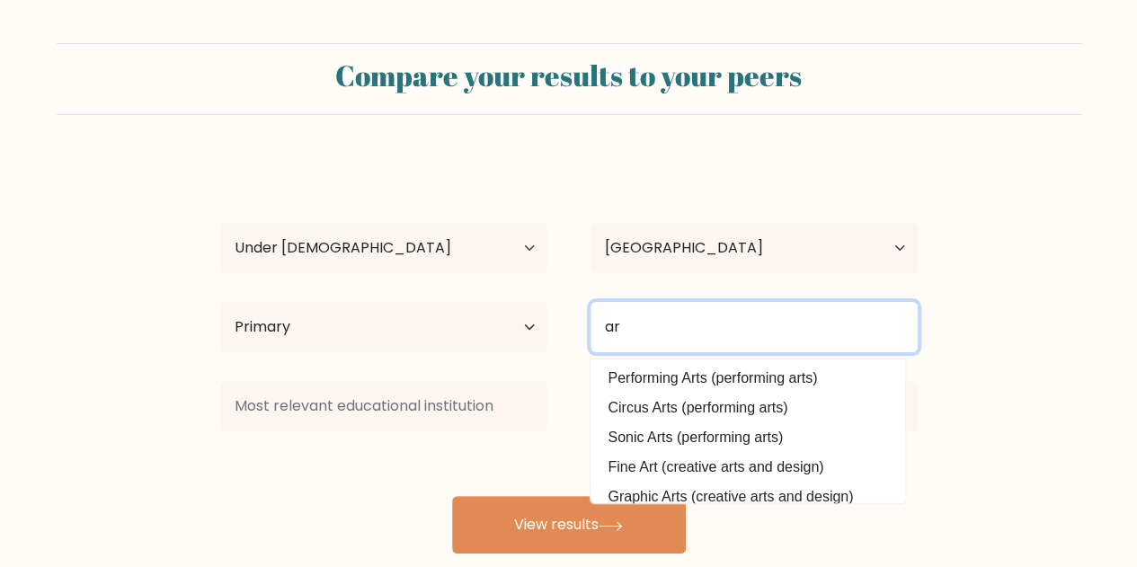
type input "a"
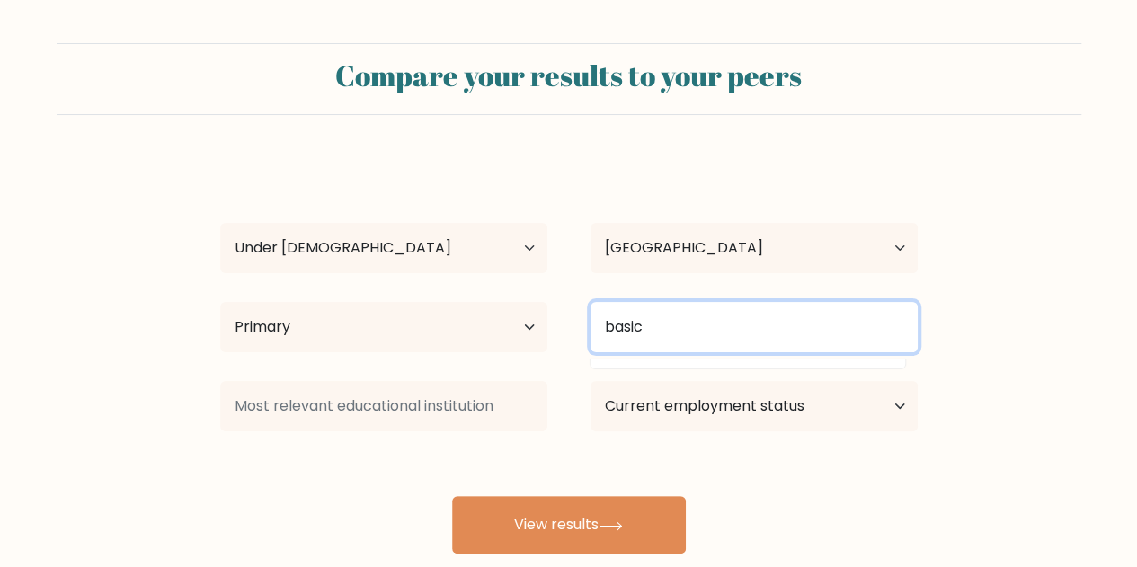
type input "basic"
click at [452, 496] on button "View results" at bounding box center [569, 525] width 234 height 58
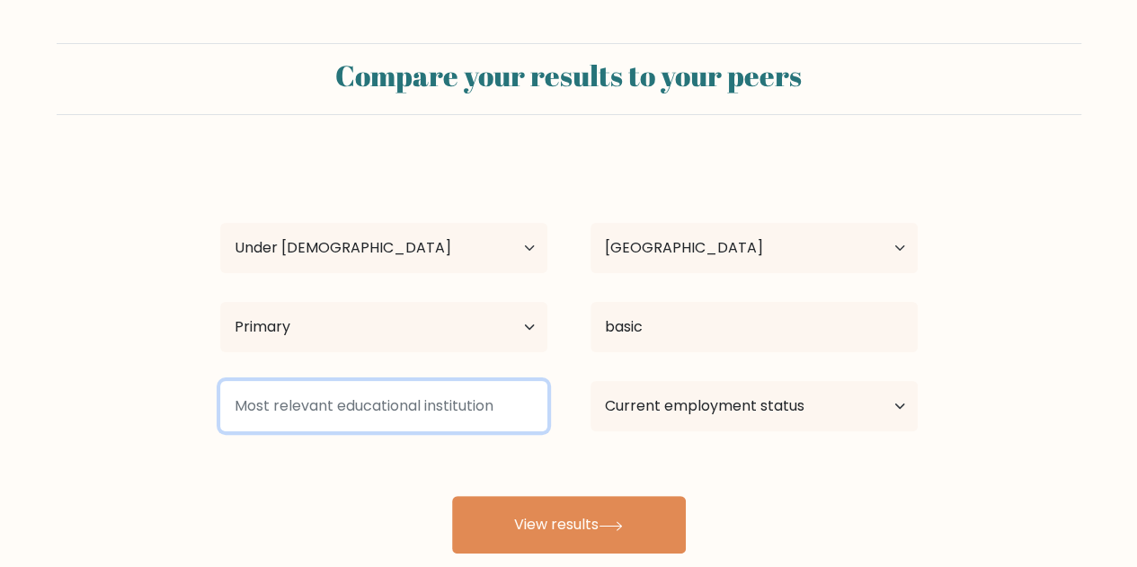
click at [509, 409] on input at bounding box center [383, 406] width 327 height 50
type input "J"
type input "LJCDS"
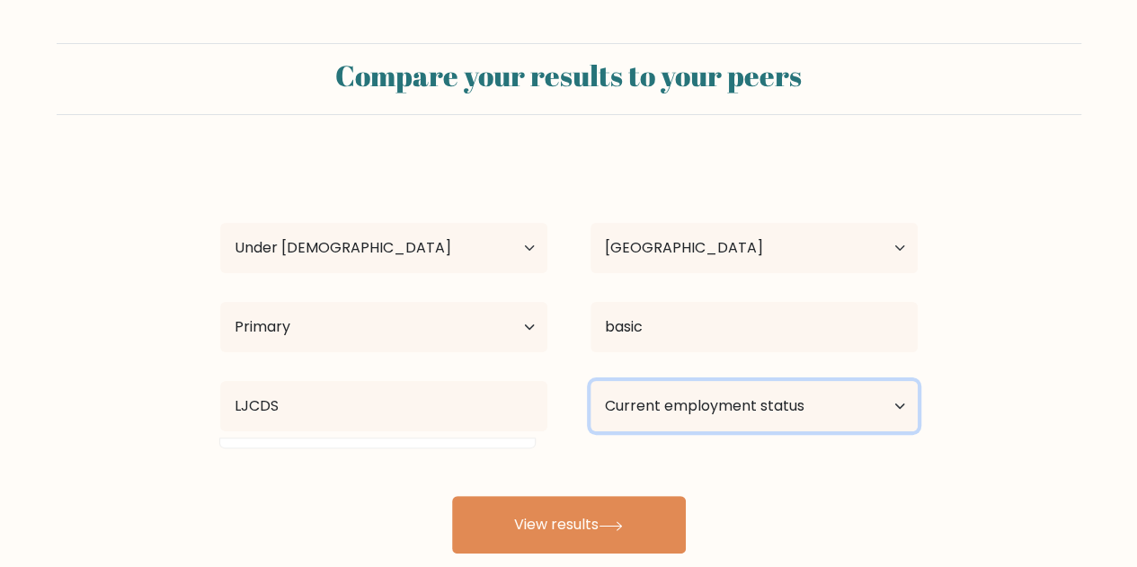
click at [746, 385] on select "Current employment status Employed Student Retired Other / prefer not to answer" at bounding box center [753, 406] width 327 height 50
select select "student"
click at [590, 381] on select "Current employment status Employed Student Retired Other / prefer not to answer" at bounding box center [753, 406] width 327 height 50
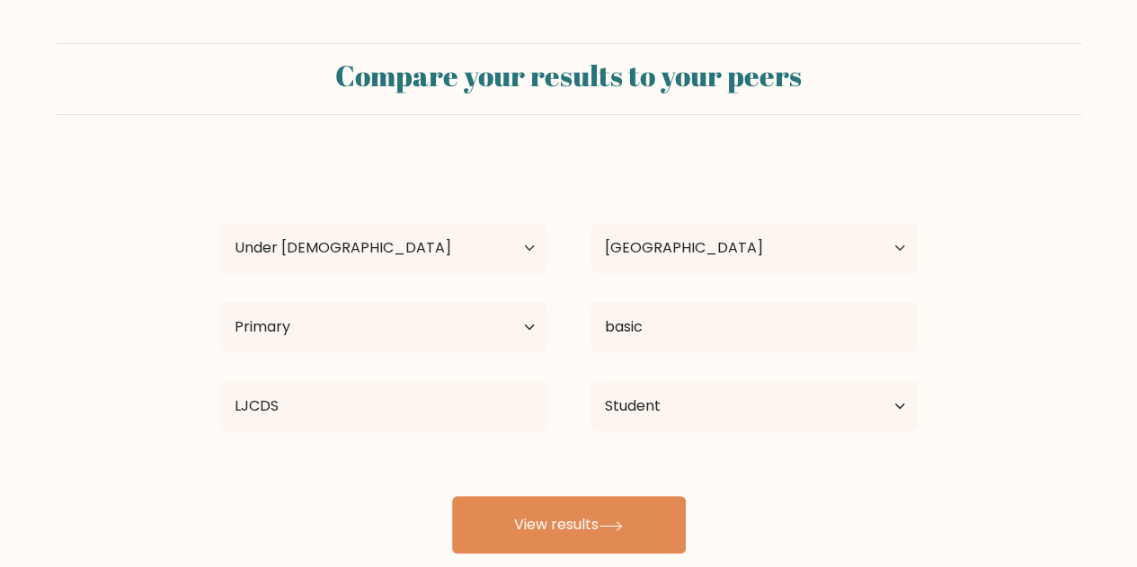
click at [621, 528] on icon at bounding box center [610, 525] width 22 height 8
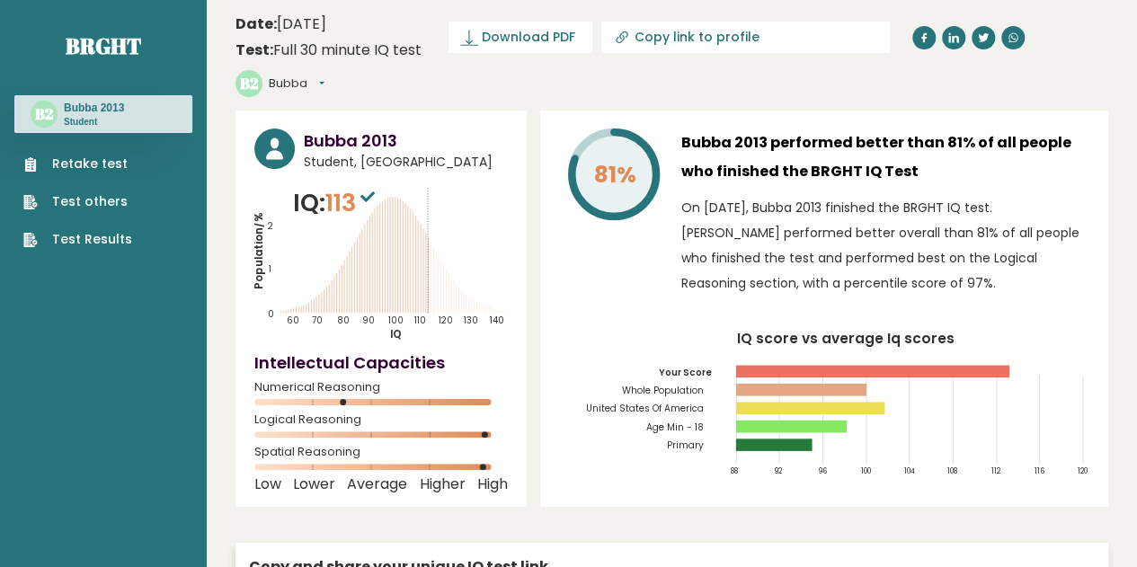
drag, startPoint x: 349, startPoint y: 391, endPoint x: 377, endPoint y: 385, distance: 28.4
click at [377, 385] on div "Numerical Reasoning" at bounding box center [380, 398] width 253 height 29
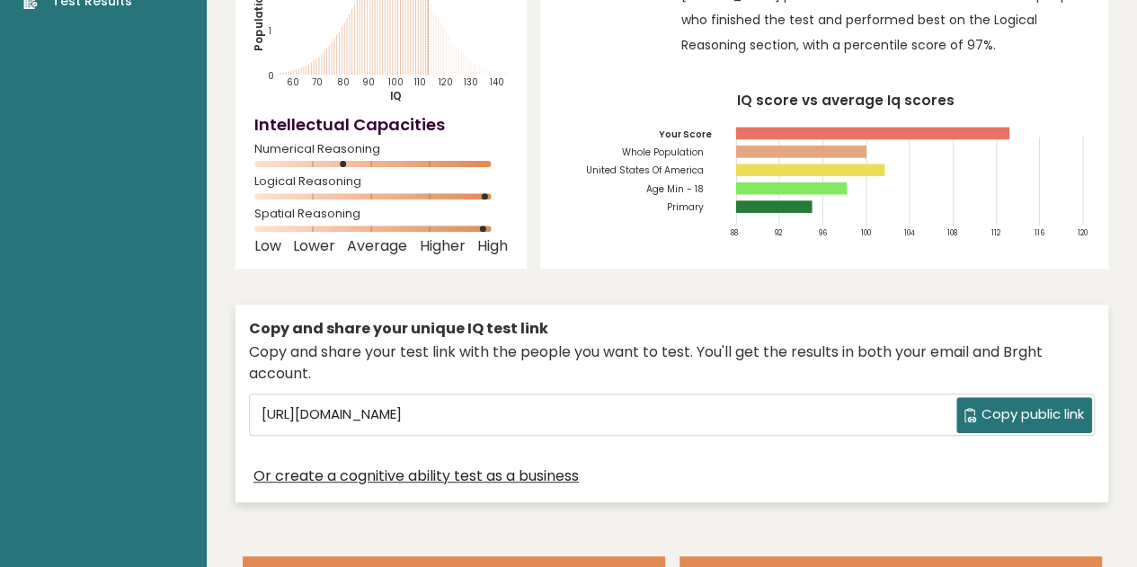
scroll to position [239, 0]
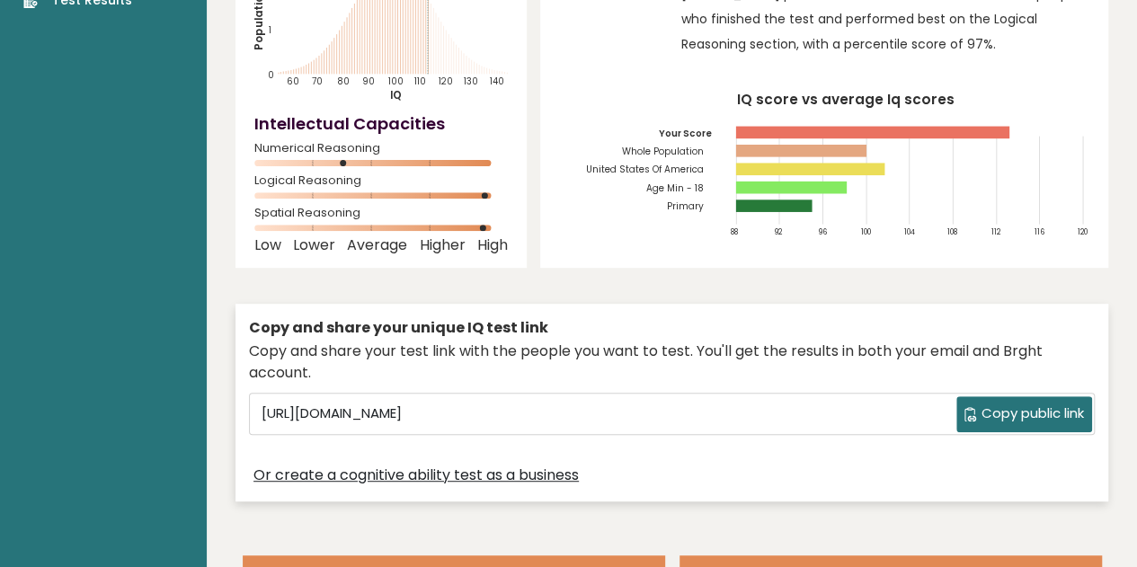
click at [969, 407] on icon at bounding box center [970, 414] width 12 height 14
copy div
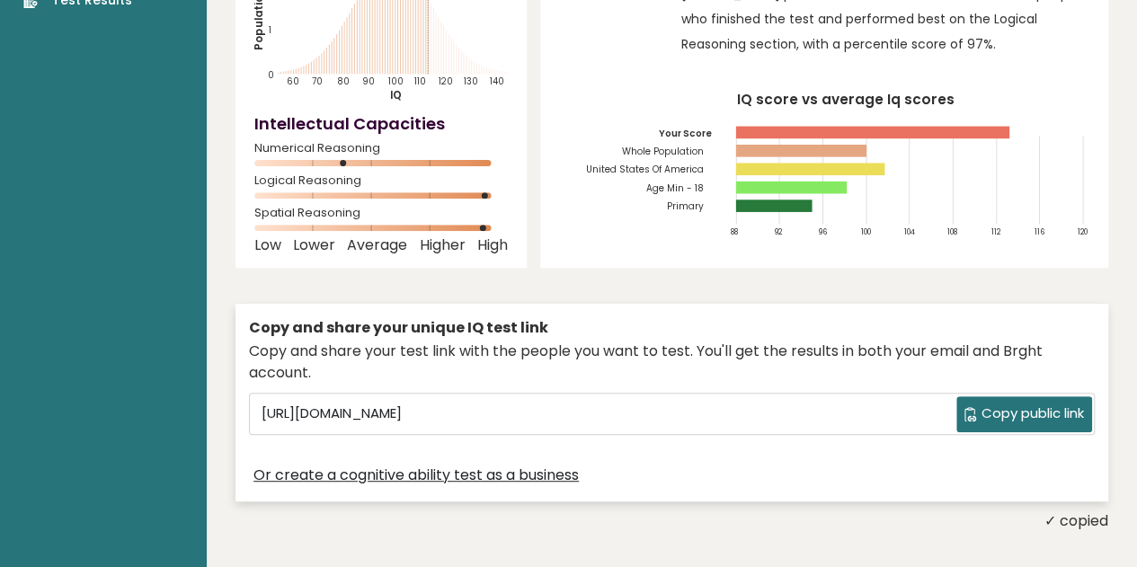
click at [849, 464] on div "Or create a cognitive ability test as a business" at bounding box center [671, 475] width 845 height 26
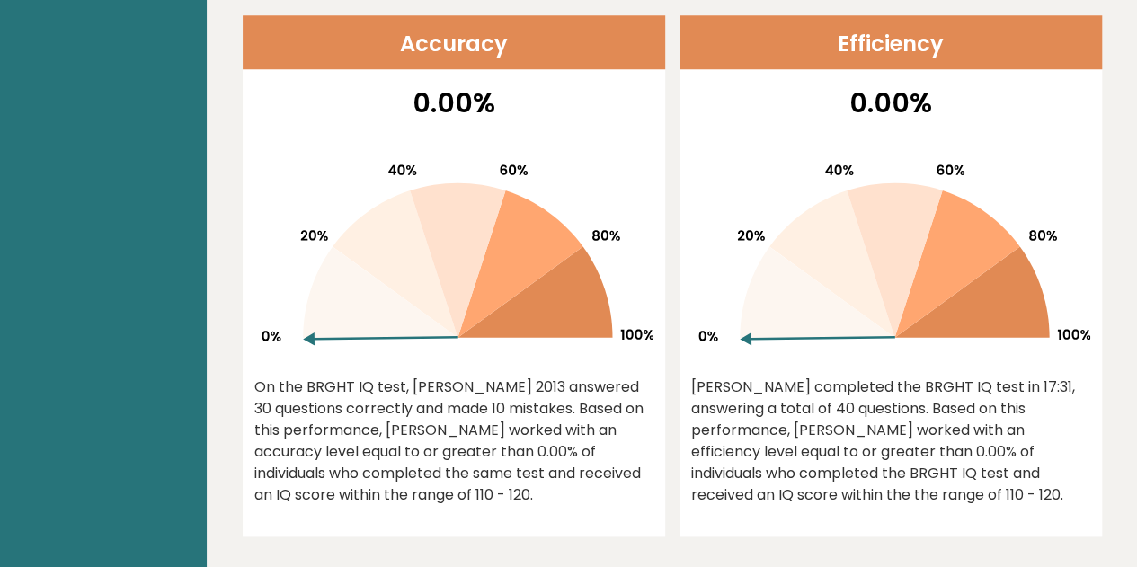
scroll to position [798, 0]
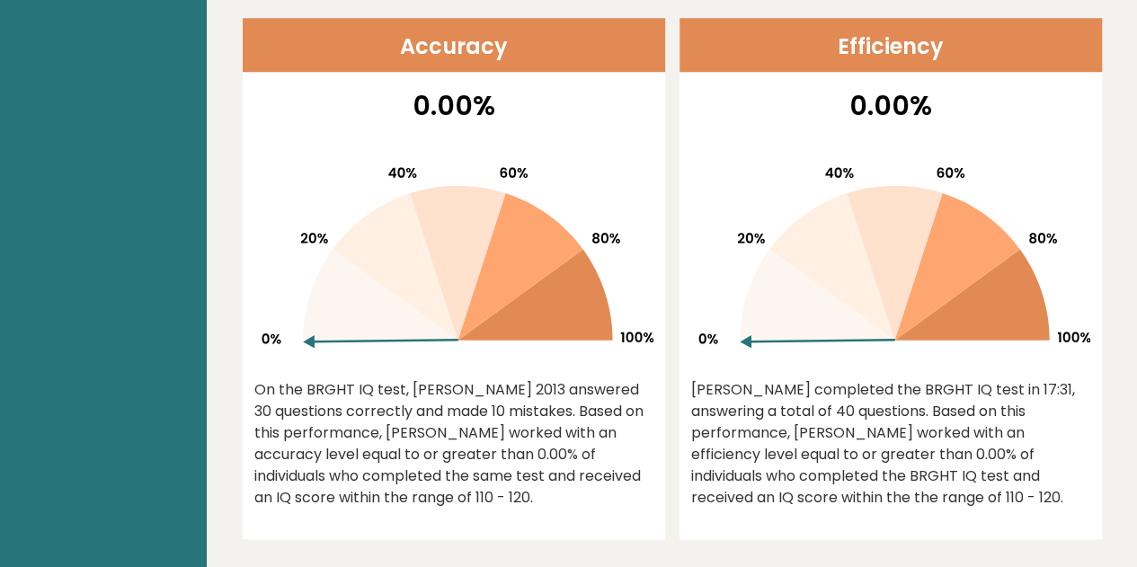
drag, startPoint x: 783, startPoint y: 330, endPoint x: 748, endPoint y: 209, distance: 125.6
click at [748, 209] on icon at bounding box center [890, 251] width 399 height 229
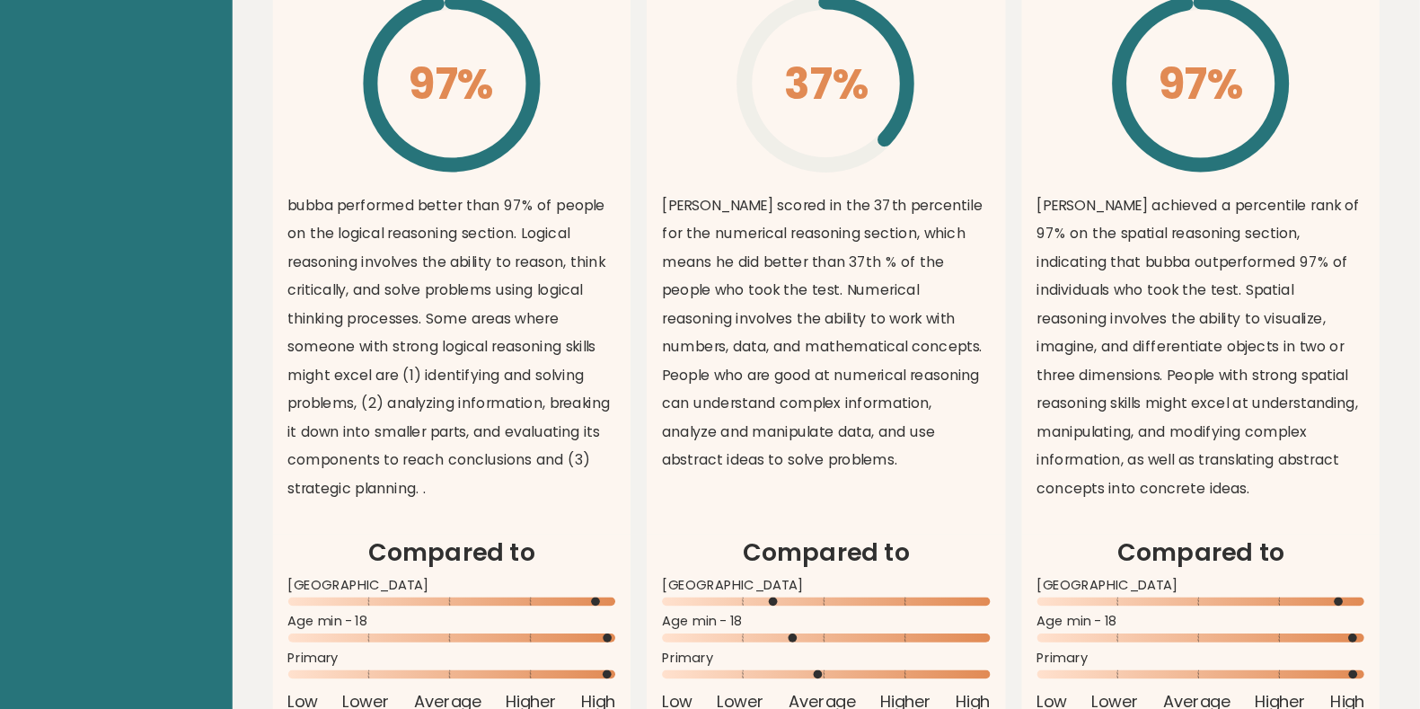
scroll to position [1447, 0]
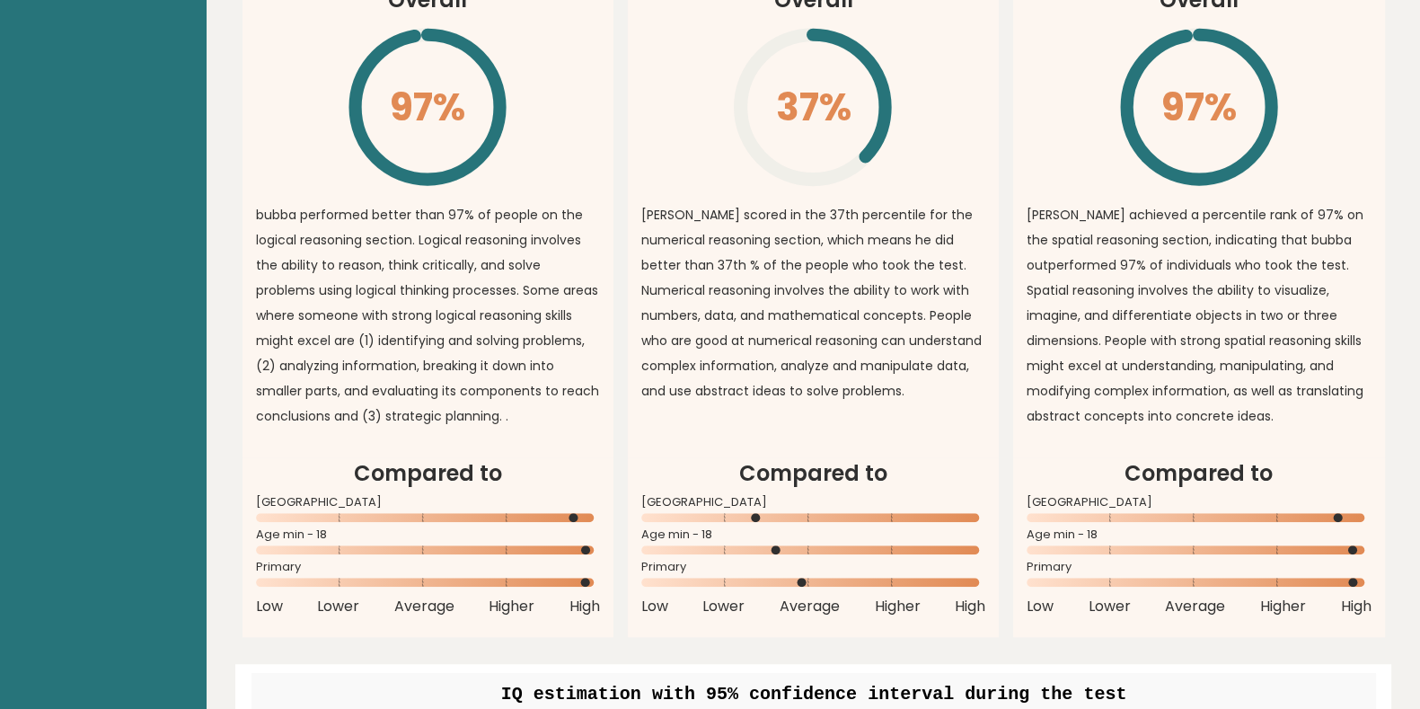
drag, startPoint x: 1048, startPoint y: 13, endPoint x: 992, endPoint y: 425, distance: 415.2
click at [992, 425] on article "Numerical Reasoning Overall 37% \ bubba scored in the 37th percentile for the n…" at bounding box center [813, 185] width 371 height 544
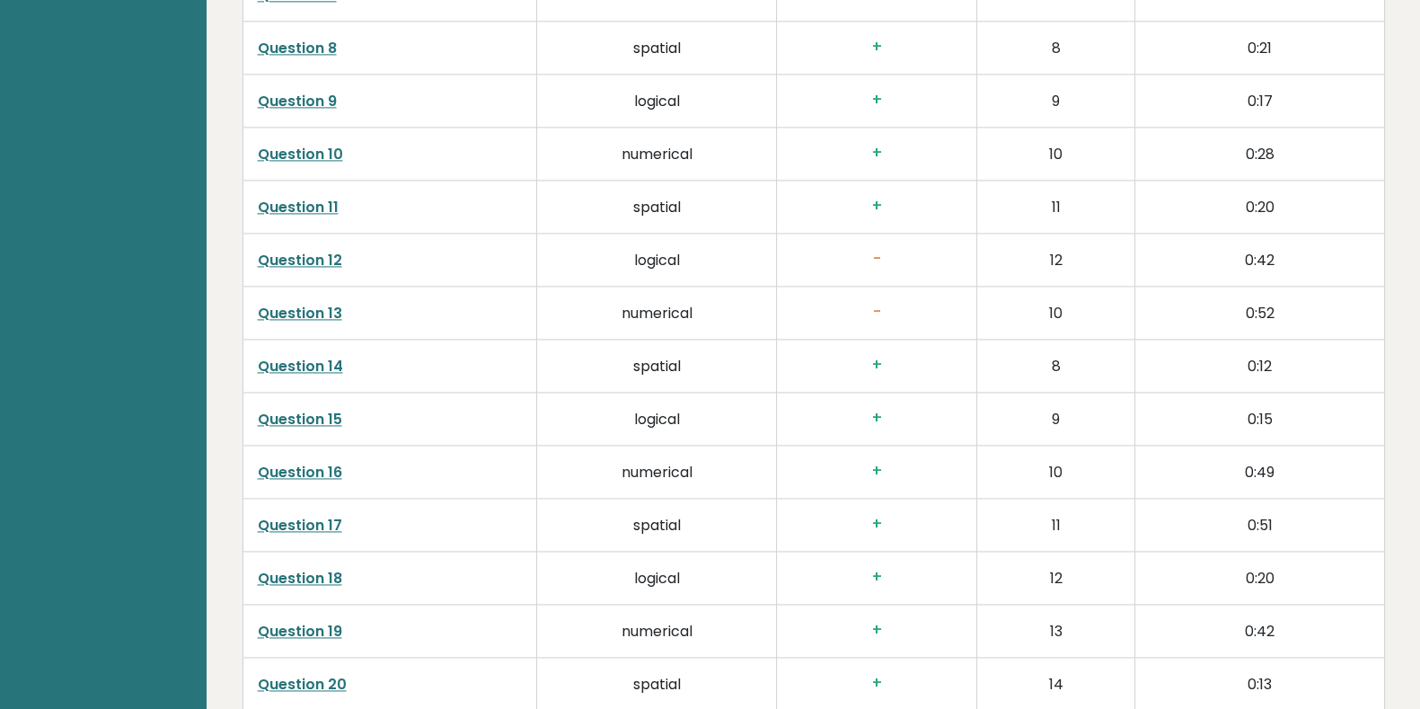
scroll to position [3270, 0]
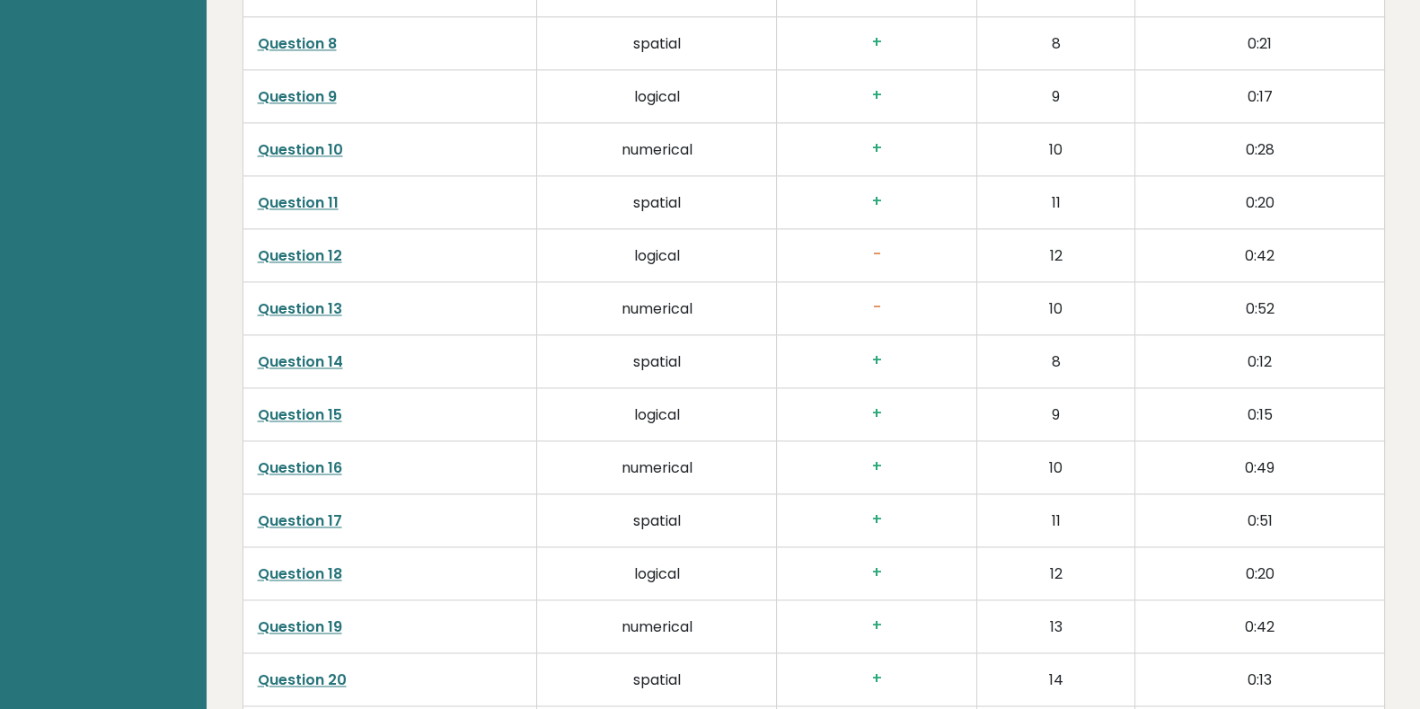
click at [333, 256] on link "Question 12" at bounding box center [300, 255] width 84 height 21
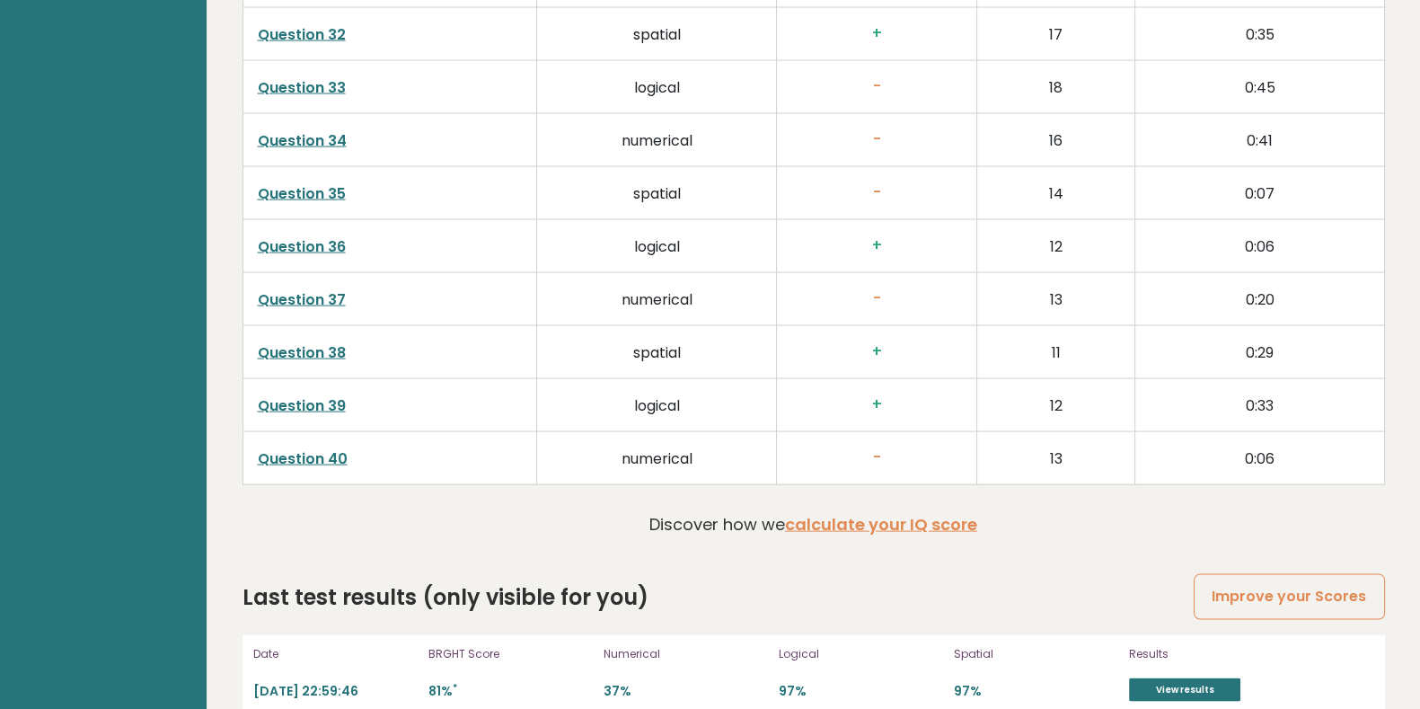
scroll to position [4572, 0]
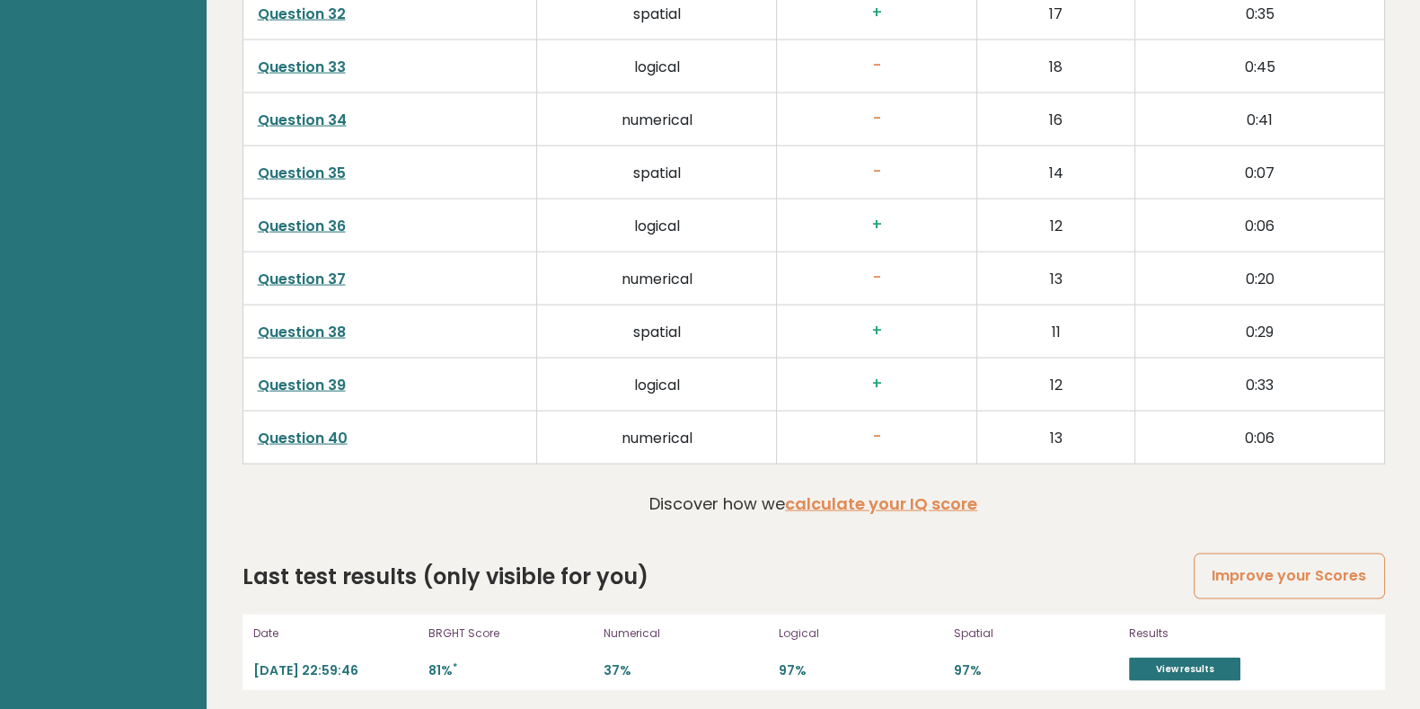
click at [1136, 566] on link "Improve your Scores" at bounding box center [1289, 576] width 190 height 46
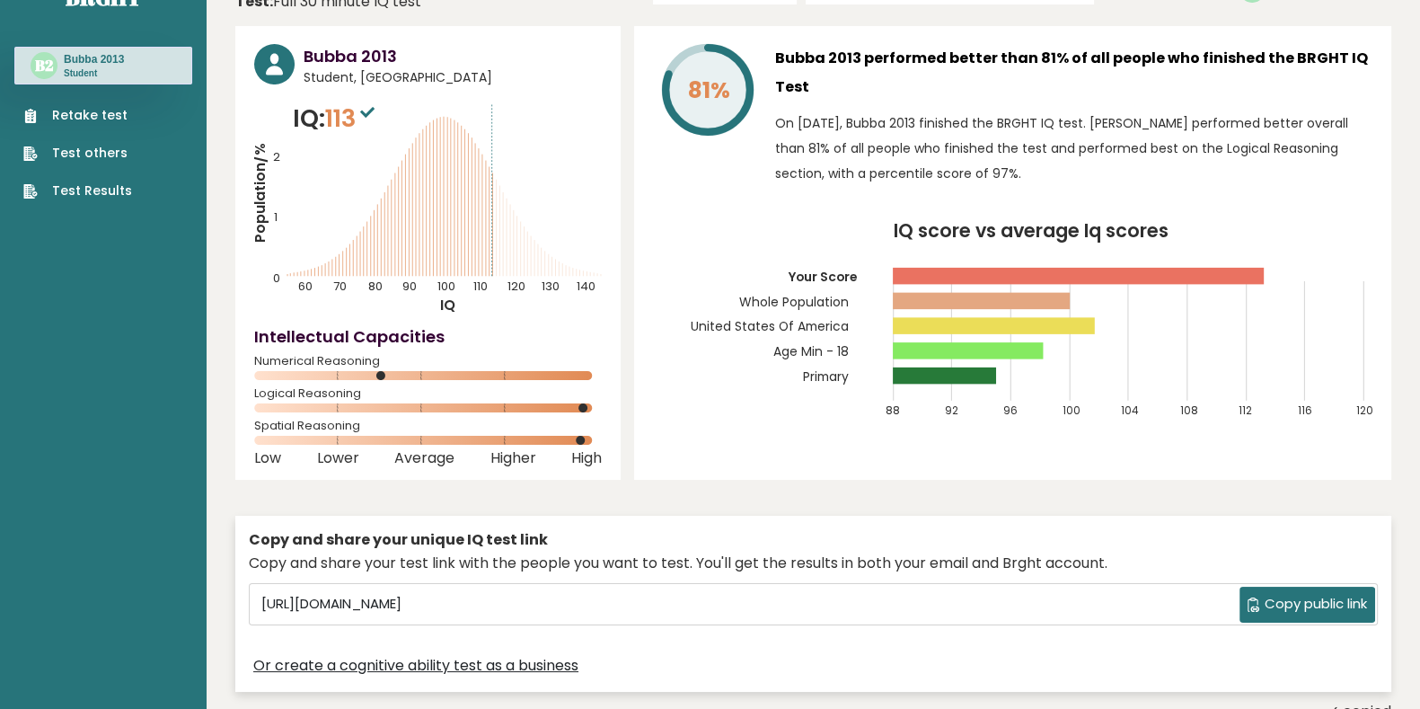
scroll to position [0, 0]
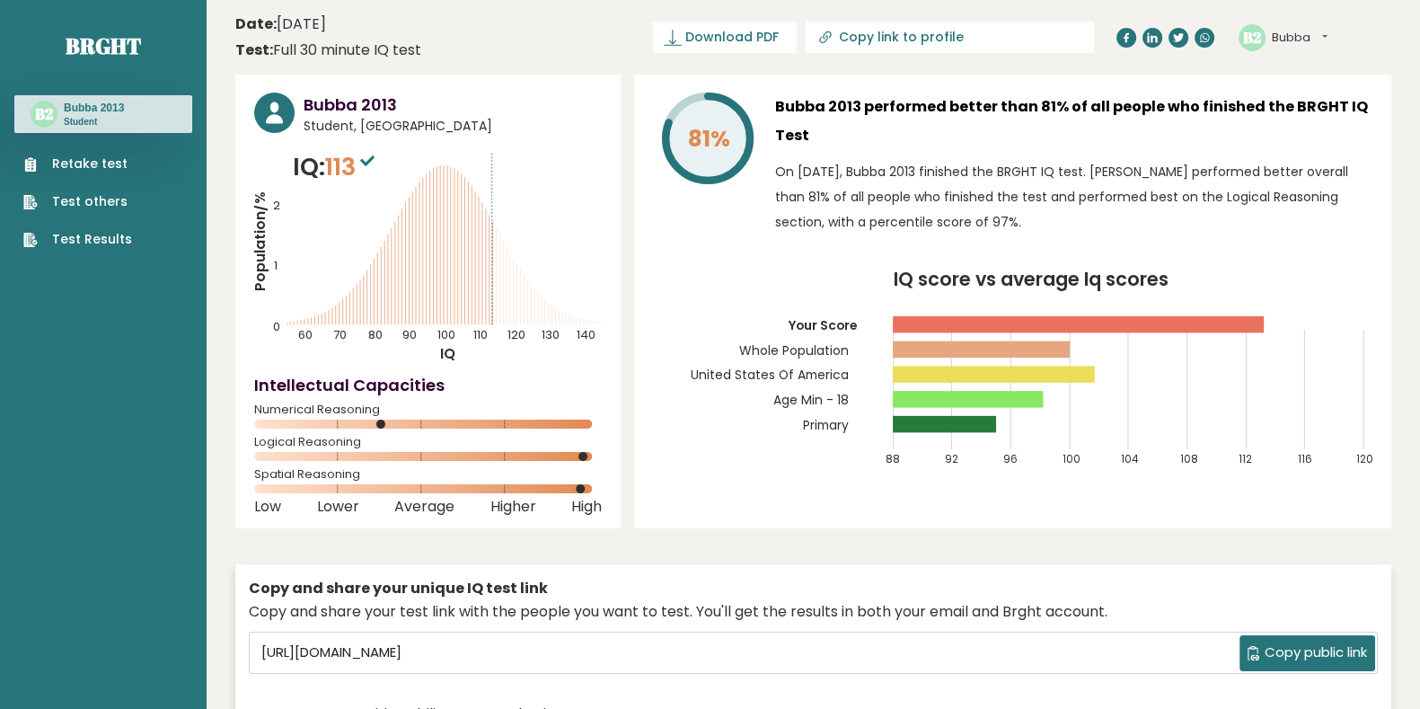
click at [83, 192] on link "Test others" at bounding box center [77, 201] width 109 height 19
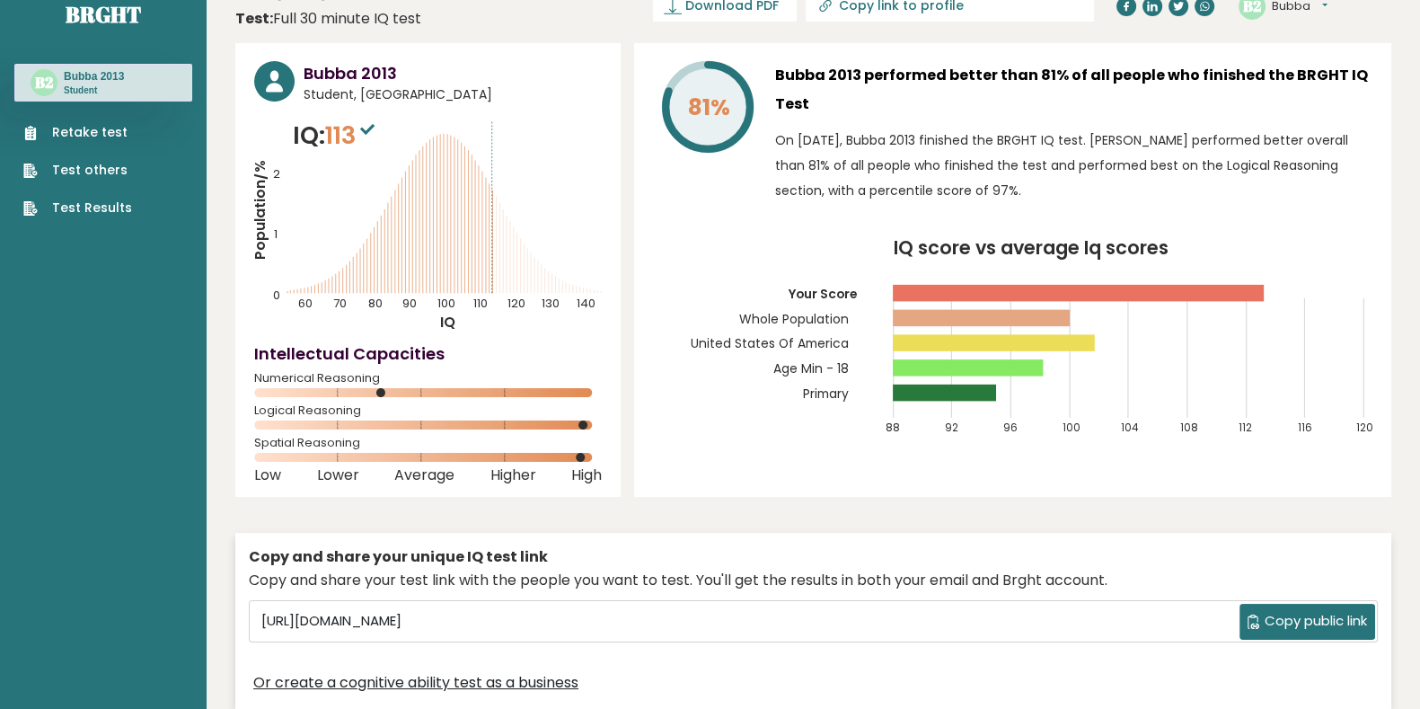
scroll to position [32, 0]
click at [115, 166] on link "Test others" at bounding box center [77, 169] width 109 height 19
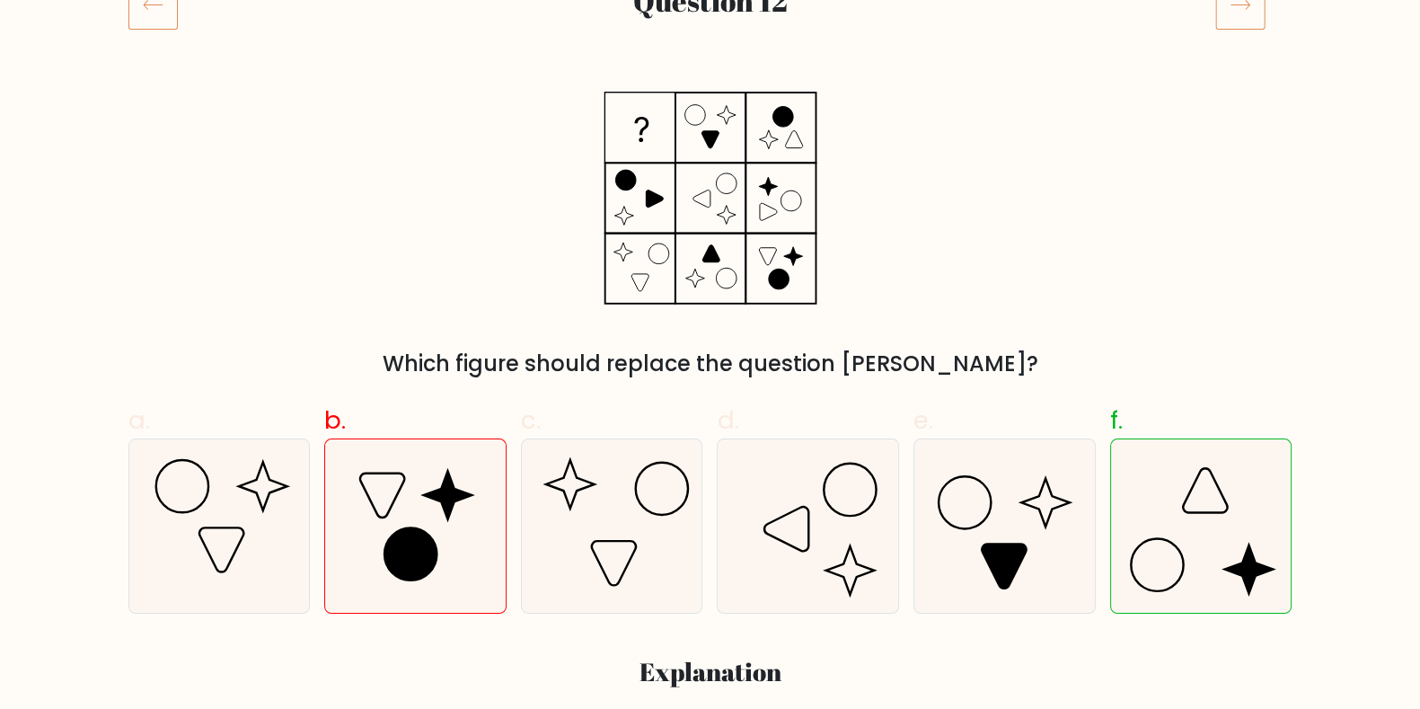
scroll to position [276, 0]
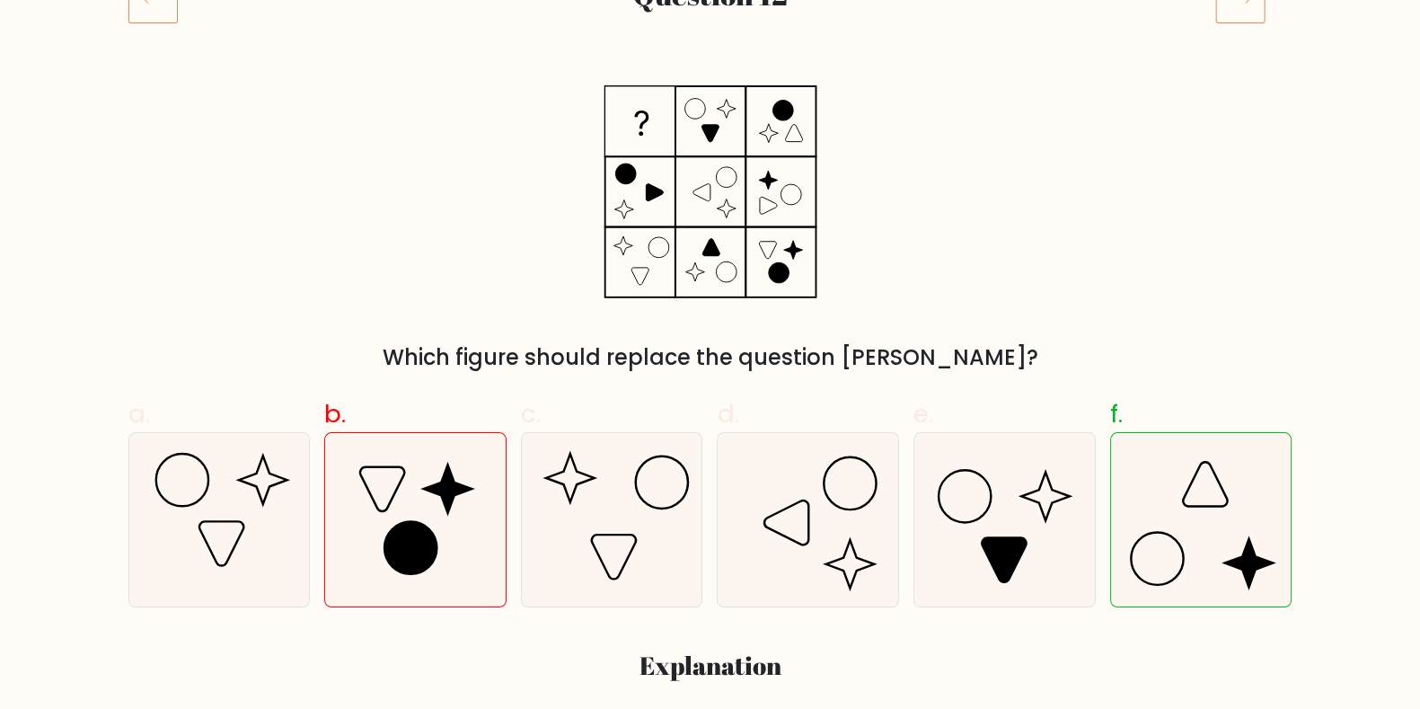
click at [1170, 559] on icon at bounding box center [1201, 519] width 173 height 173
click at [712, 91] on input "f." at bounding box center [711, 85] width 1 height 12
radio input "true"
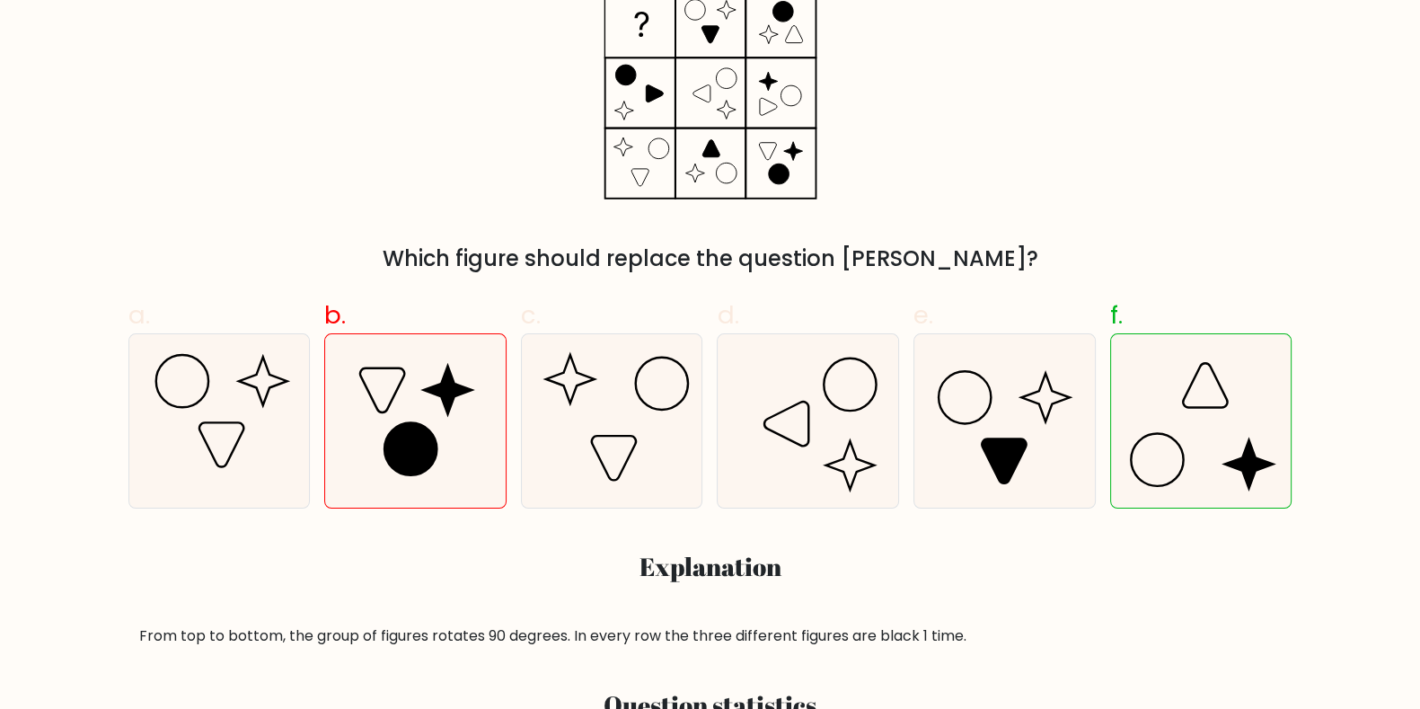
scroll to position [374, 0]
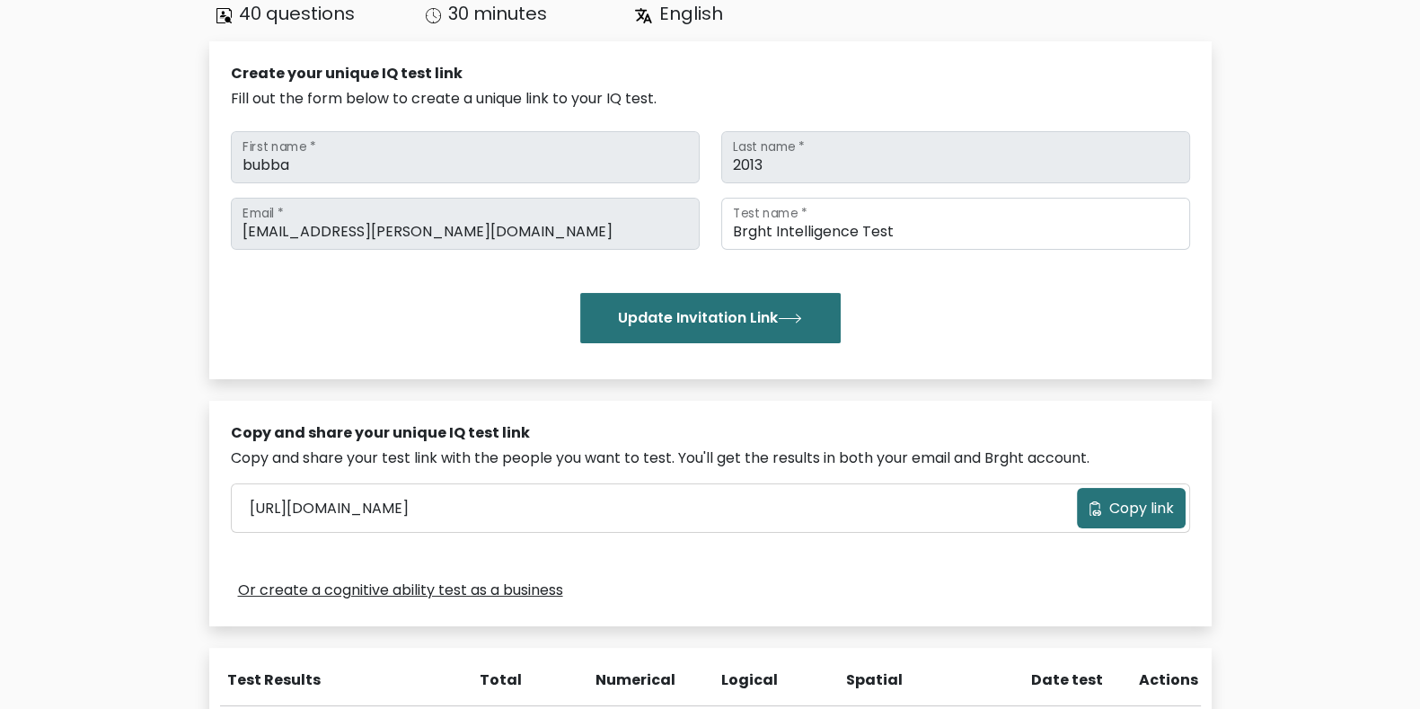
scroll to position [171, 0]
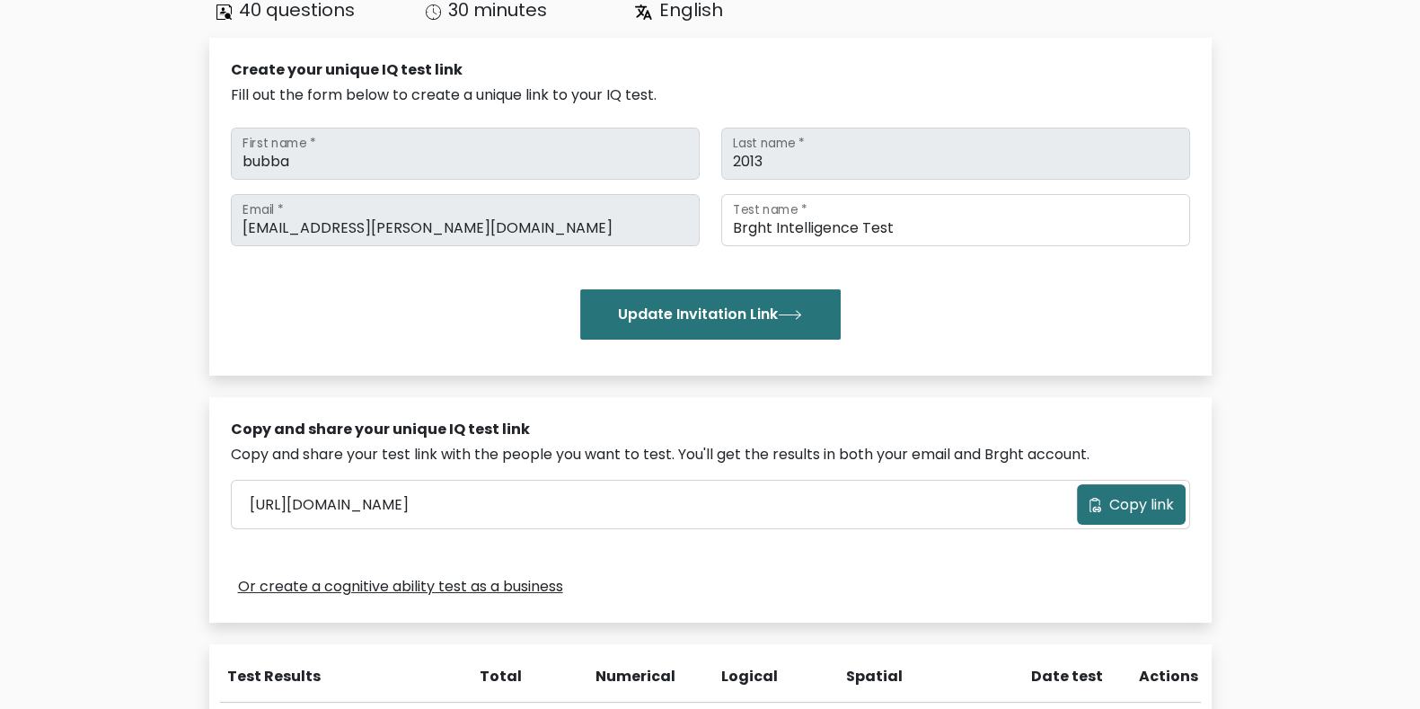
click at [1140, 503] on span "Copy link" at bounding box center [1142, 505] width 65 height 22
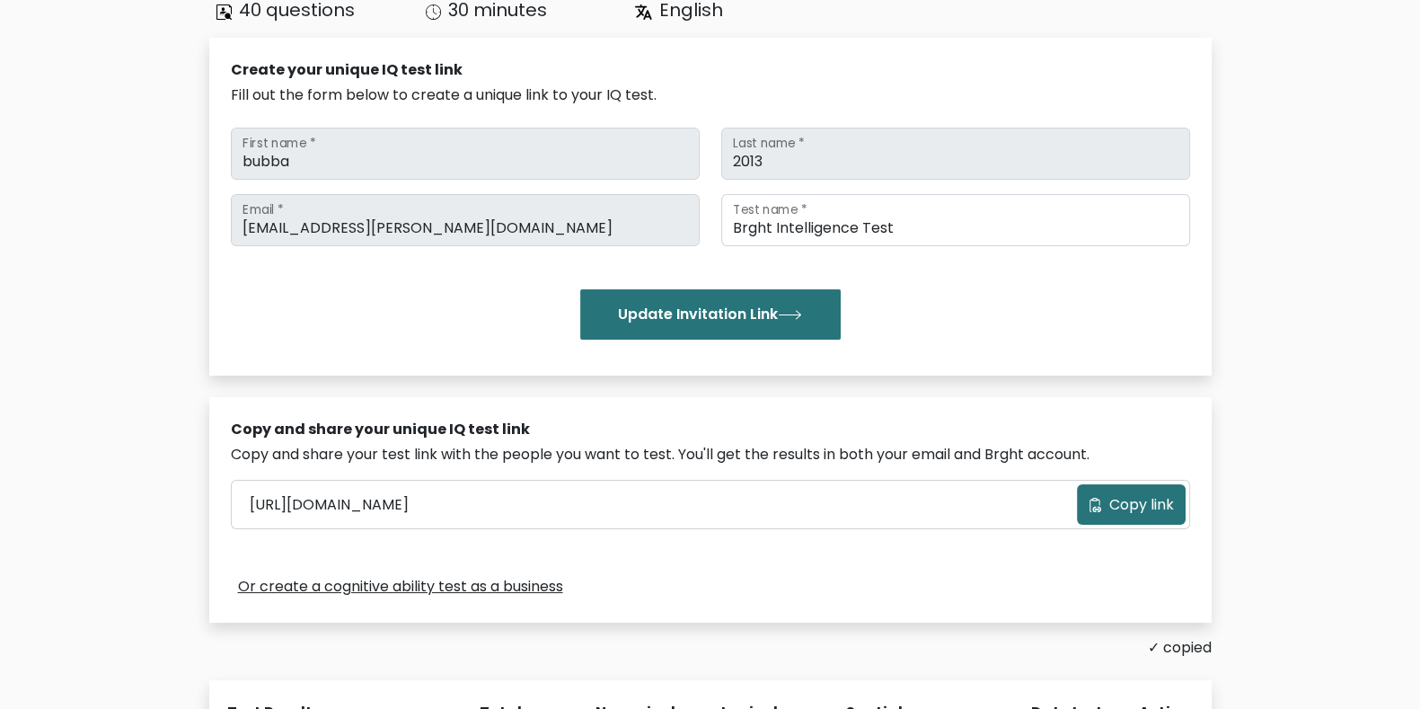
click at [1137, 497] on span "Copy link" at bounding box center [1142, 505] width 65 height 22
click at [1296, 503] on div "Test the IQ of other people 40 questions 30 minutes English Create your unique …" at bounding box center [710, 455] width 1420 height 1055
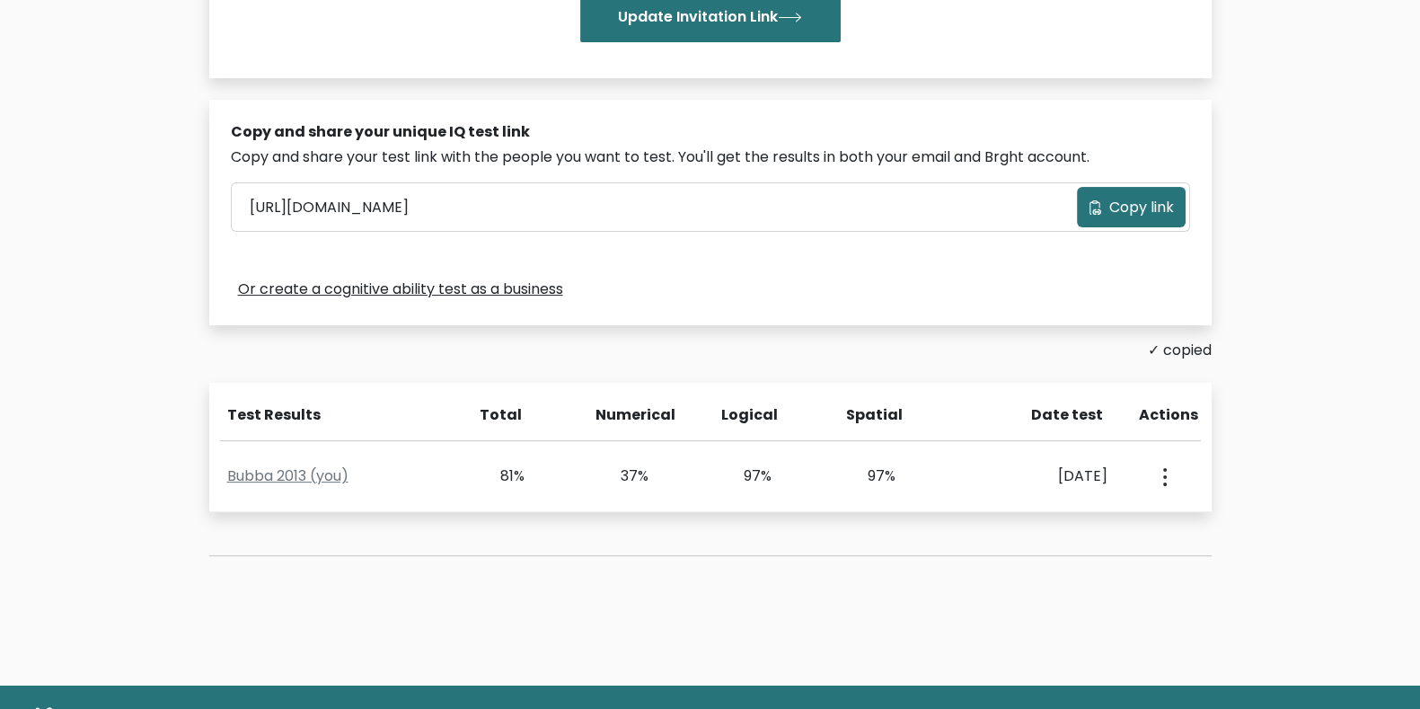
scroll to position [469, 0]
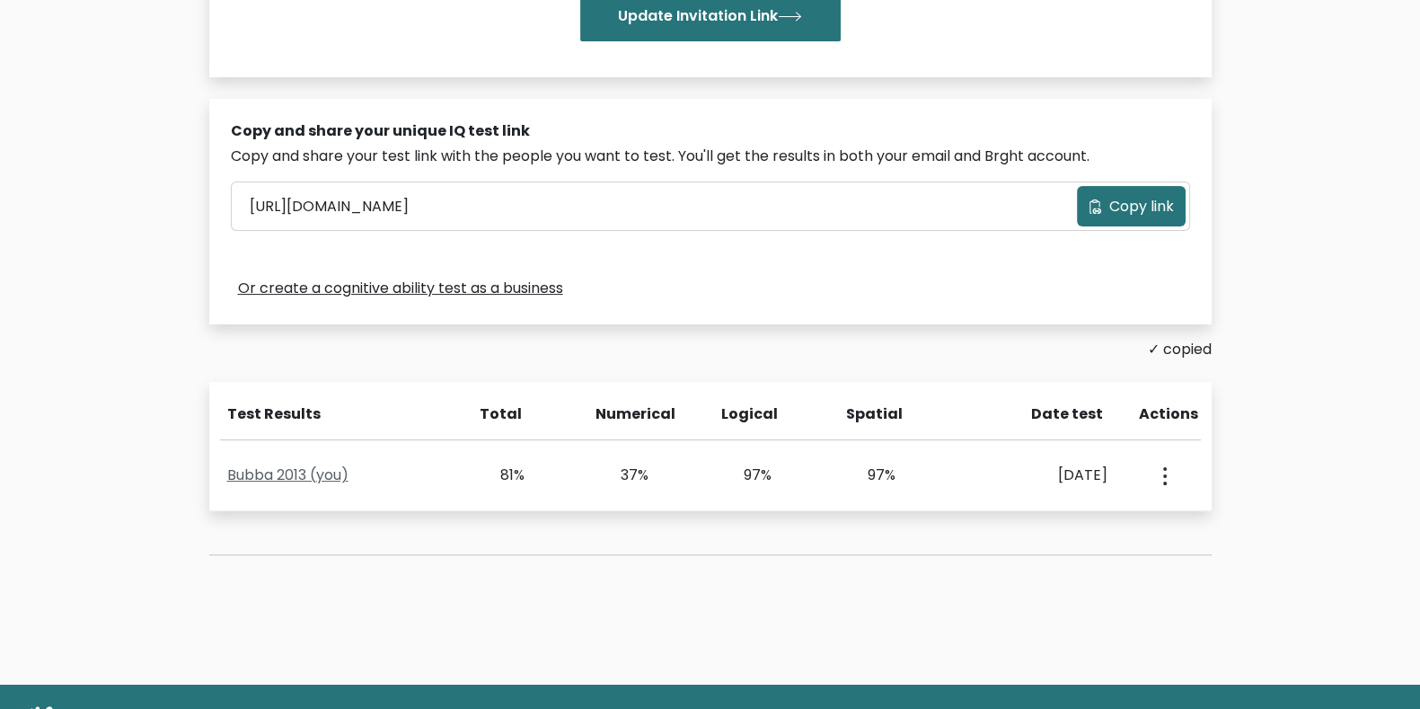
click at [262, 469] on link "Bubba 2013 (you)" at bounding box center [287, 474] width 121 height 21
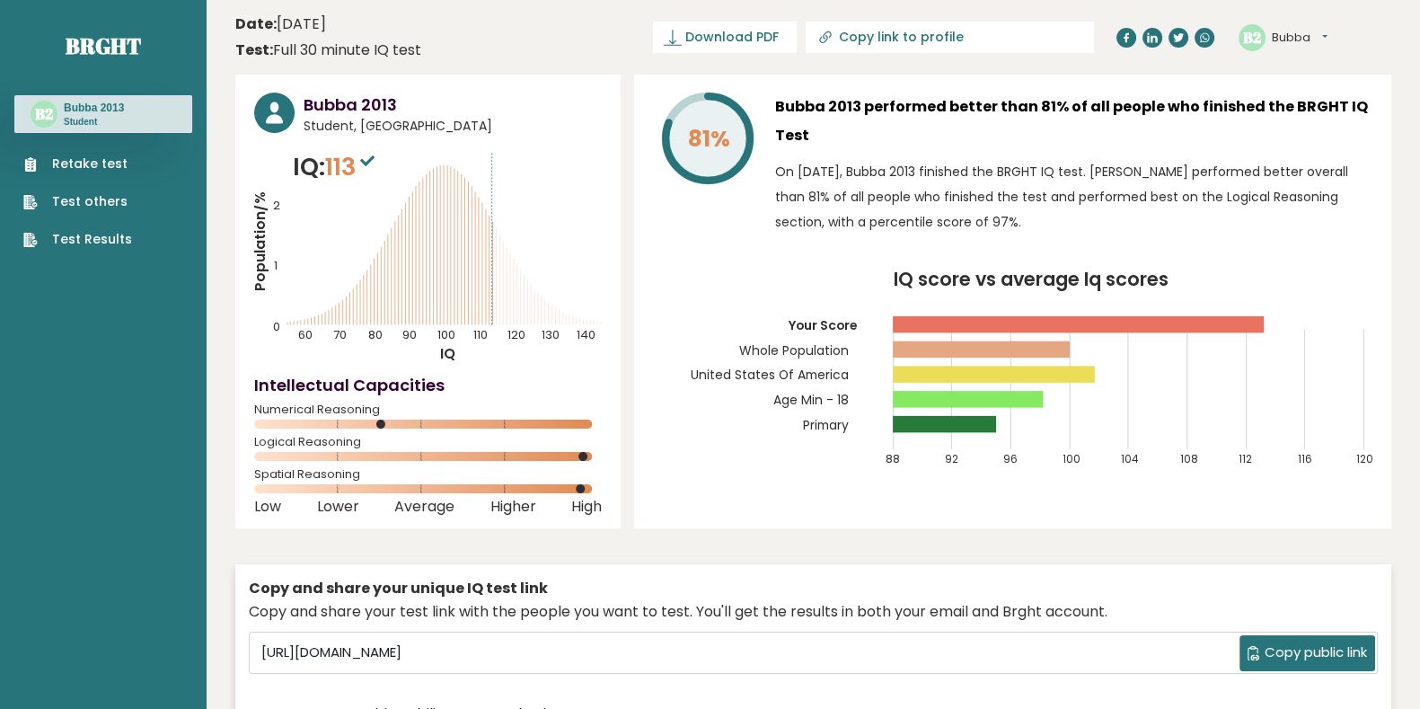
drag, startPoint x: 382, startPoint y: 420, endPoint x: 508, endPoint y: 423, distance: 125.8
click at [508, 423] on icon at bounding box center [428, 424] width 348 height 9
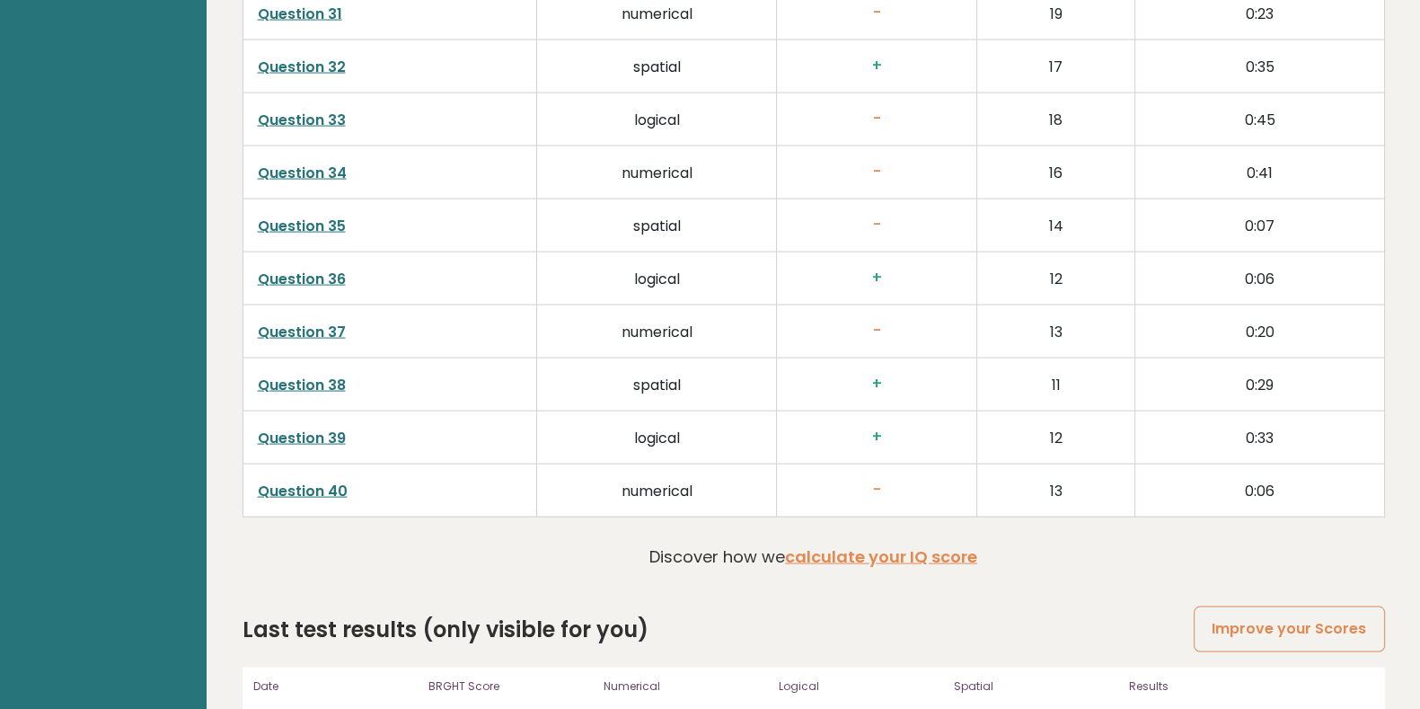
scroll to position [4551, 0]
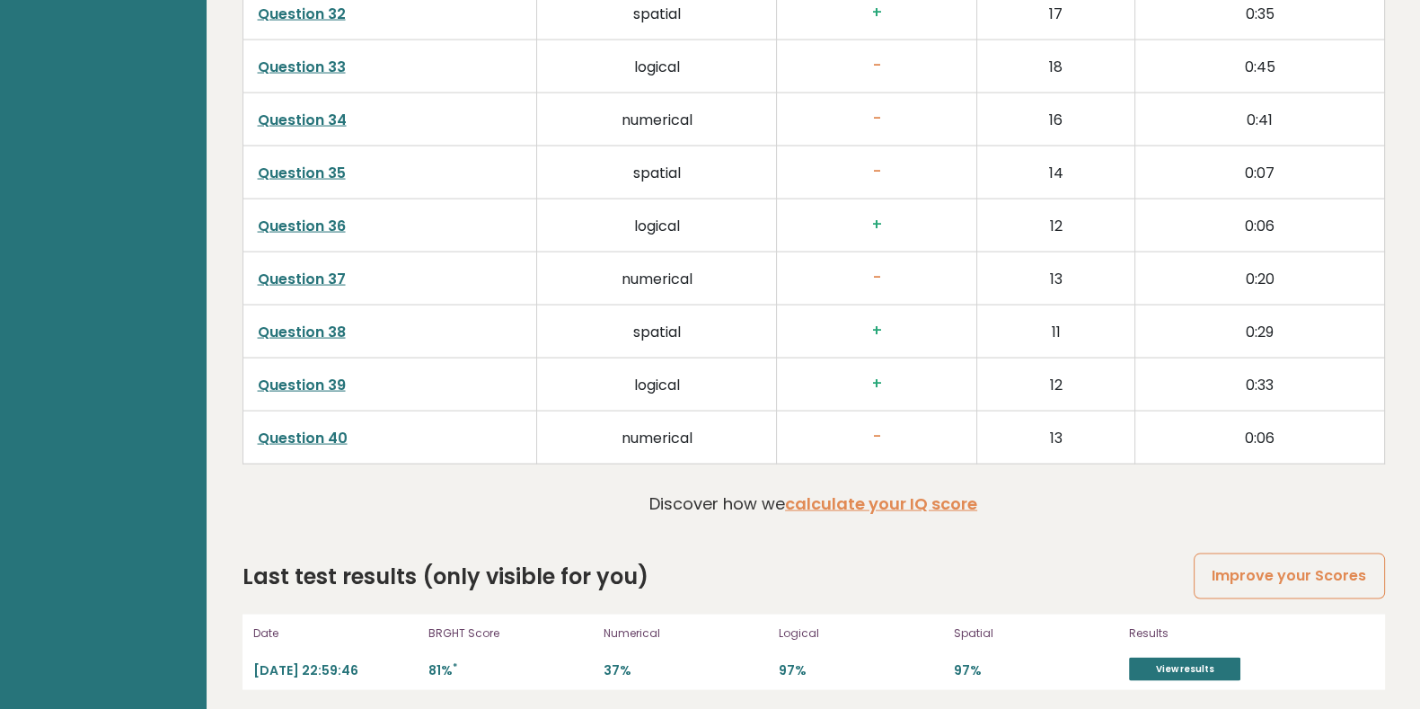
click at [1230, 582] on link "Improve your Scores" at bounding box center [1289, 576] width 190 height 46
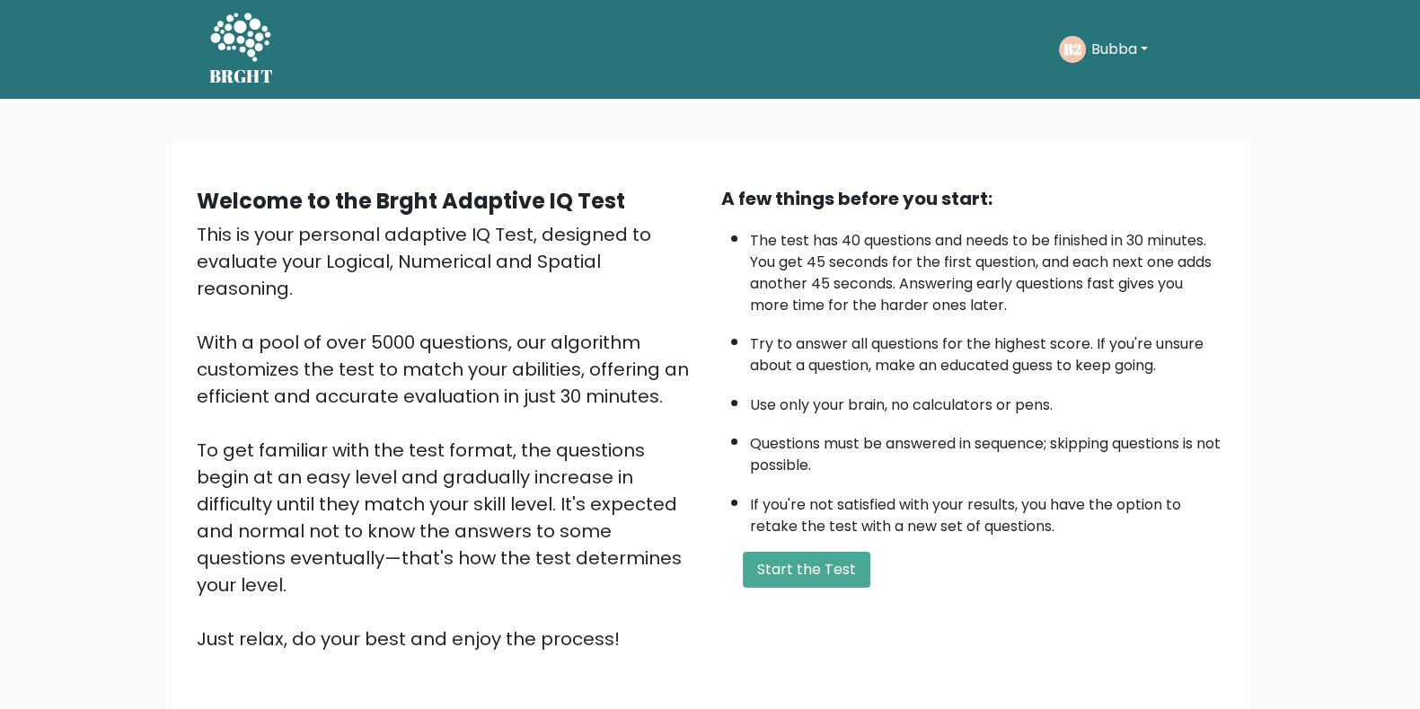
click at [831, 562] on button "Start the Test" at bounding box center [807, 570] width 128 height 36
